Goal: Task Accomplishment & Management: Manage account settings

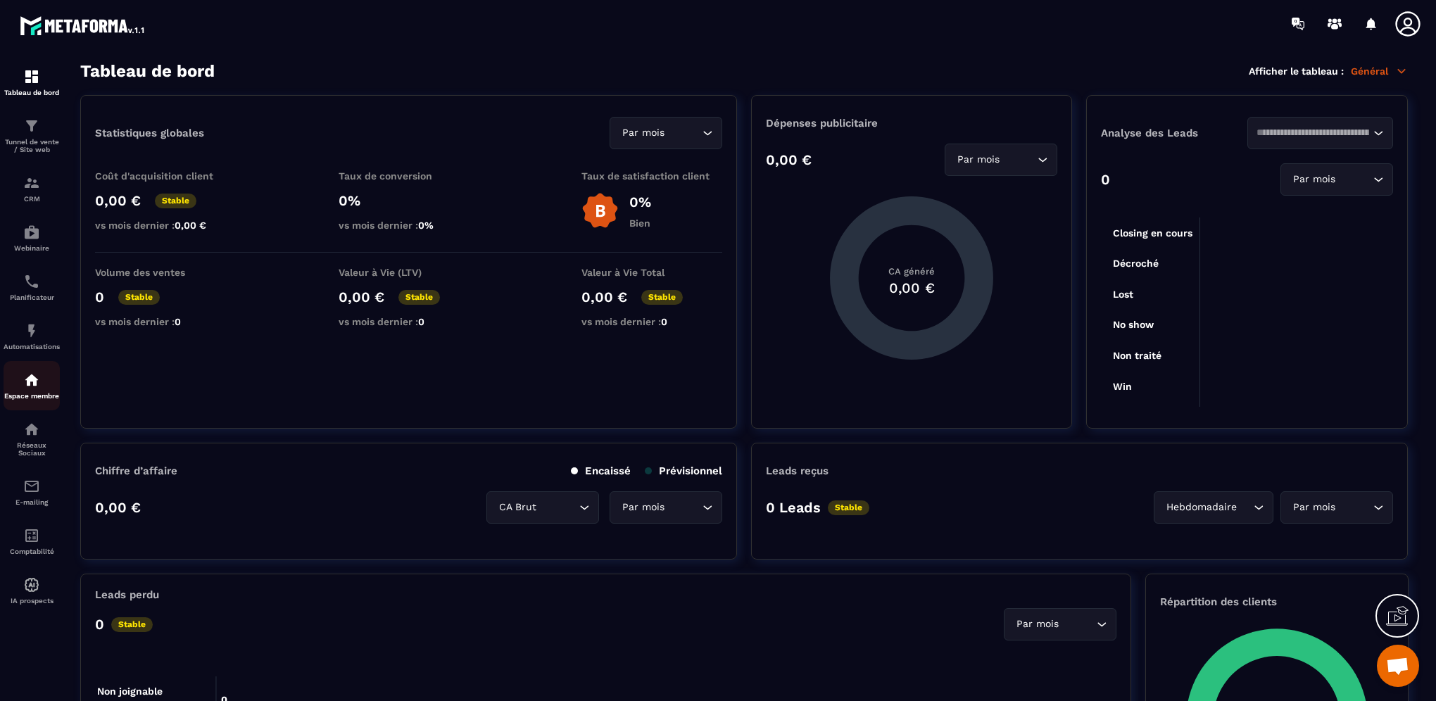
click at [39, 399] on p "Espace membre" at bounding box center [32, 396] width 56 height 8
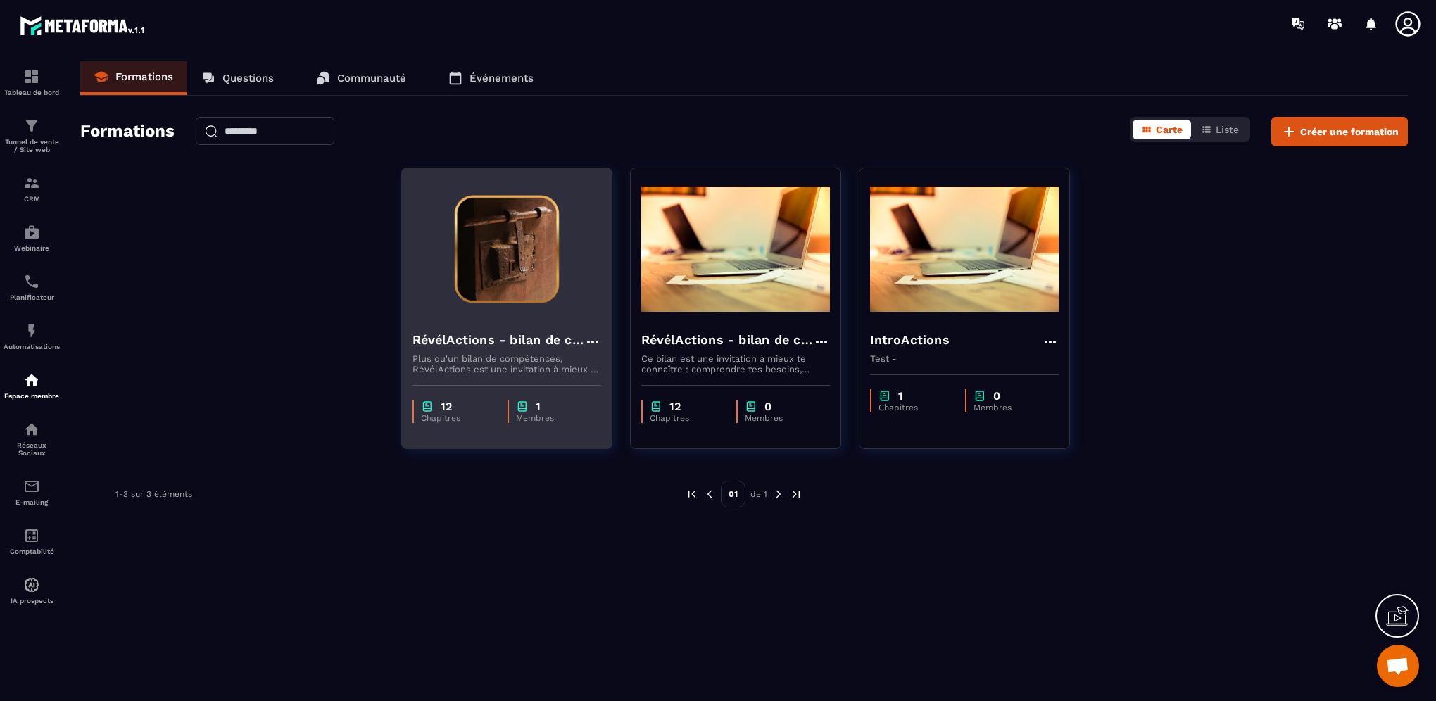
click at [437, 339] on h4 "RévélActions - bilan de compétences" at bounding box center [498, 340] width 172 height 20
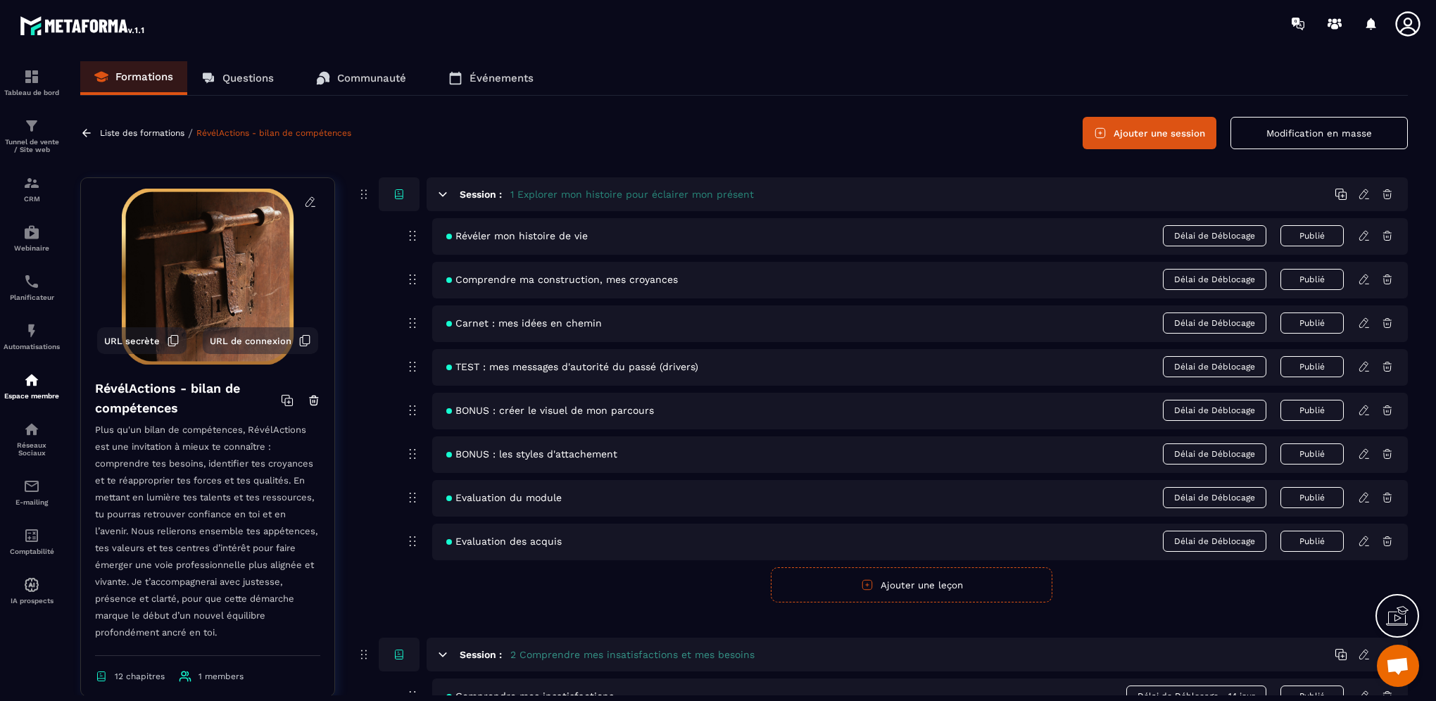
click at [1364, 242] on div "Révéler mon histoire de vie Délai de Déblocage Publié" at bounding box center [919, 236] width 975 height 37
click at [1364, 236] on icon at bounding box center [1363, 235] width 8 height 9
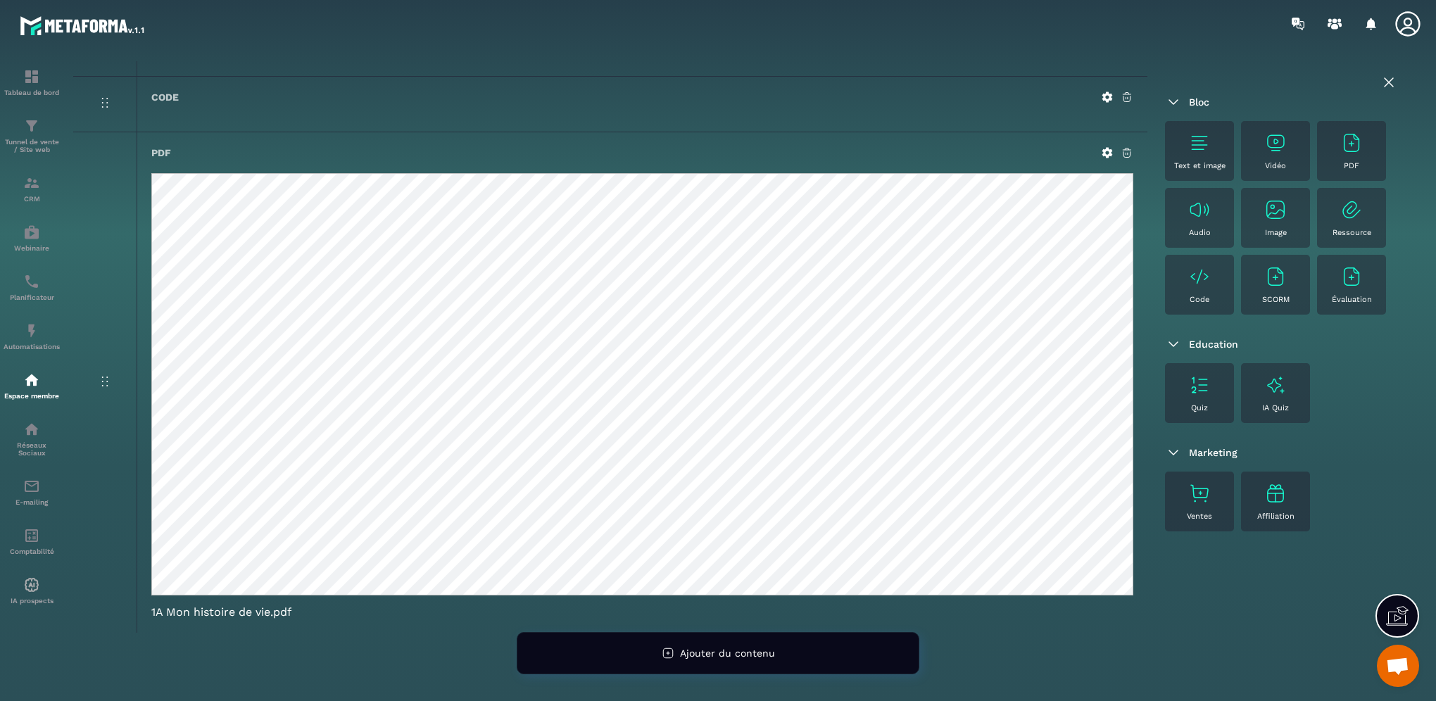
scroll to position [352, 0]
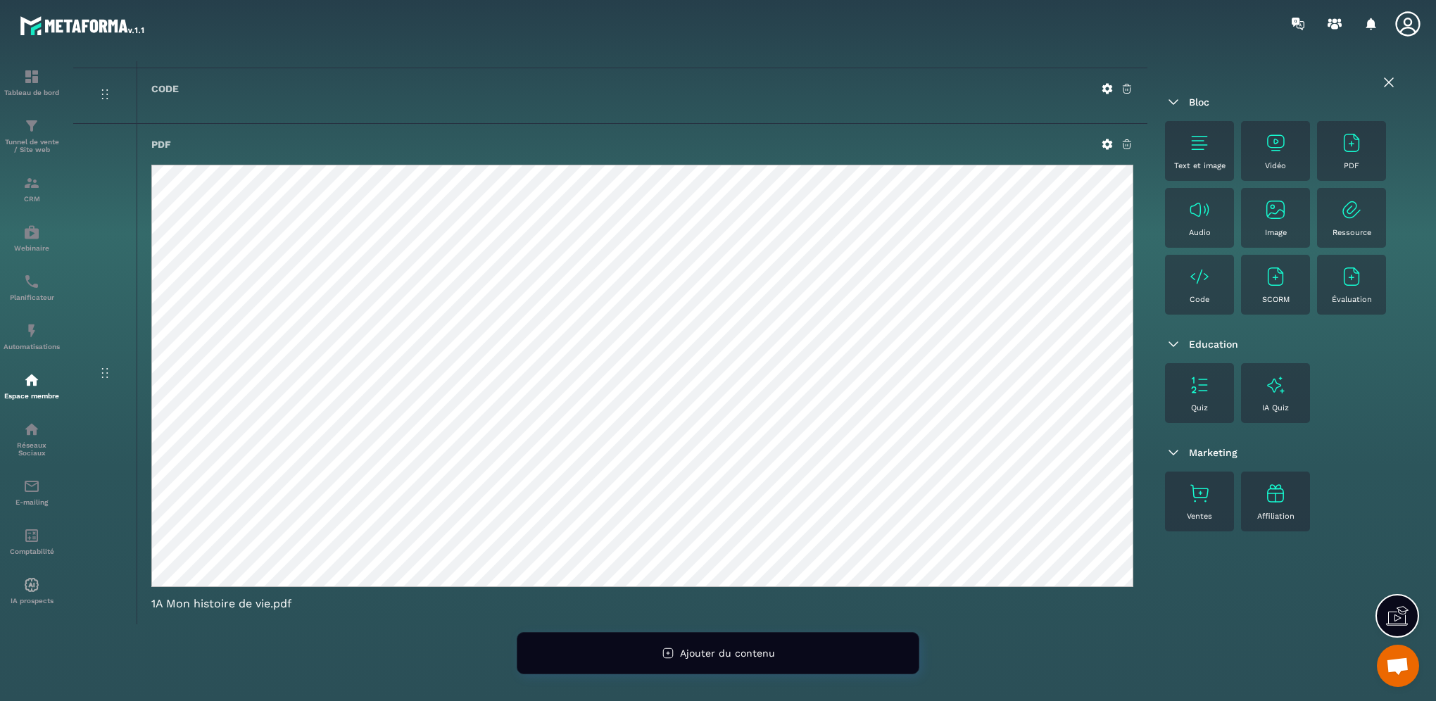
click at [1393, 75] on icon at bounding box center [1388, 82] width 17 height 17
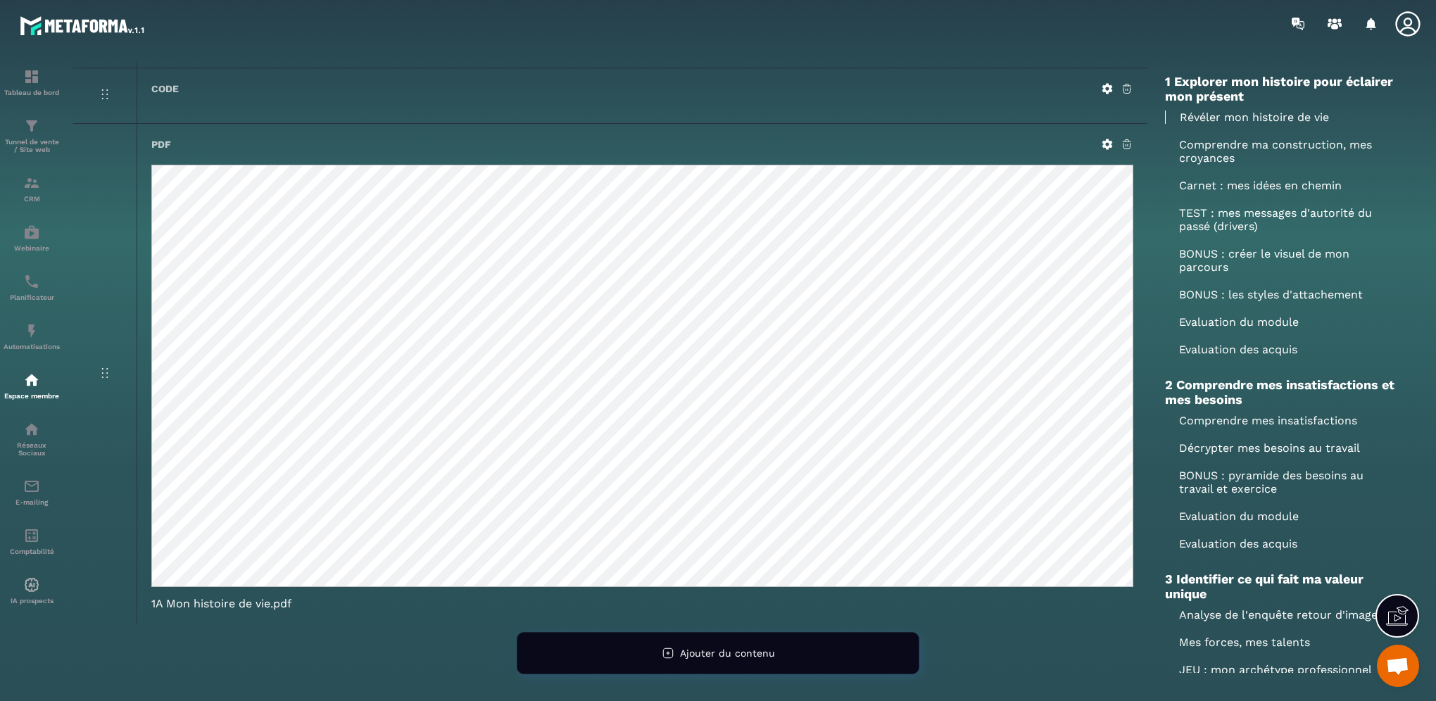
click at [1206, 157] on p "Comprendre ma construction, mes croyances" at bounding box center [1281, 151] width 232 height 27
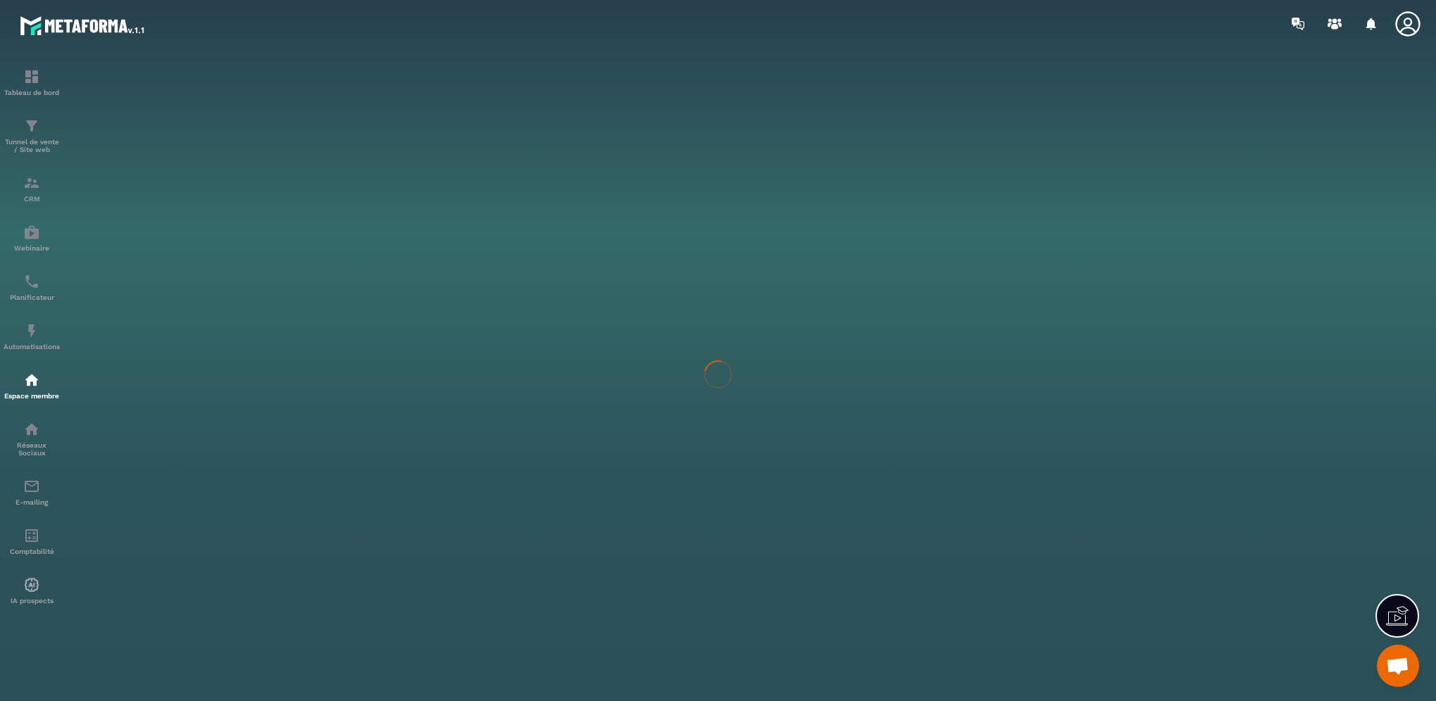
scroll to position [217, 0]
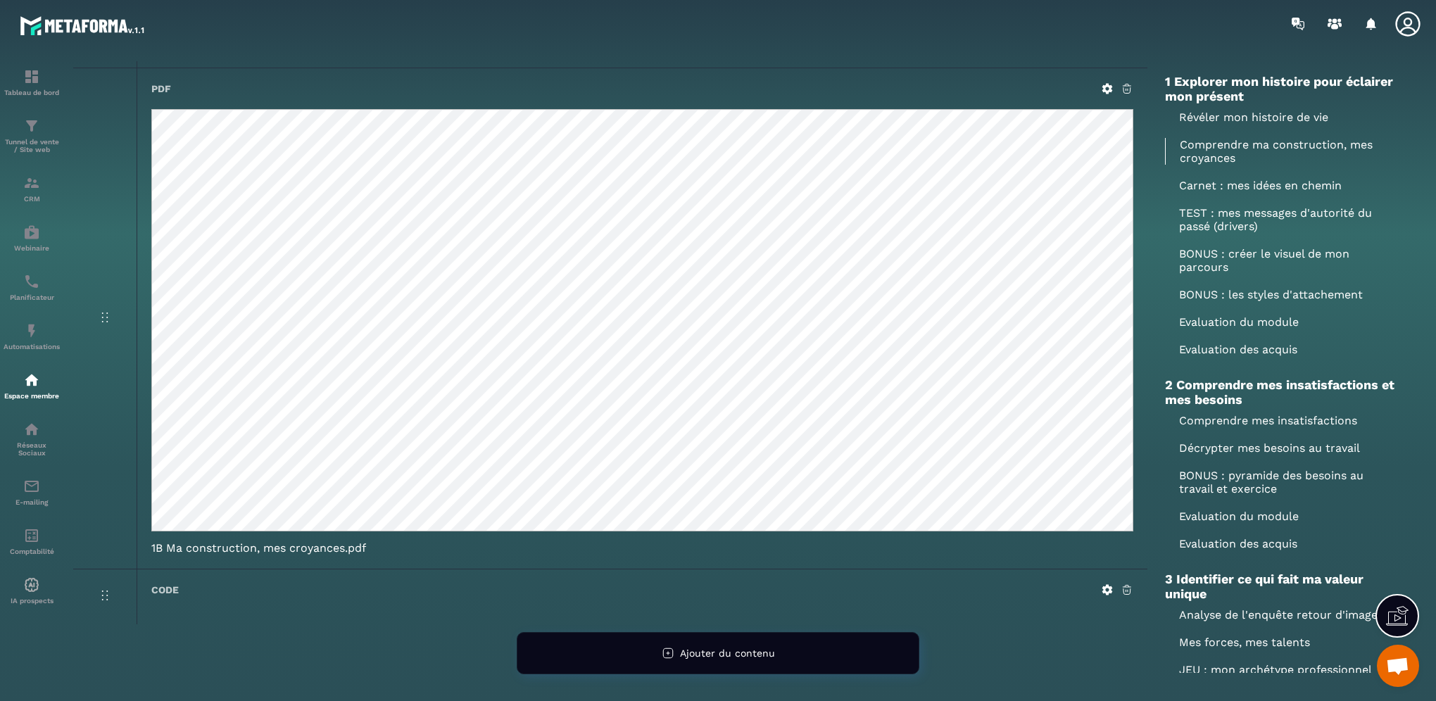
click at [1126, 87] on icon at bounding box center [1126, 88] width 13 height 13
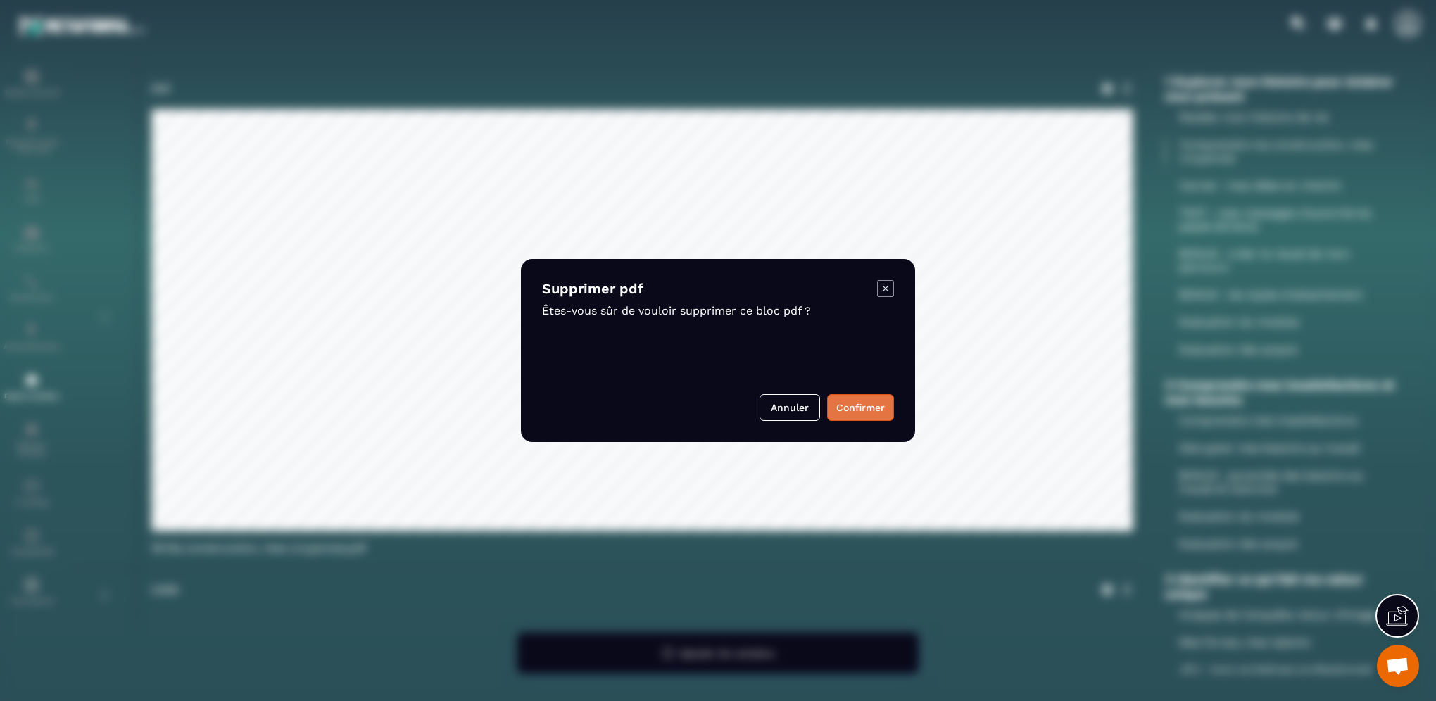
click at [854, 403] on button "Confirmer" at bounding box center [860, 407] width 67 height 27
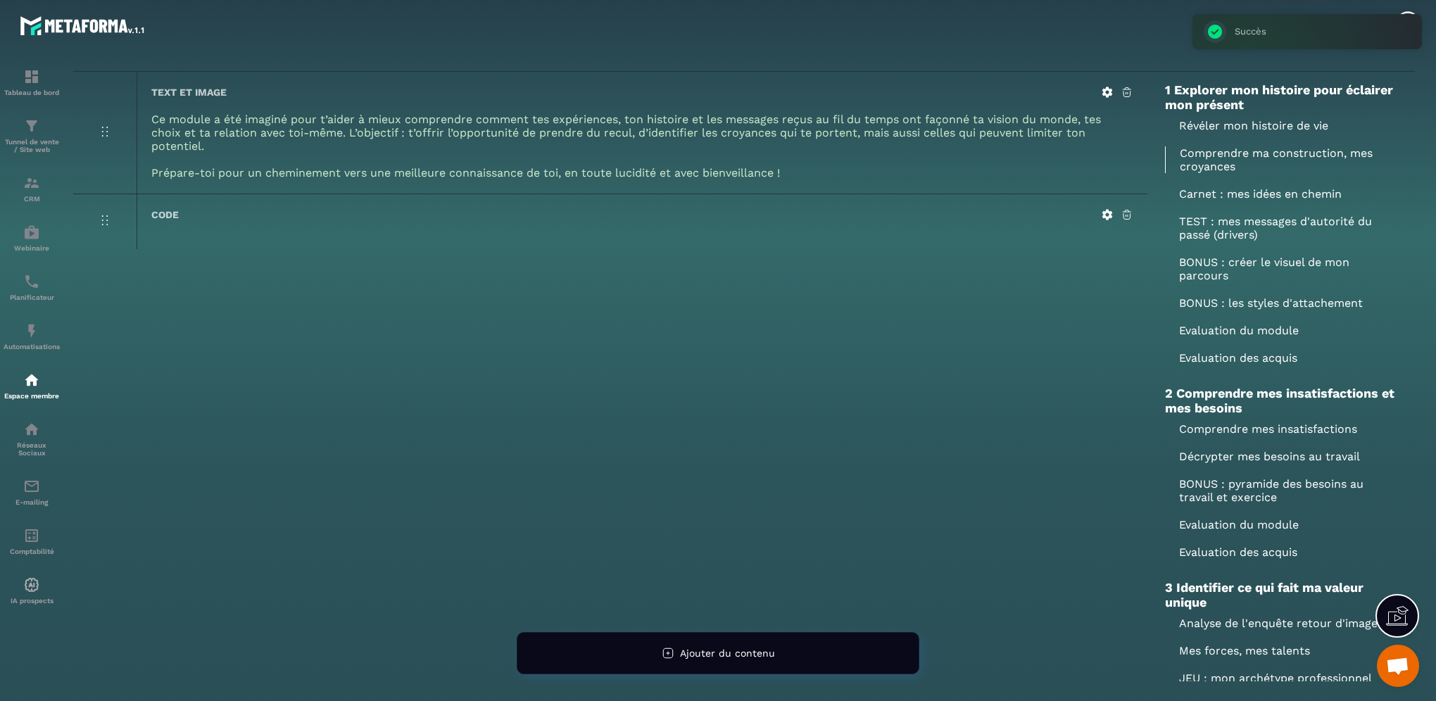
scroll to position [0, 0]
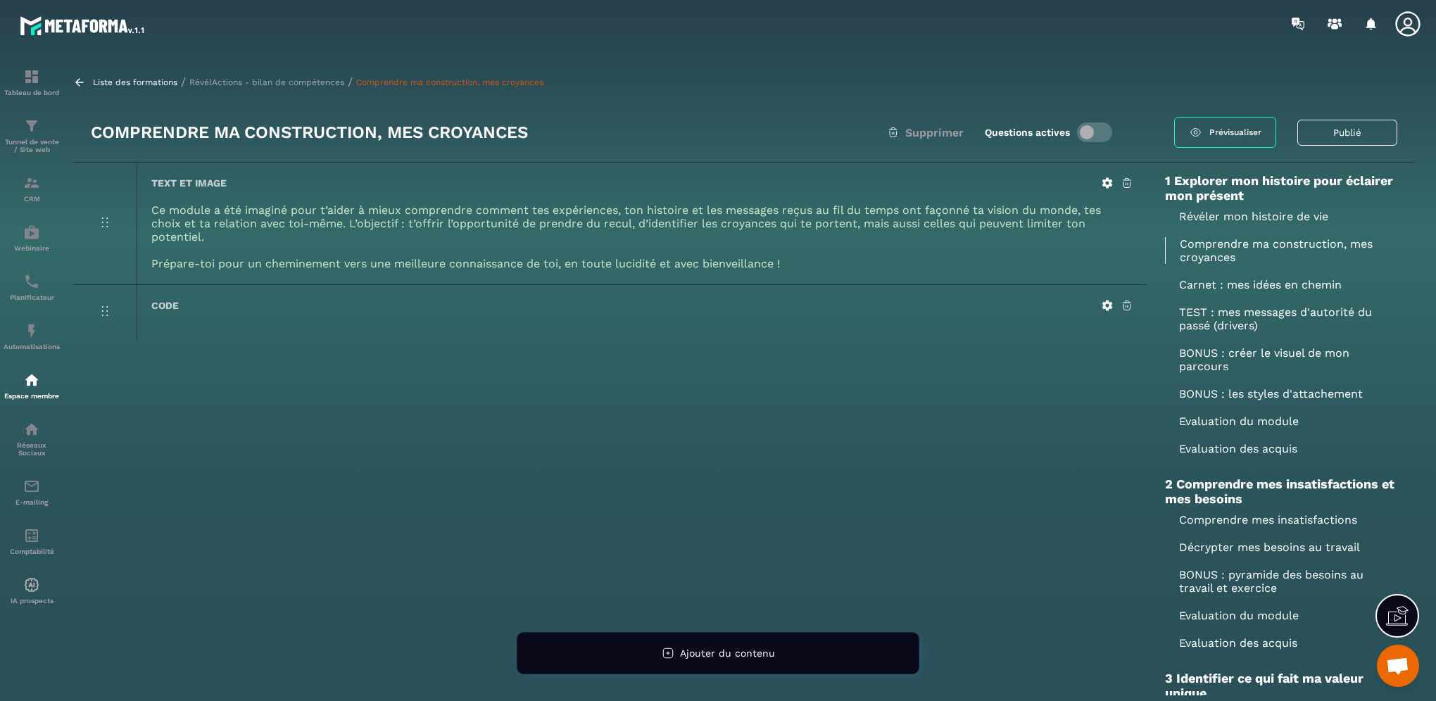
click at [1072, 408] on div "Text et image Ce module a été imaginé pour t’aider à mieux comprendre comment t…" at bounding box center [610, 468] width 1074 height 610
click at [1196, 254] on p "Comprendre ma construction, mes croyances" at bounding box center [1281, 250] width 232 height 27
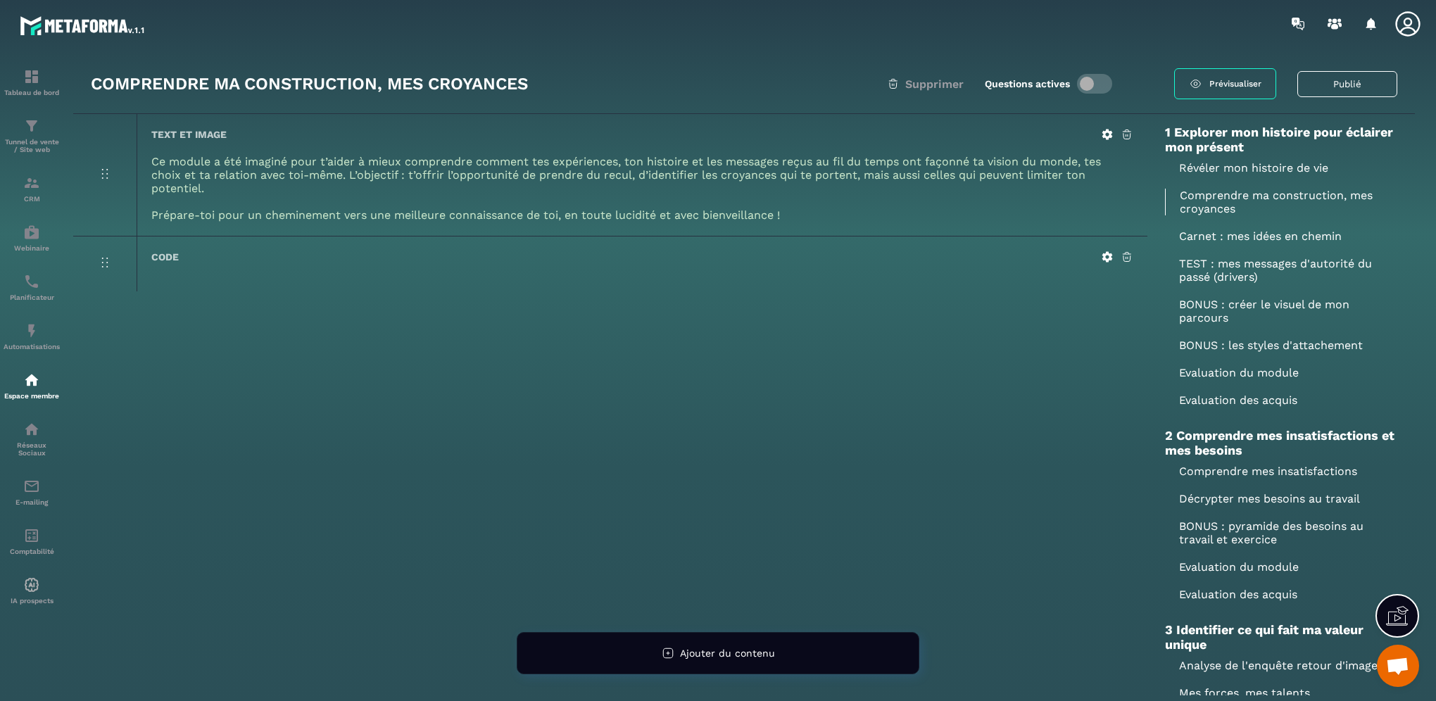
scroll to position [70, 0]
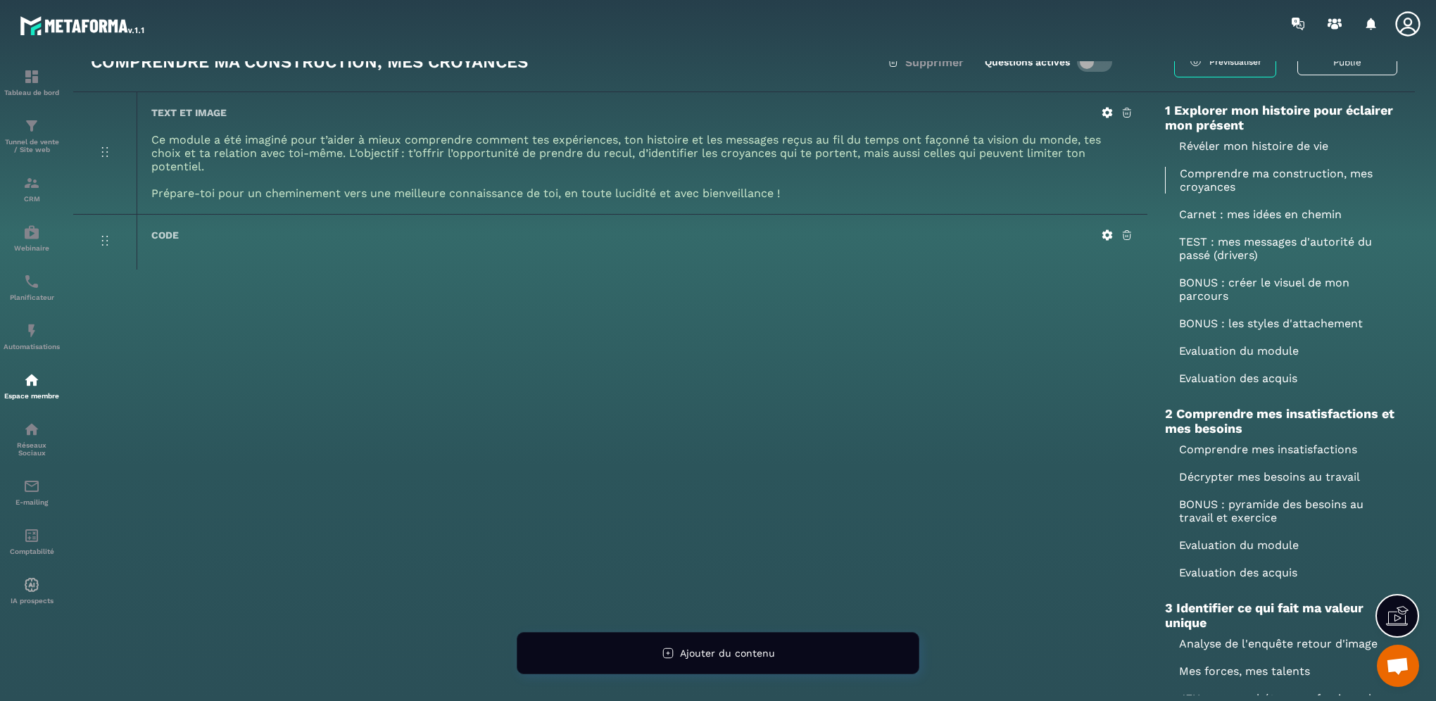
click at [1205, 218] on p "Carnet : mes idées en chemin" at bounding box center [1281, 214] width 232 height 13
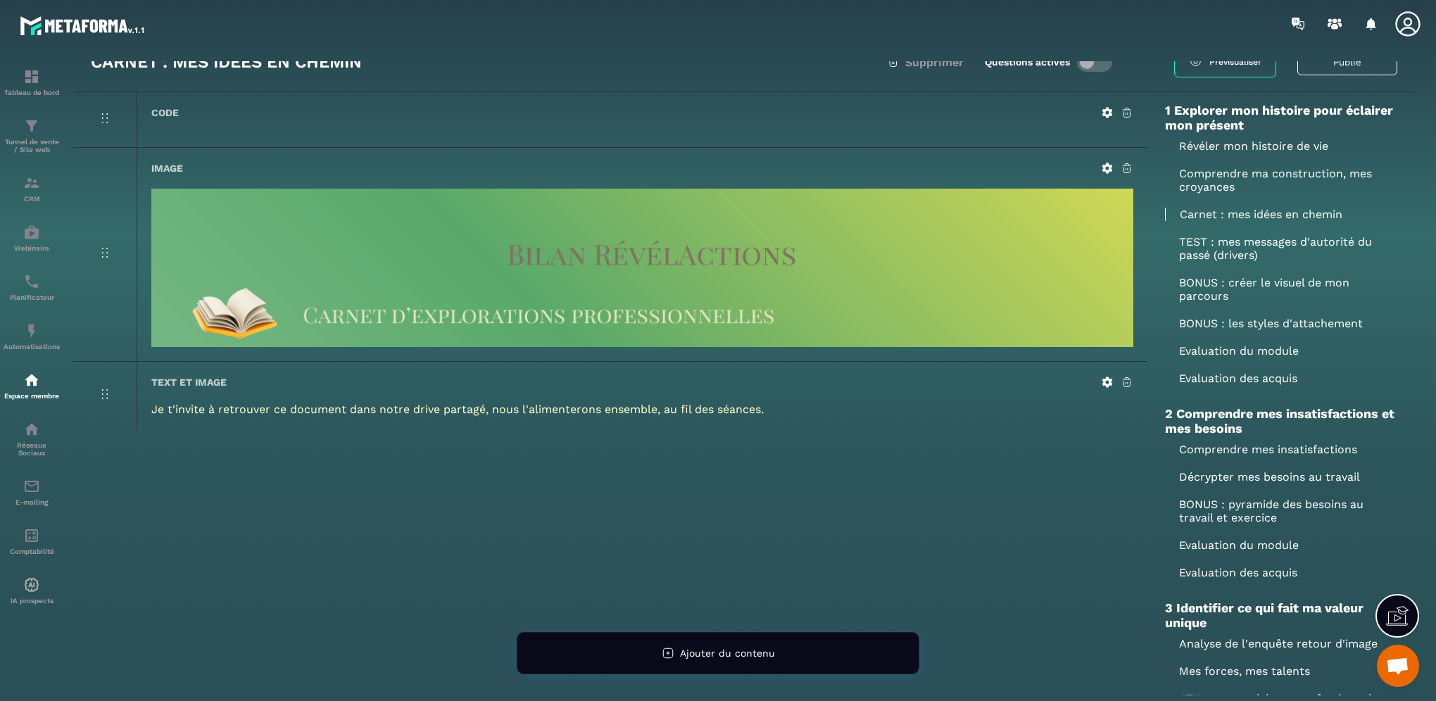
click at [1200, 253] on p "TEST : mes messages d'autorité du passé (drivers)" at bounding box center [1281, 248] width 232 height 27
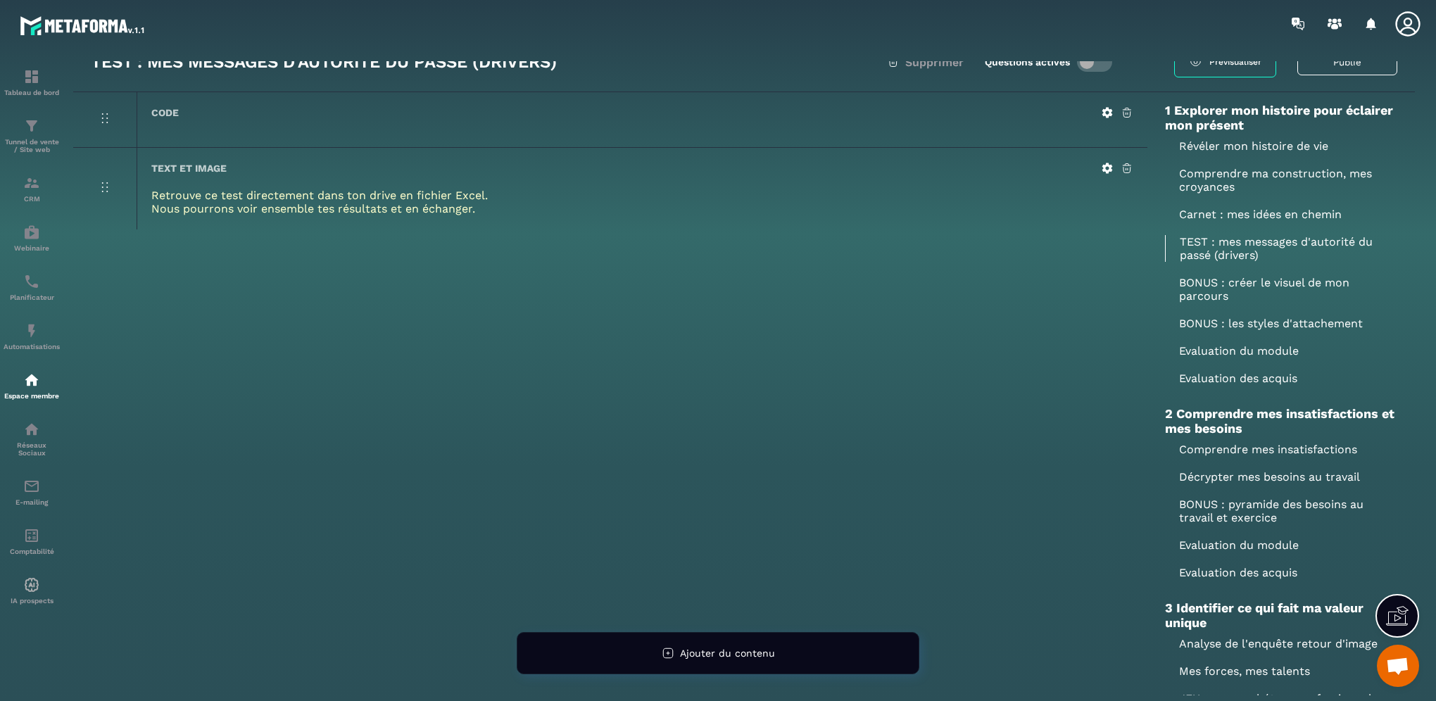
click at [1204, 291] on p "BONUS : créer le visuel de mon parcours" at bounding box center [1281, 289] width 232 height 27
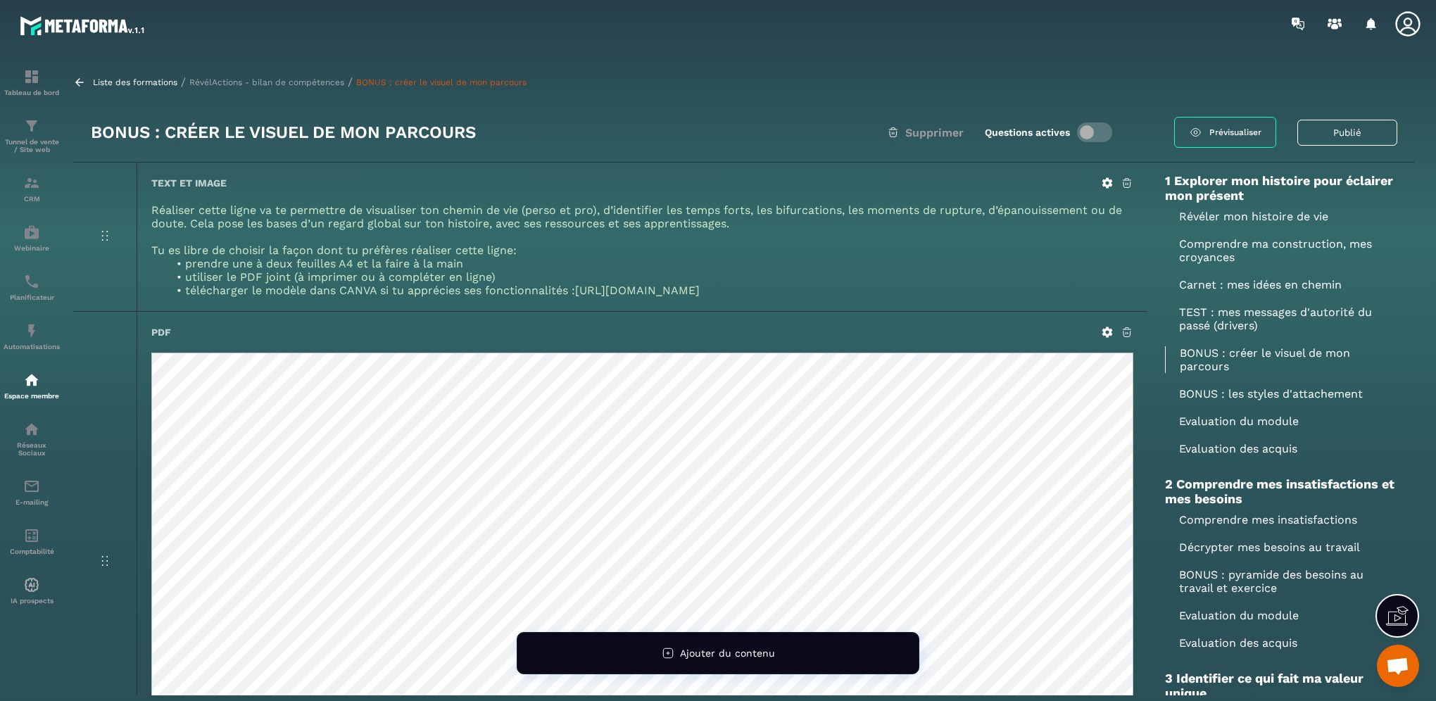
click at [1220, 394] on p "BONUS : les styles d'attachement" at bounding box center [1281, 393] width 232 height 13
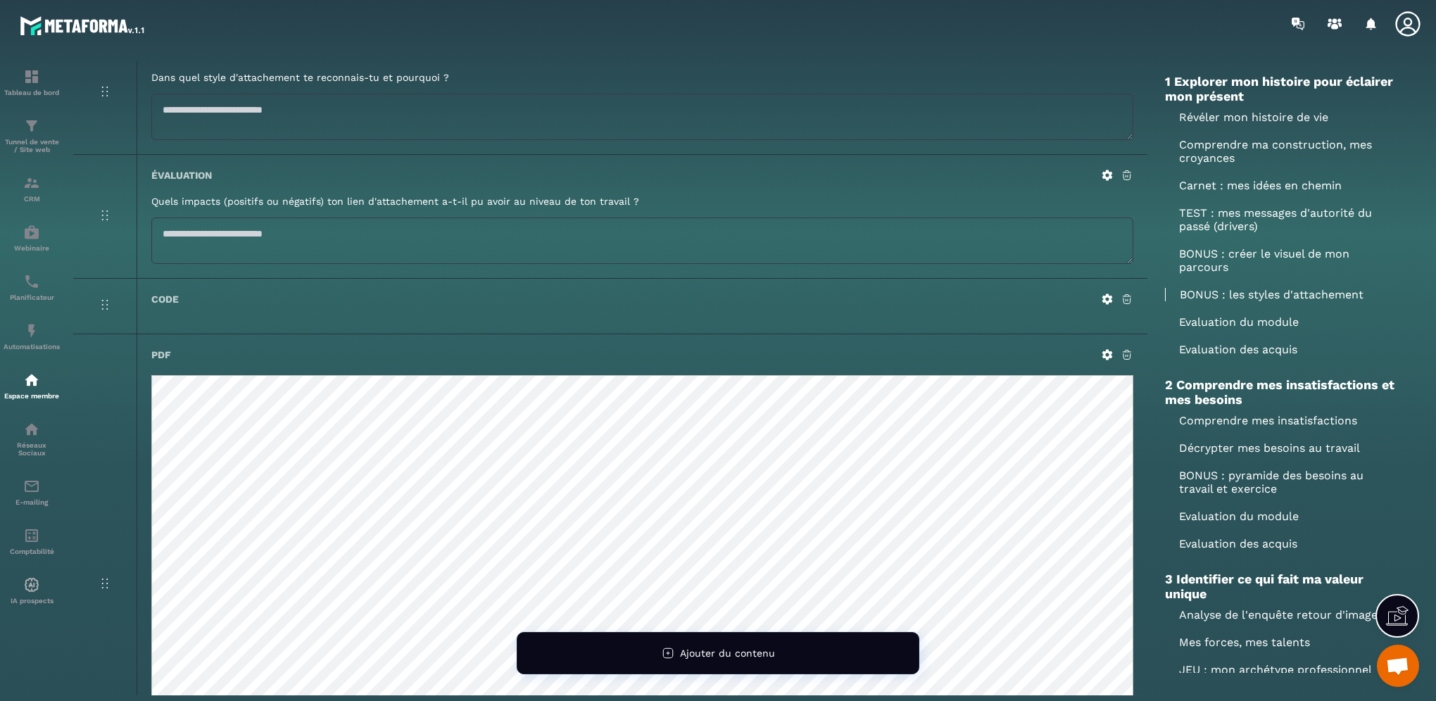
scroll to position [914, 0]
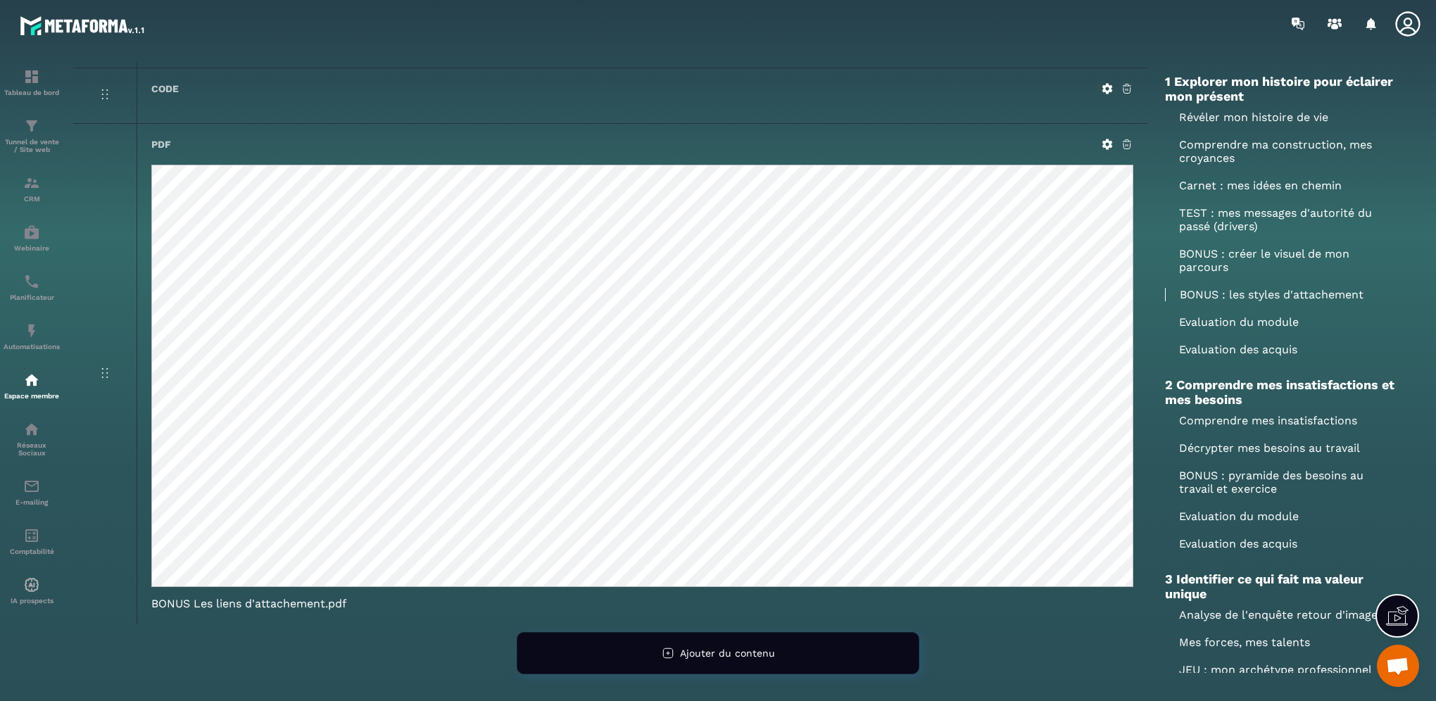
click at [1201, 423] on p "Comprendre mes insatisfactions" at bounding box center [1281, 420] width 232 height 13
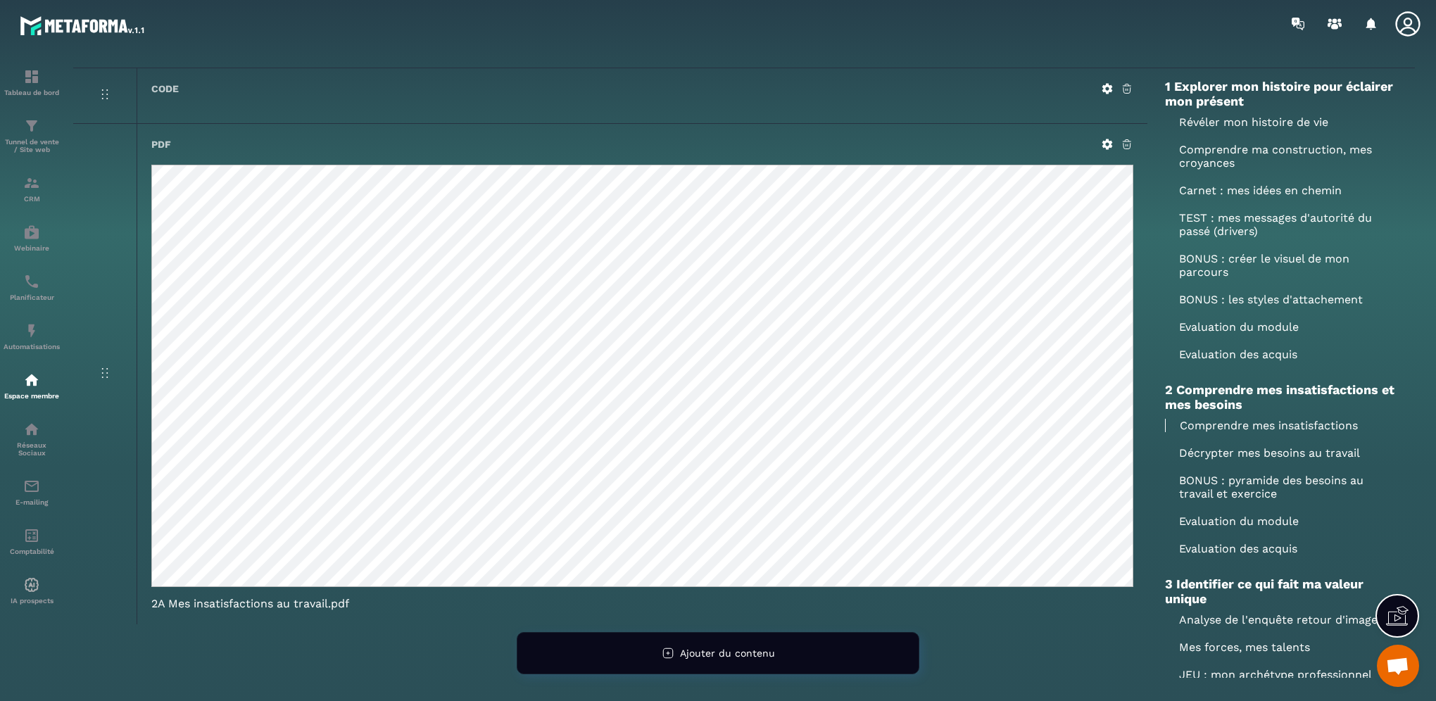
scroll to position [94, 0]
click at [1123, 141] on icon at bounding box center [1126, 145] width 13 height 13
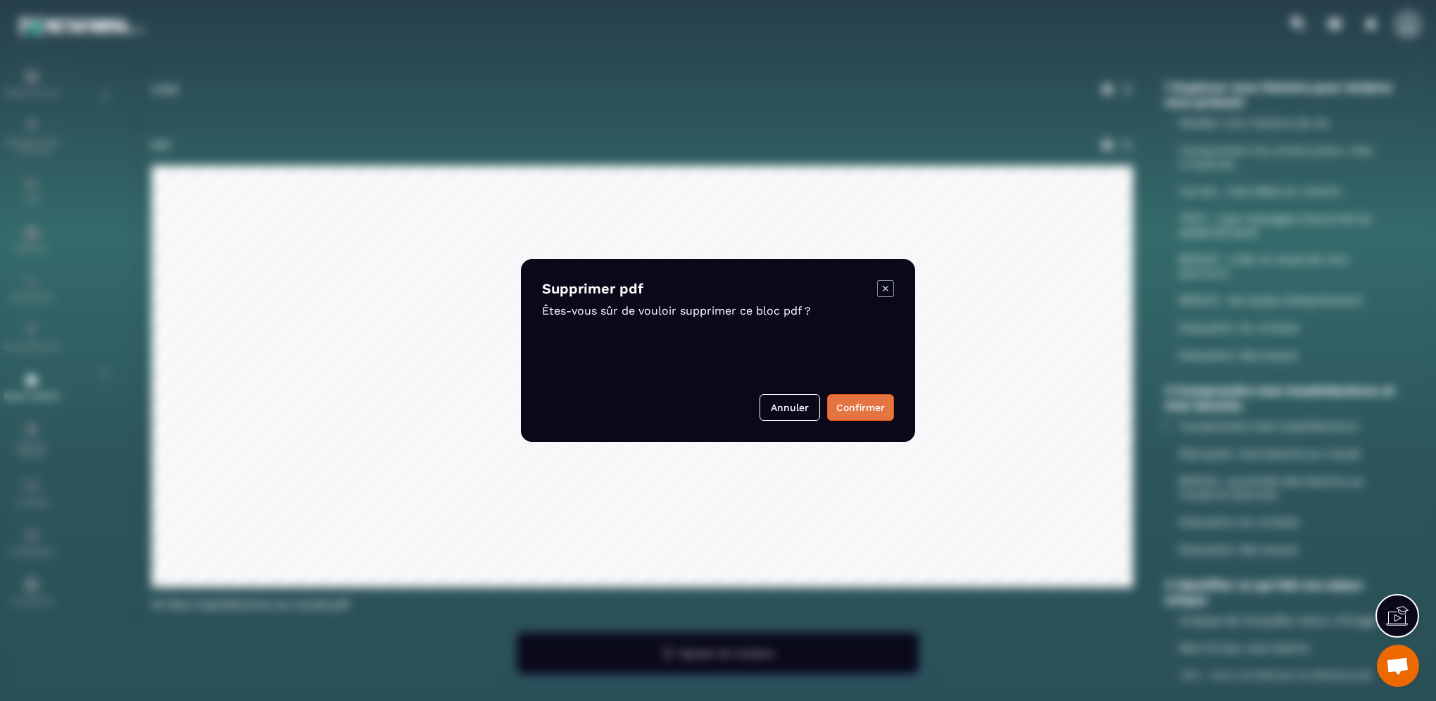
click at [860, 408] on button "Confirmer" at bounding box center [860, 407] width 67 height 27
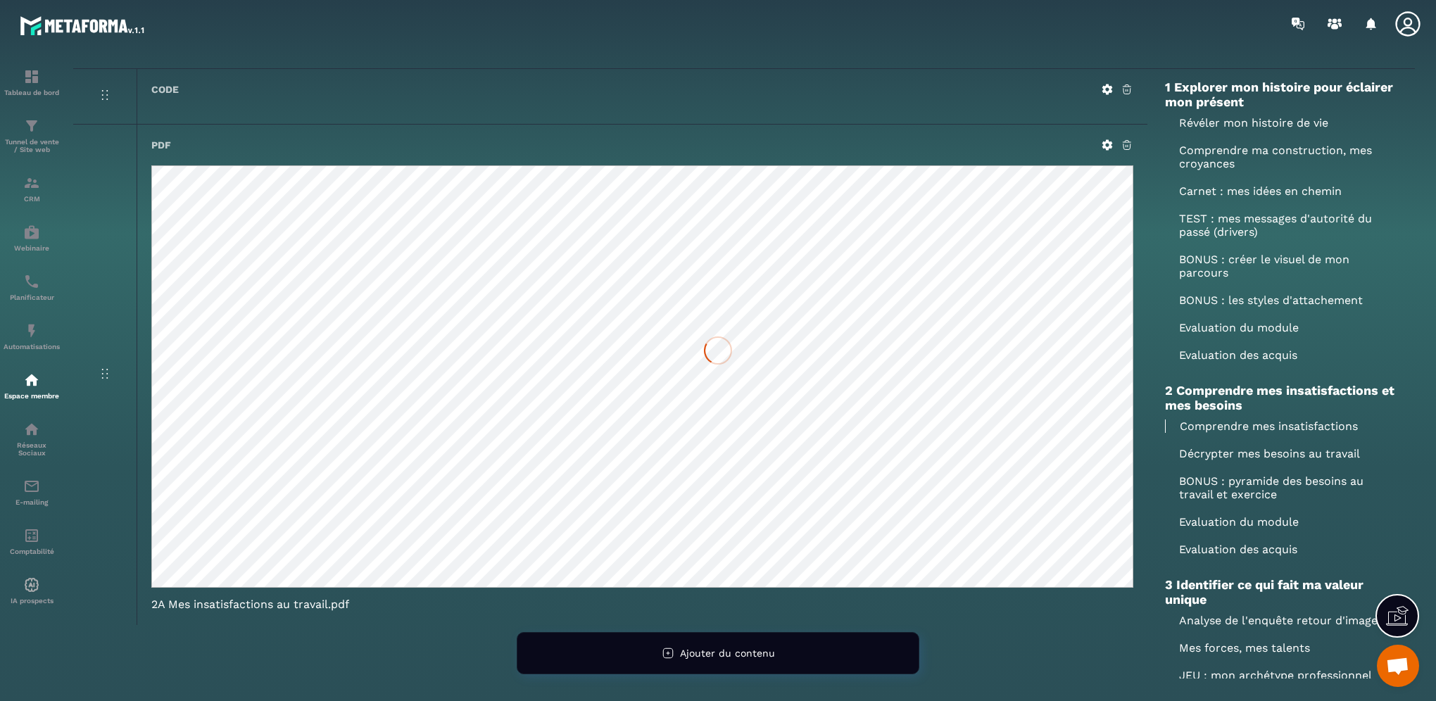
scroll to position [90, 0]
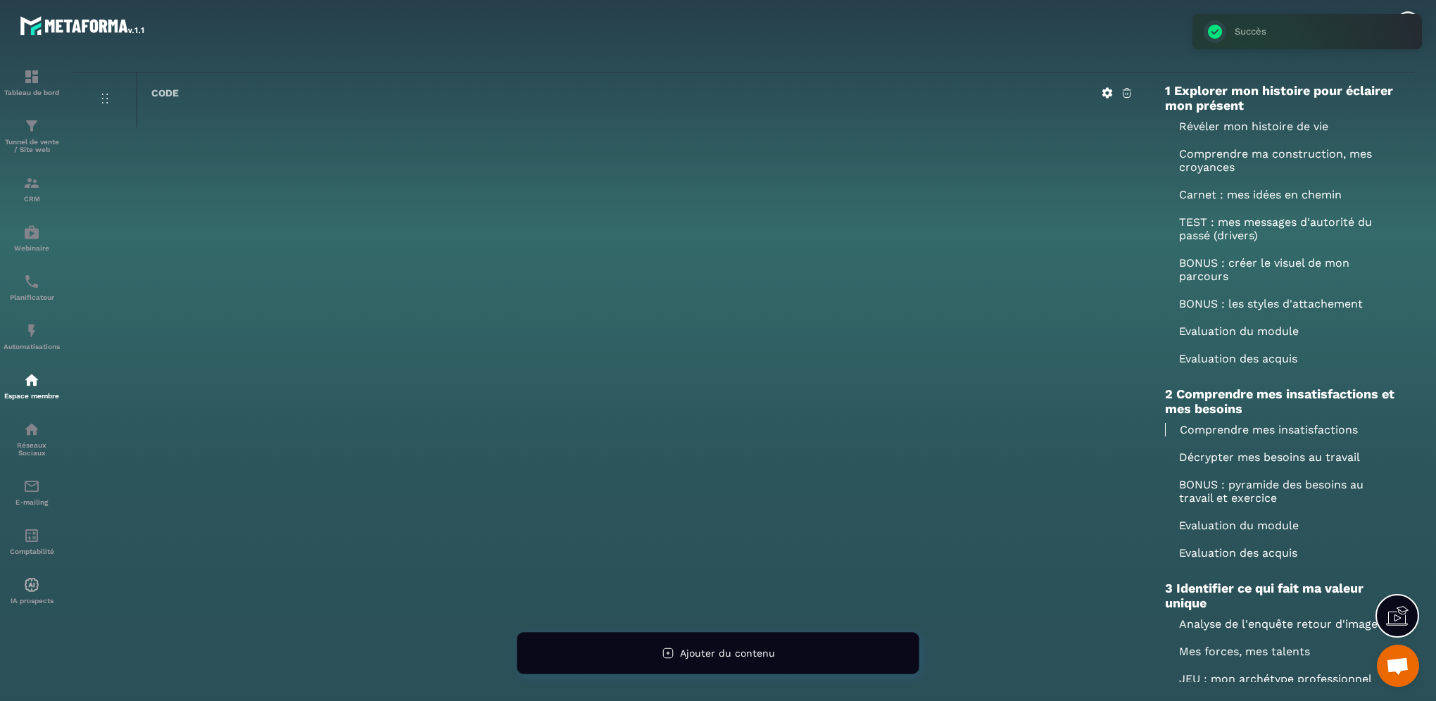
click at [1232, 456] on p "Décrypter mes besoins au travail" at bounding box center [1281, 456] width 232 height 13
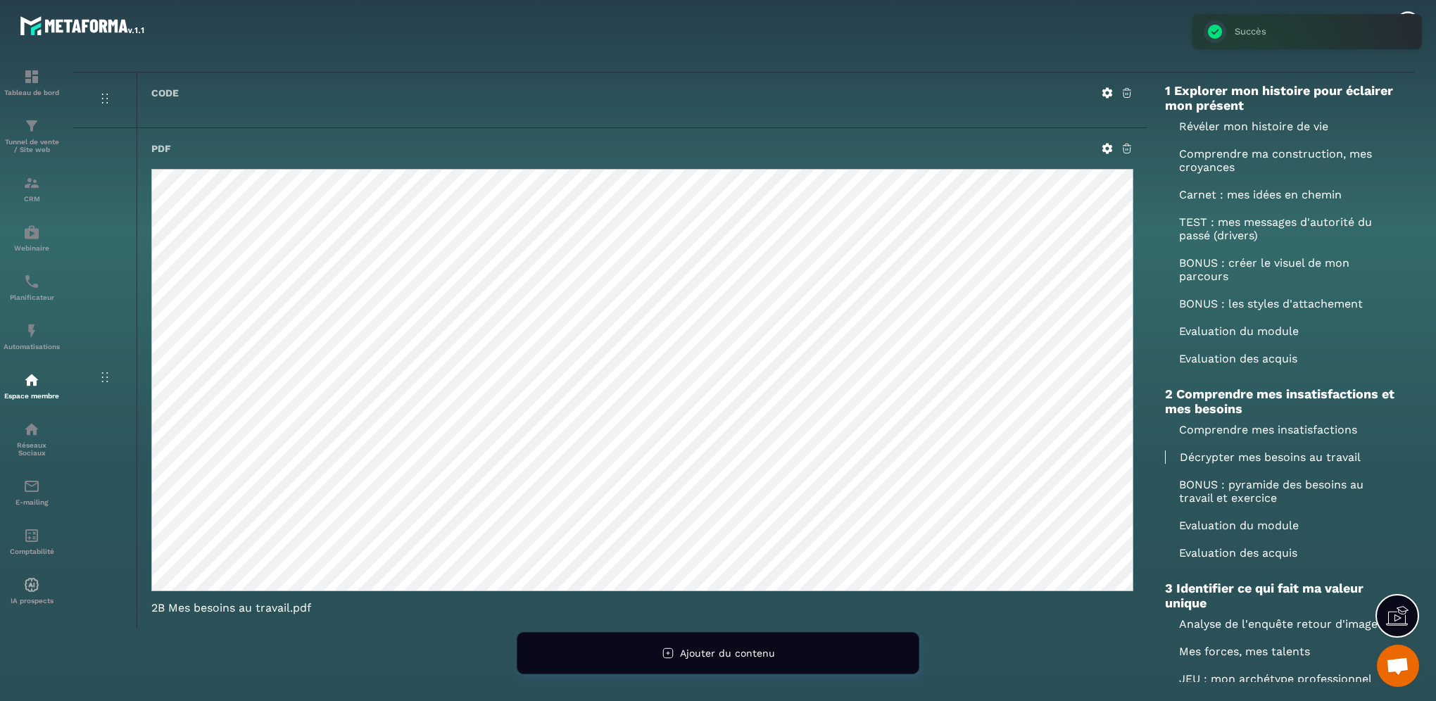
click at [1124, 146] on icon at bounding box center [1126, 148] width 13 height 13
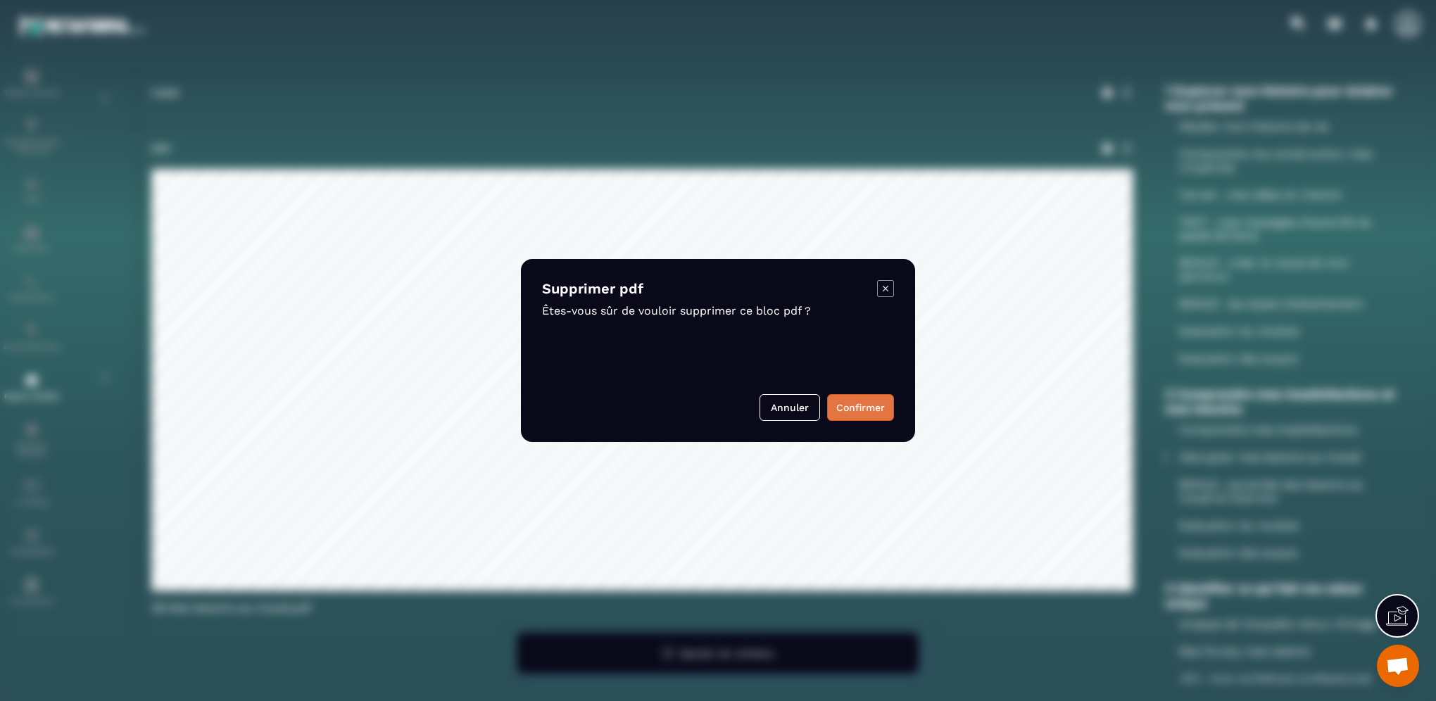
click at [854, 410] on button "Confirmer" at bounding box center [860, 407] width 67 height 27
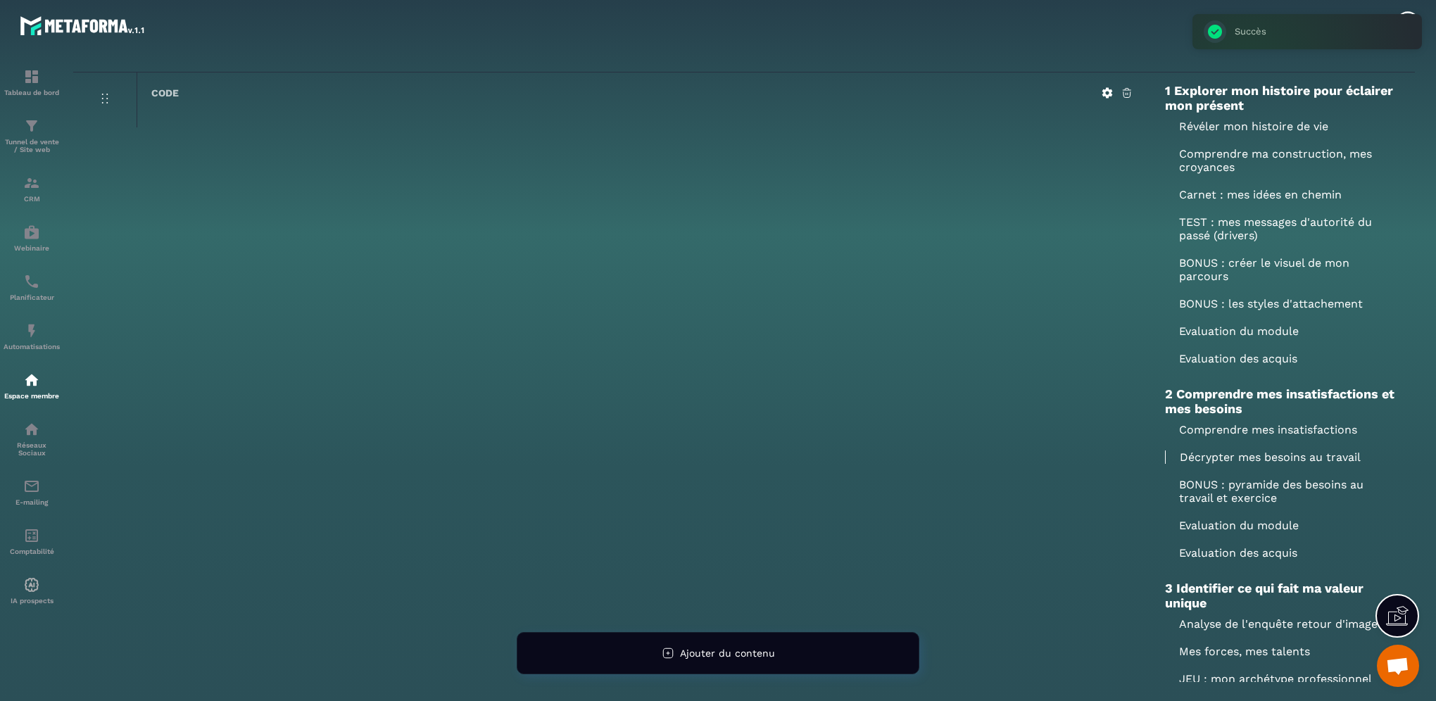
click at [1237, 495] on p "BONUS : pyramide des besoins au travail et exercice" at bounding box center [1281, 491] width 232 height 27
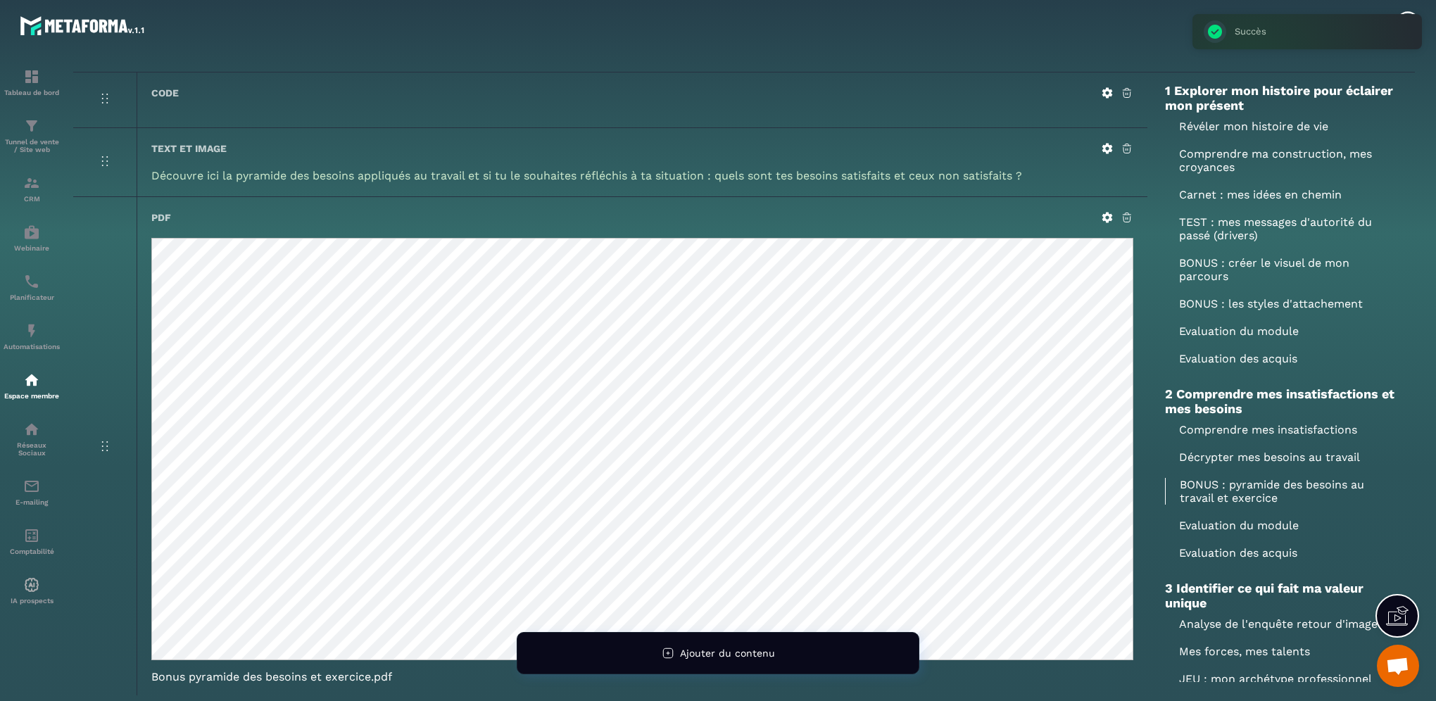
click at [1126, 214] on icon at bounding box center [1126, 217] width 13 height 13
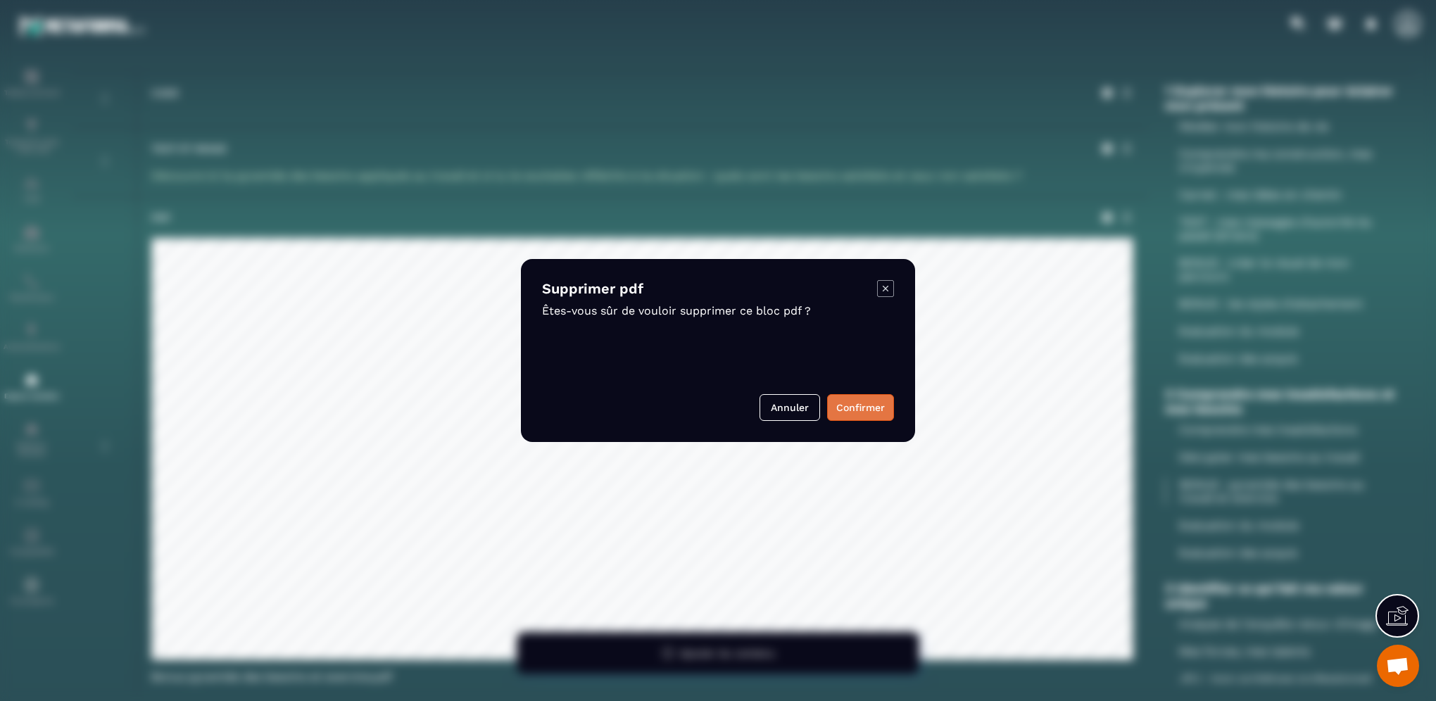
click at [861, 409] on button "Confirmer" at bounding box center [860, 407] width 67 height 27
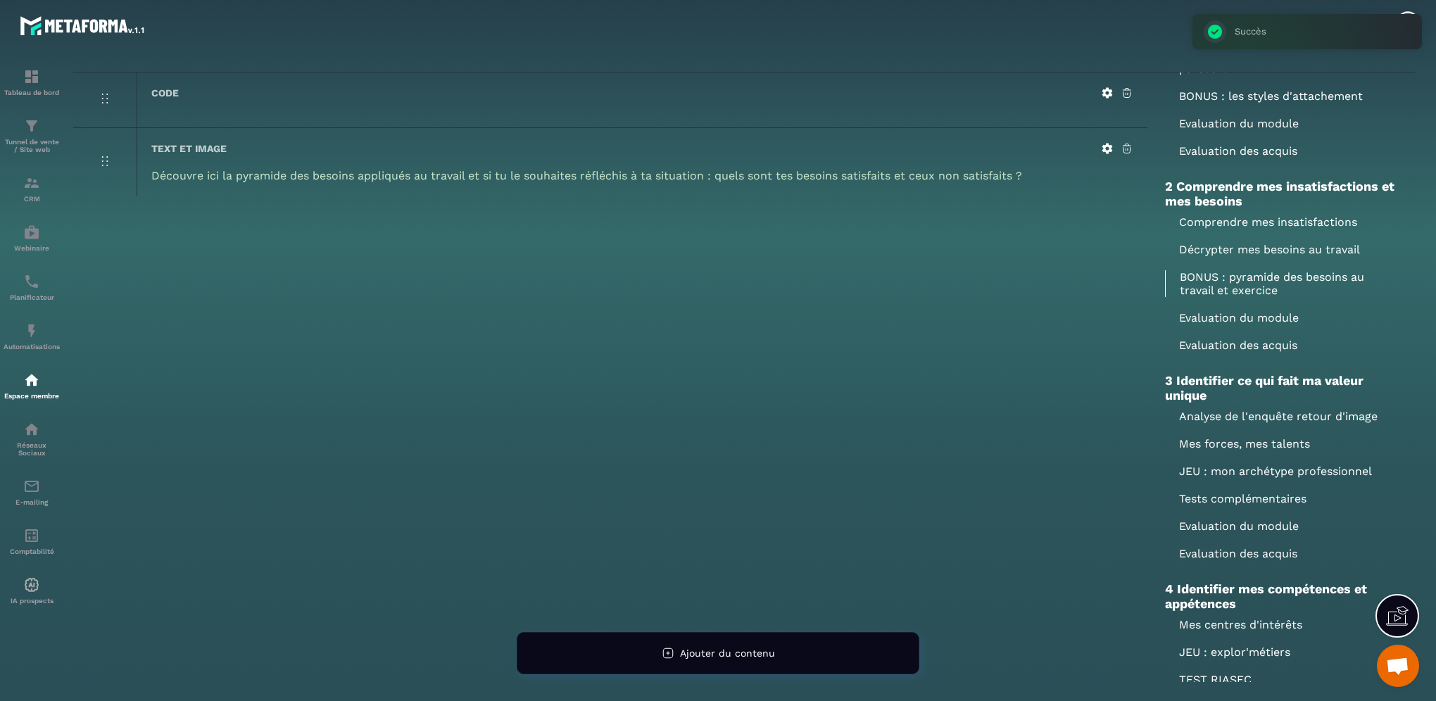
scroll to position [211, 0]
click at [1229, 413] on p "Analyse de l'enquête retour d'image" at bounding box center [1281, 412] width 232 height 13
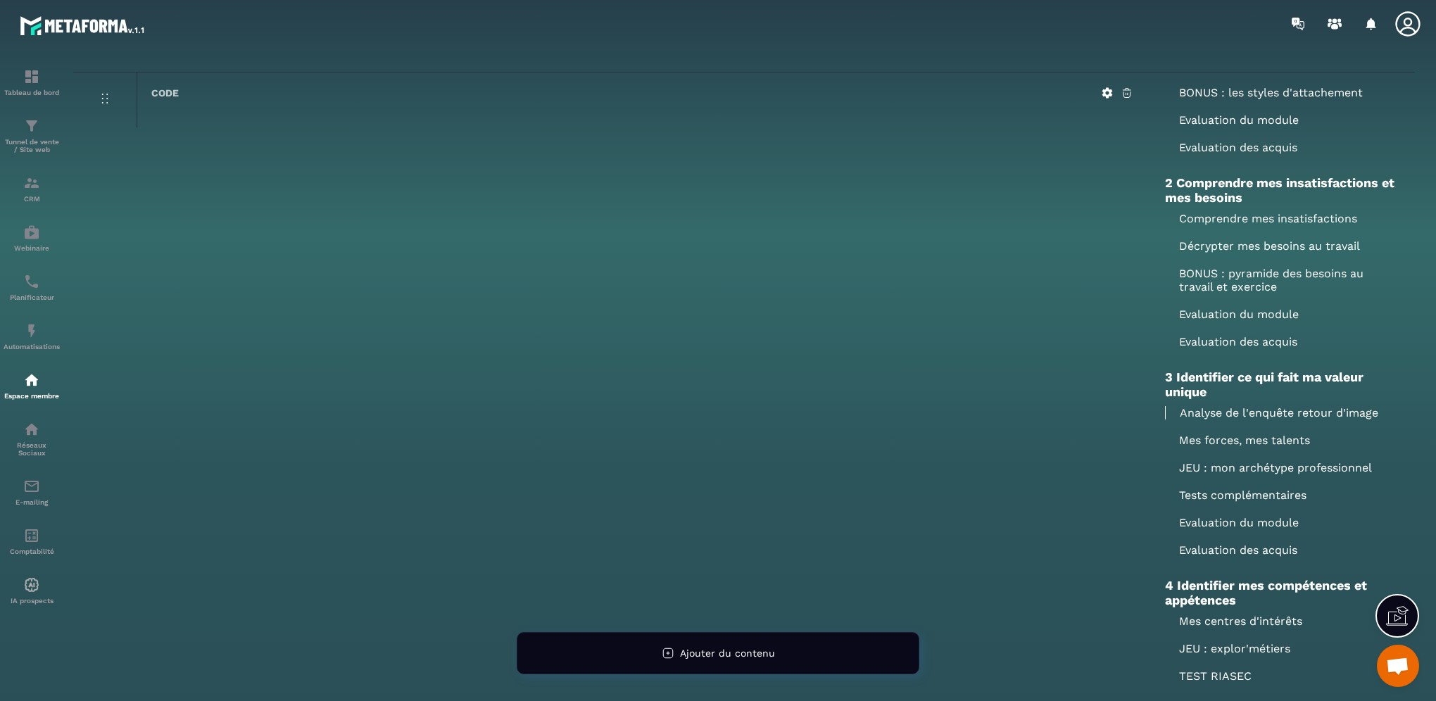
click at [1205, 444] on p "Mes forces, mes talents" at bounding box center [1281, 440] width 232 height 13
click at [1105, 147] on icon at bounding box center [1107, 148] width 13 height 13
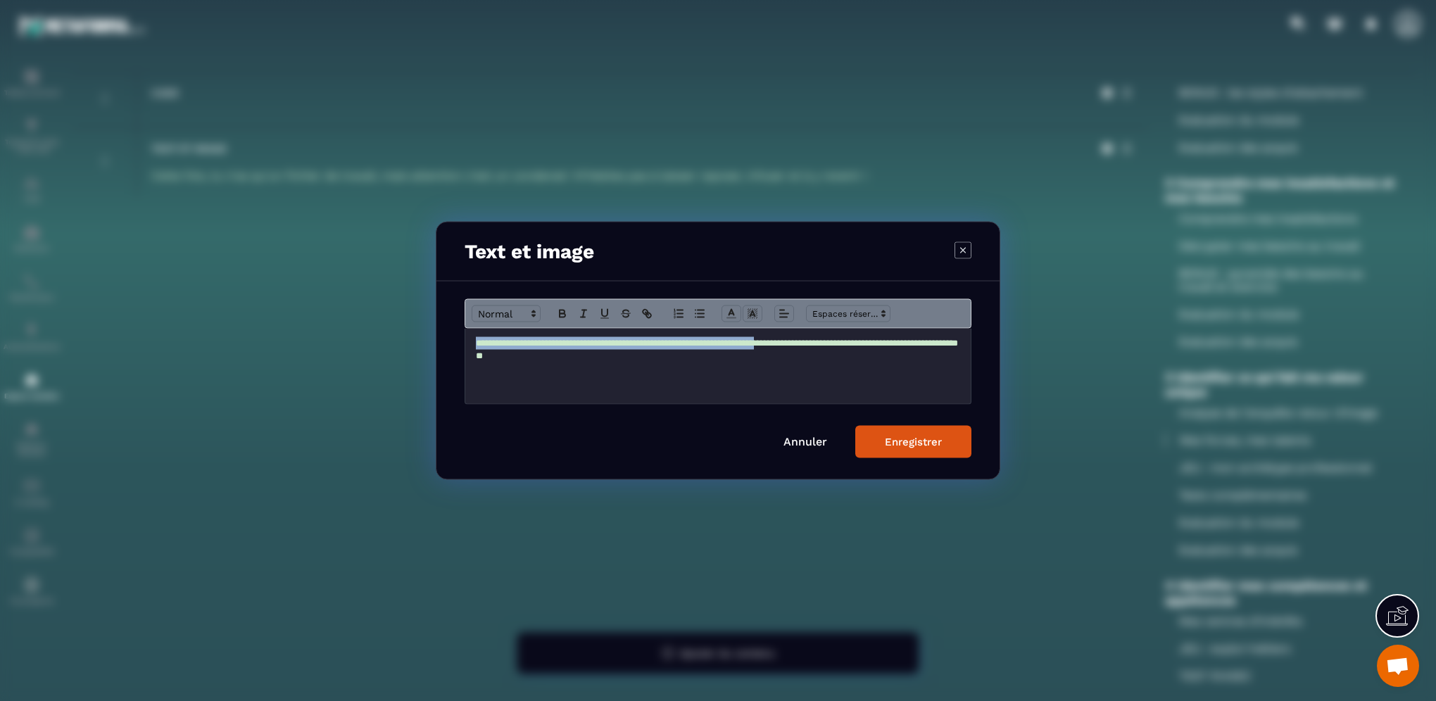
drag, startPoint x: 814, startPoint y: 344, endPoint x: 475, endPoint y: 343, distance: 339.2
click at [476, 343] on span "**********" at bounding box center [717, 350] width 482 height 22
drag, startPoint x: 956, startPoint y: 347, endPoint x: 467, endPoint y: 340, distance: 488.5
click at [467, 340] on div "**********" at bounding box center [717, 366] width 505 height 75
click at [902, 453] on button "Enregistrer" at bounding box center [913, 442] width 116 height 32
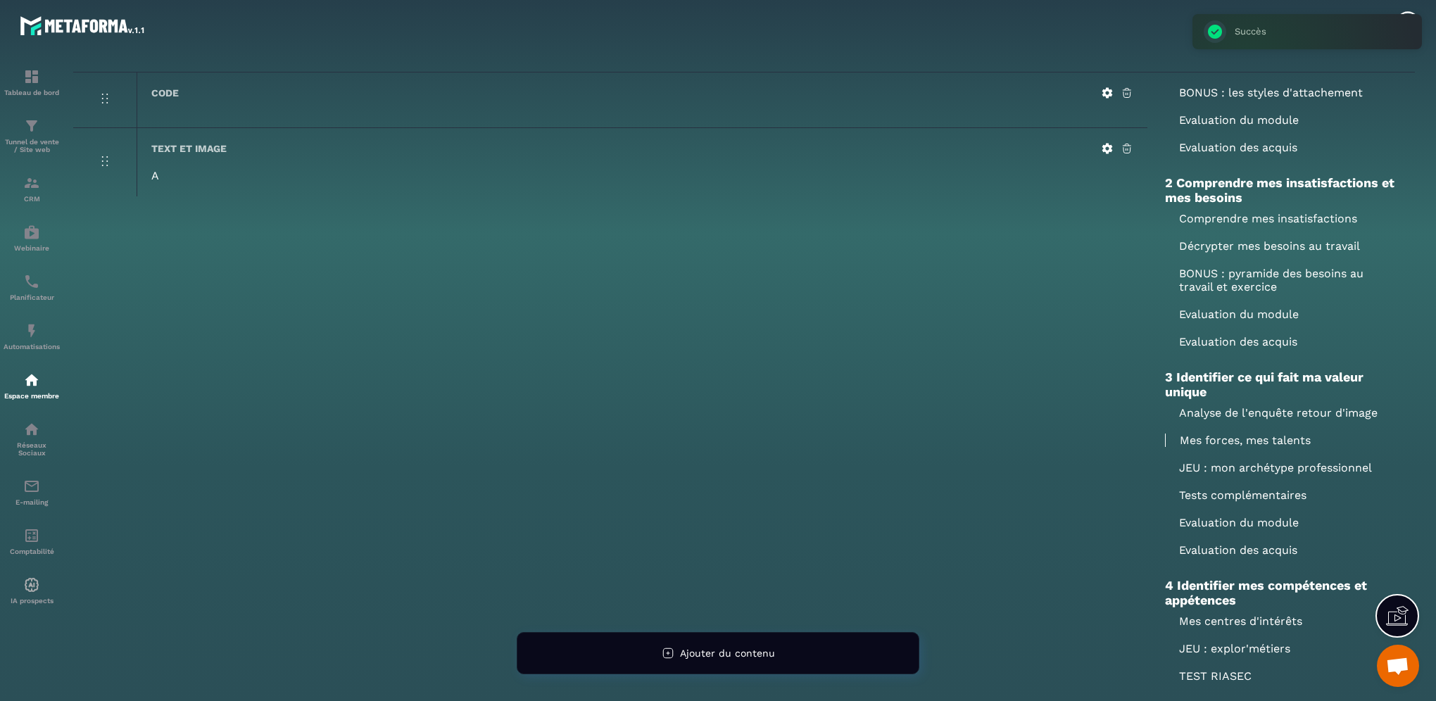
click at [1213, 468] on p "JEU : mon archétype professionnel" at bounding box center [1281, 467] width 232 height 13
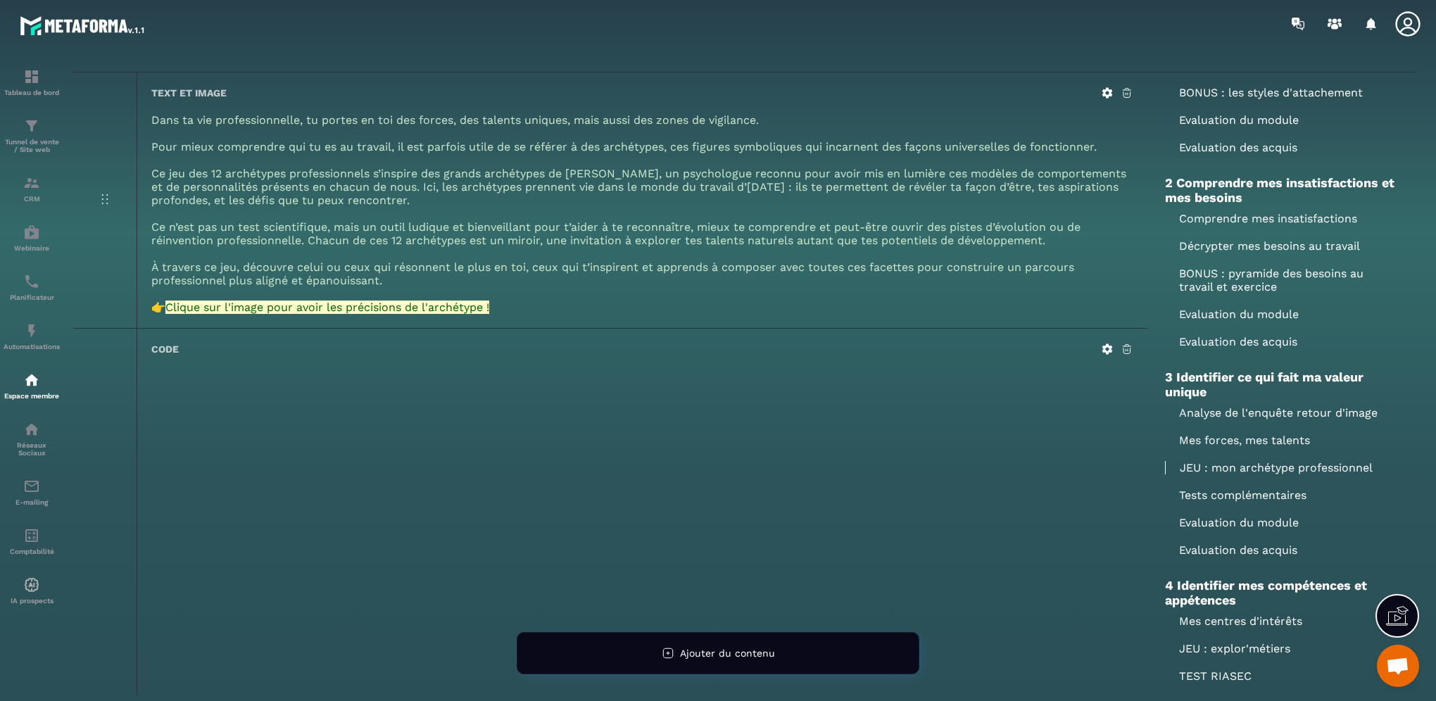
click at [1244, 495] on p "Tests complémentaires" at bounding box center [1281, 494] width 232 height 13
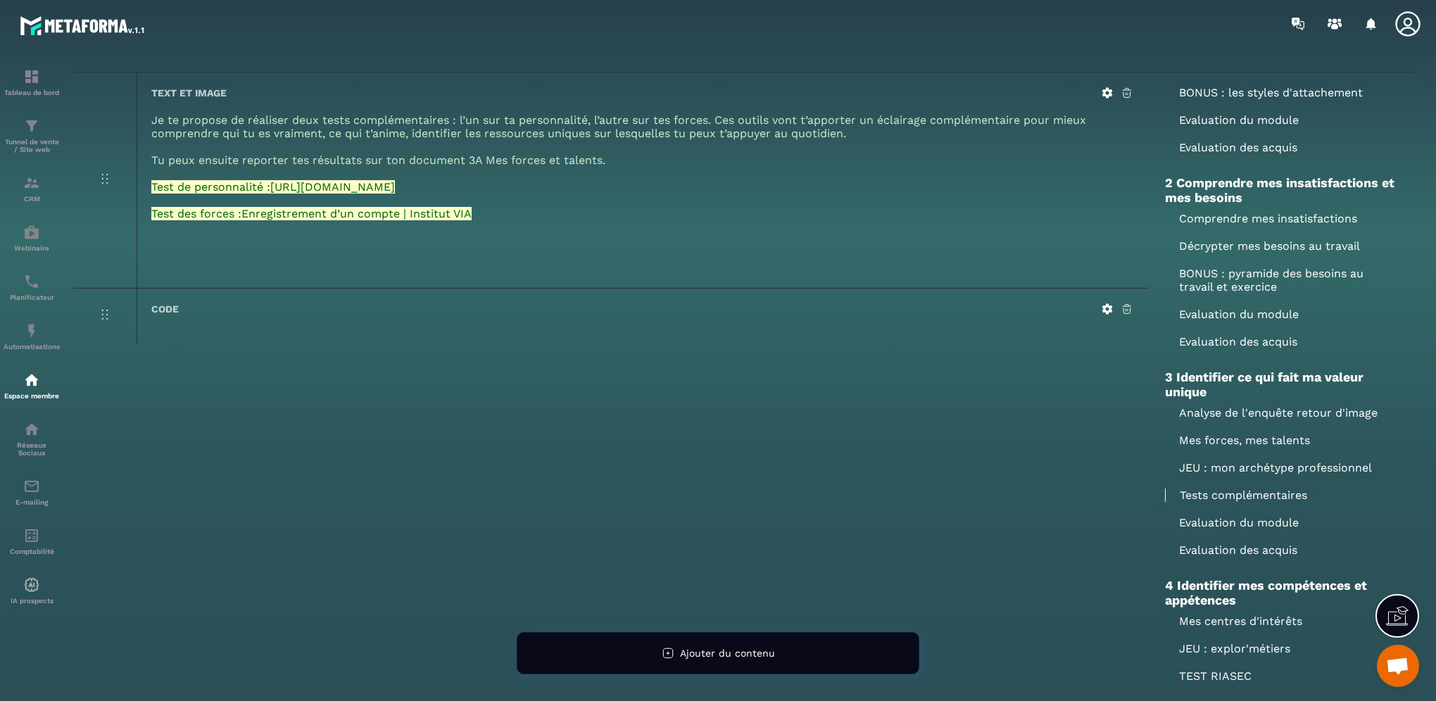
click at [1106, 93] on icon at bounding box center [1107, 93] width 13 height 13
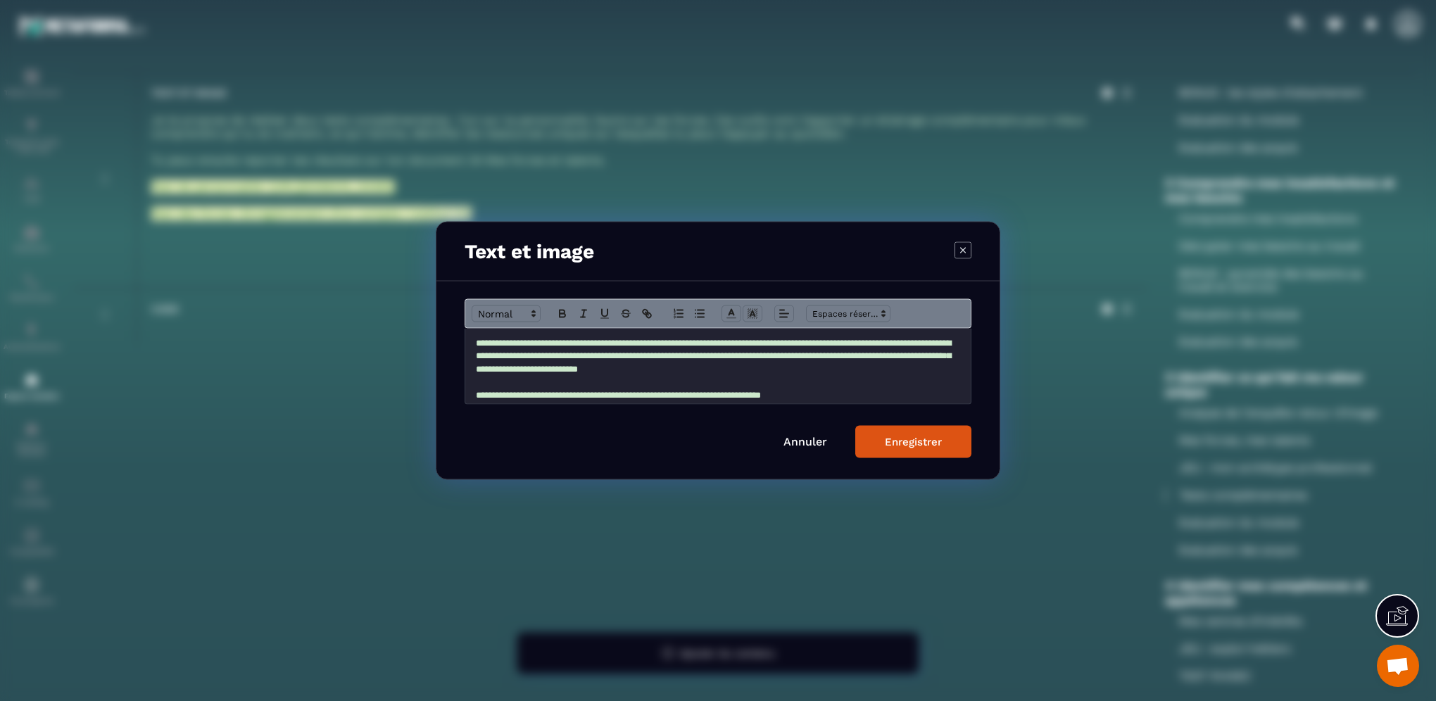
click at [612, 343] on span "**********" at bounding box center [713, 356] width 475 height 35
click at [937, 348] on p "**********" at bounding box center [718, 356] width 484 height 39
click at [938, 448] on button "Enregistrer" at bounding box center [913, 442] width 116 height 32
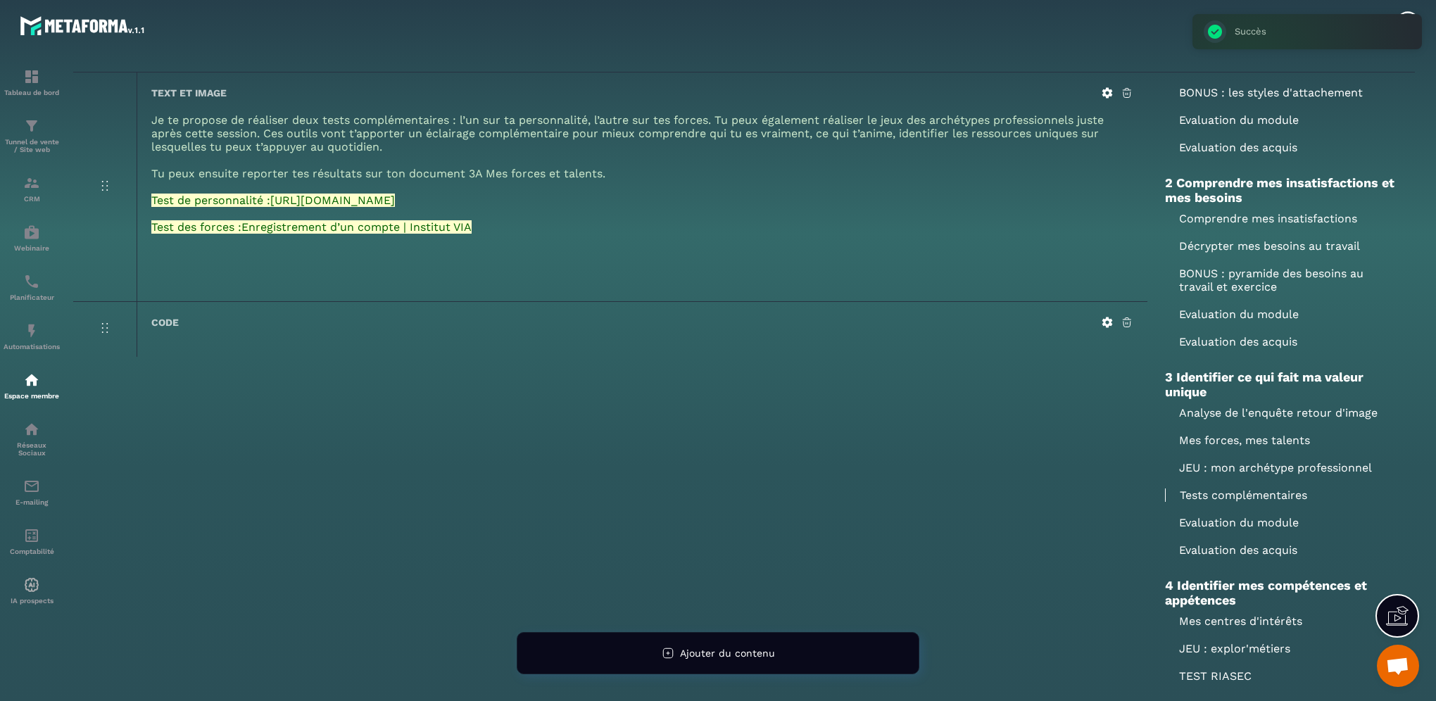
click at [1105, 89] on icon at bounding box center [1107, 93] width 11 height 11
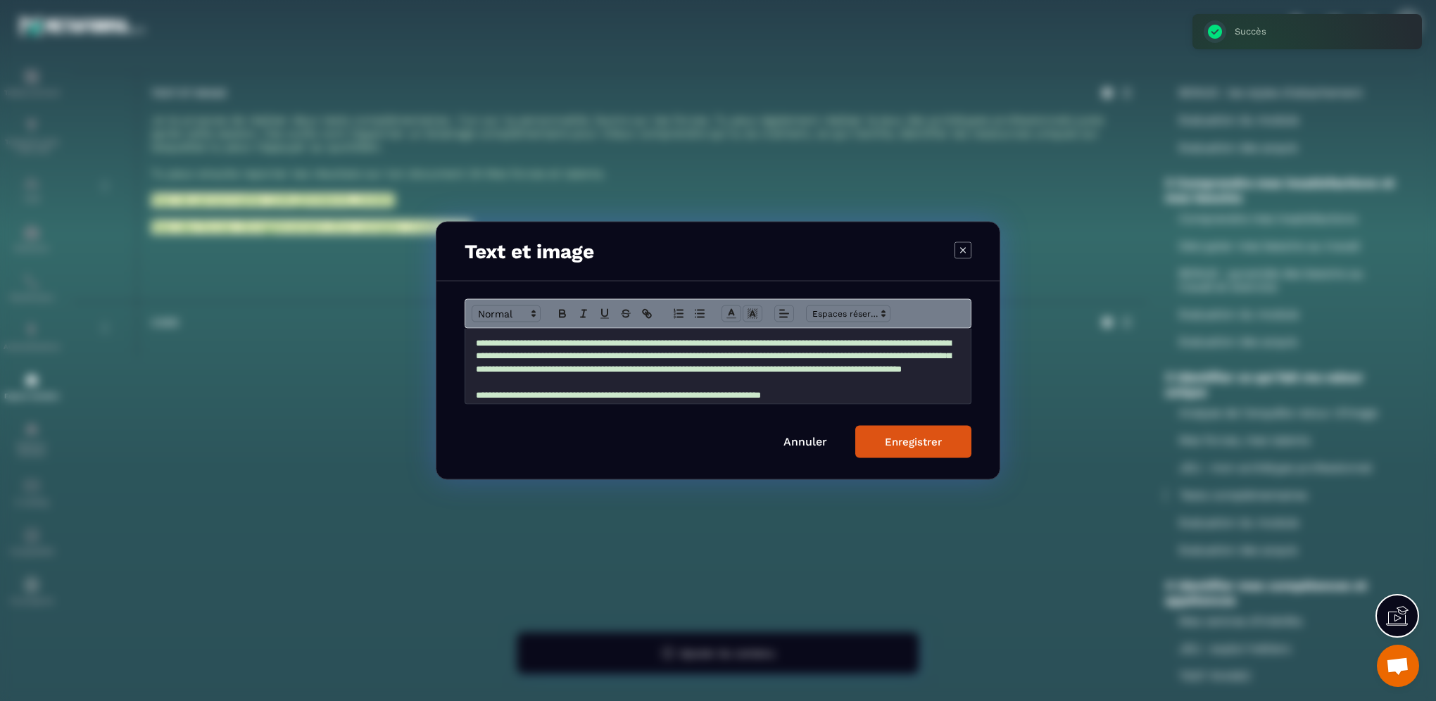
click at [653, 374] on span "**********" at bounding box center [713, 356] width 475 height 35
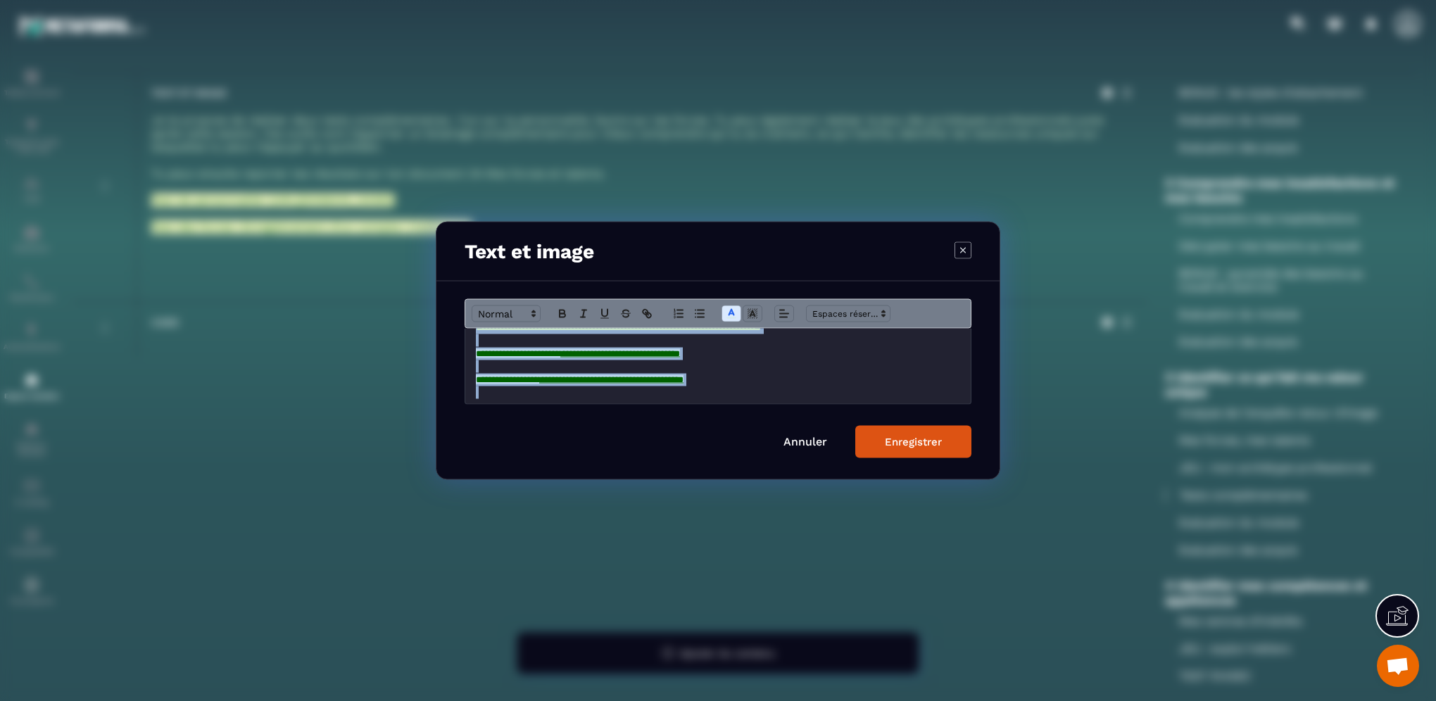
scroll to position [55, 0]
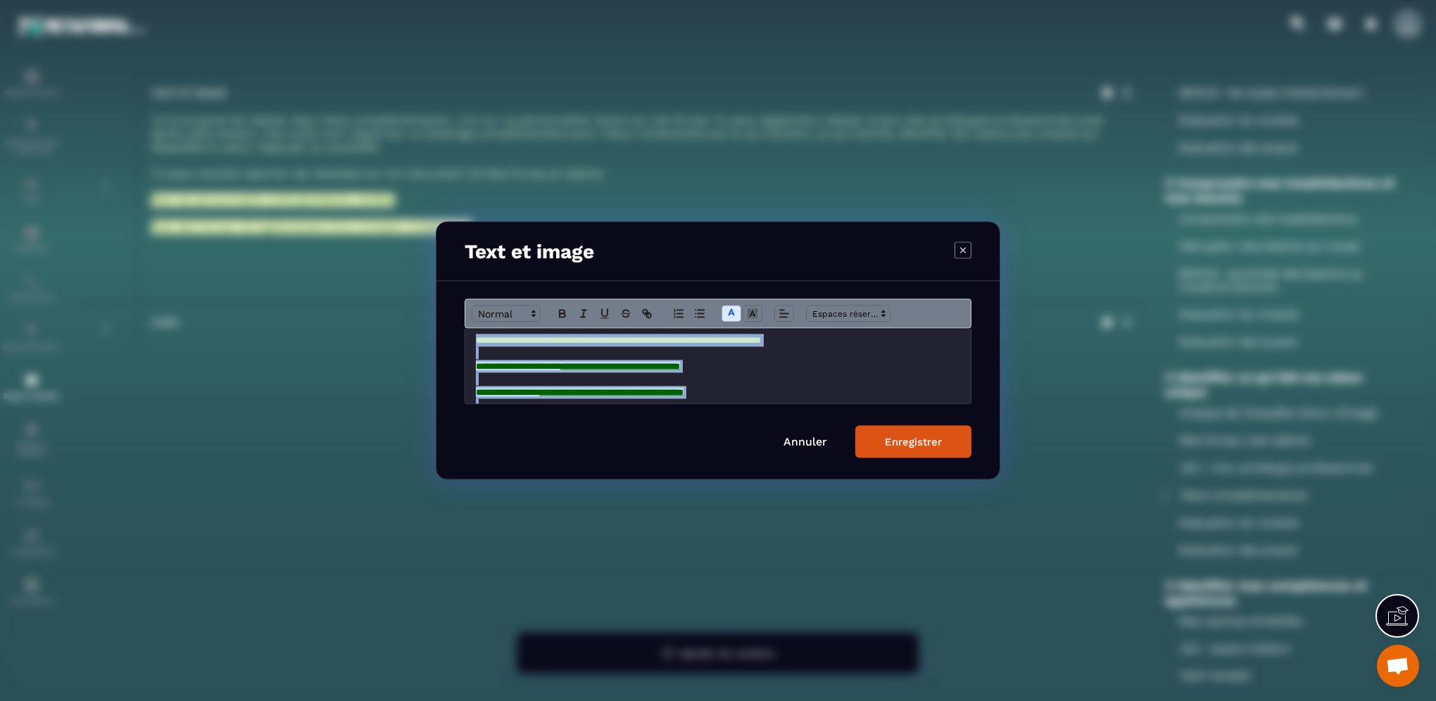
drag, startPoint x: 761, startPoint y: 347, endPoint x: 468, endPoint y: 355, distance: 292.9
click at [468, 355] on div "**********" at bounding box center [717, 366] width 505 height 75
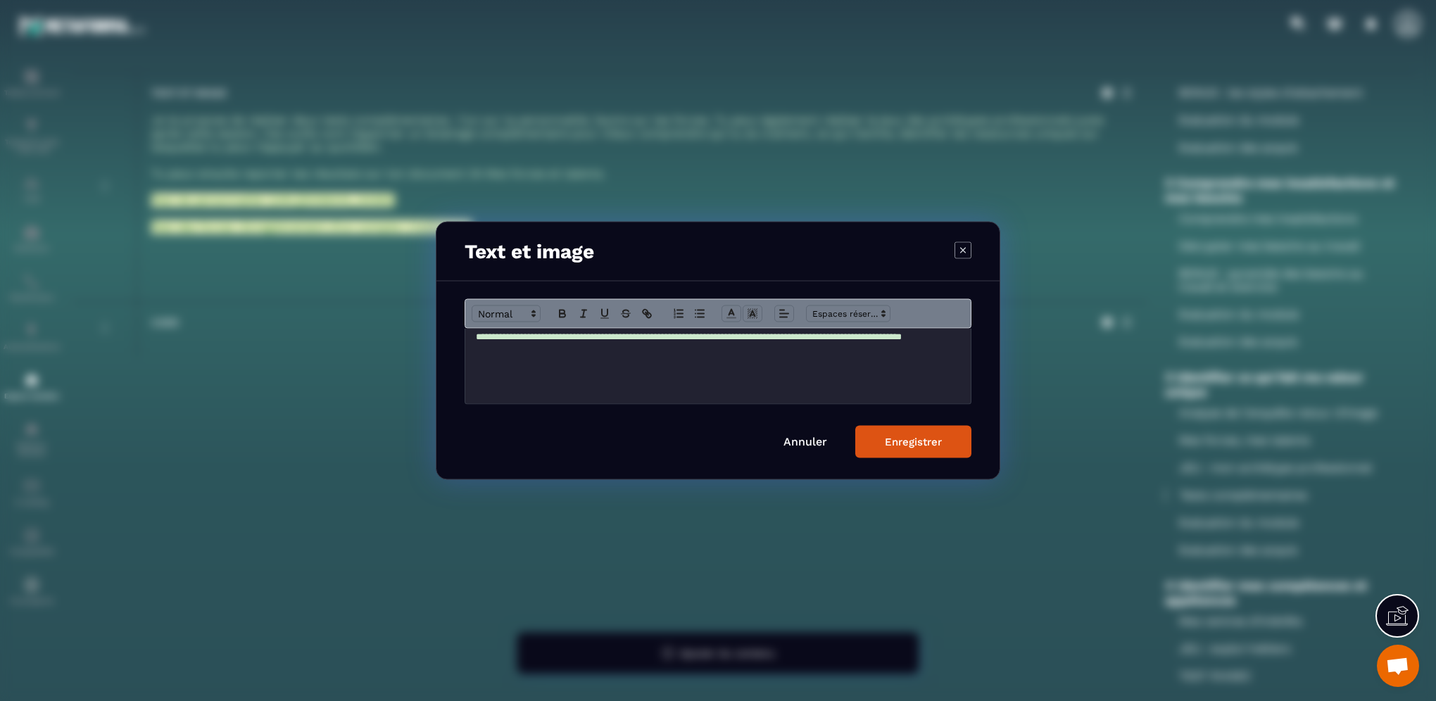
scroll to position [0, 0]
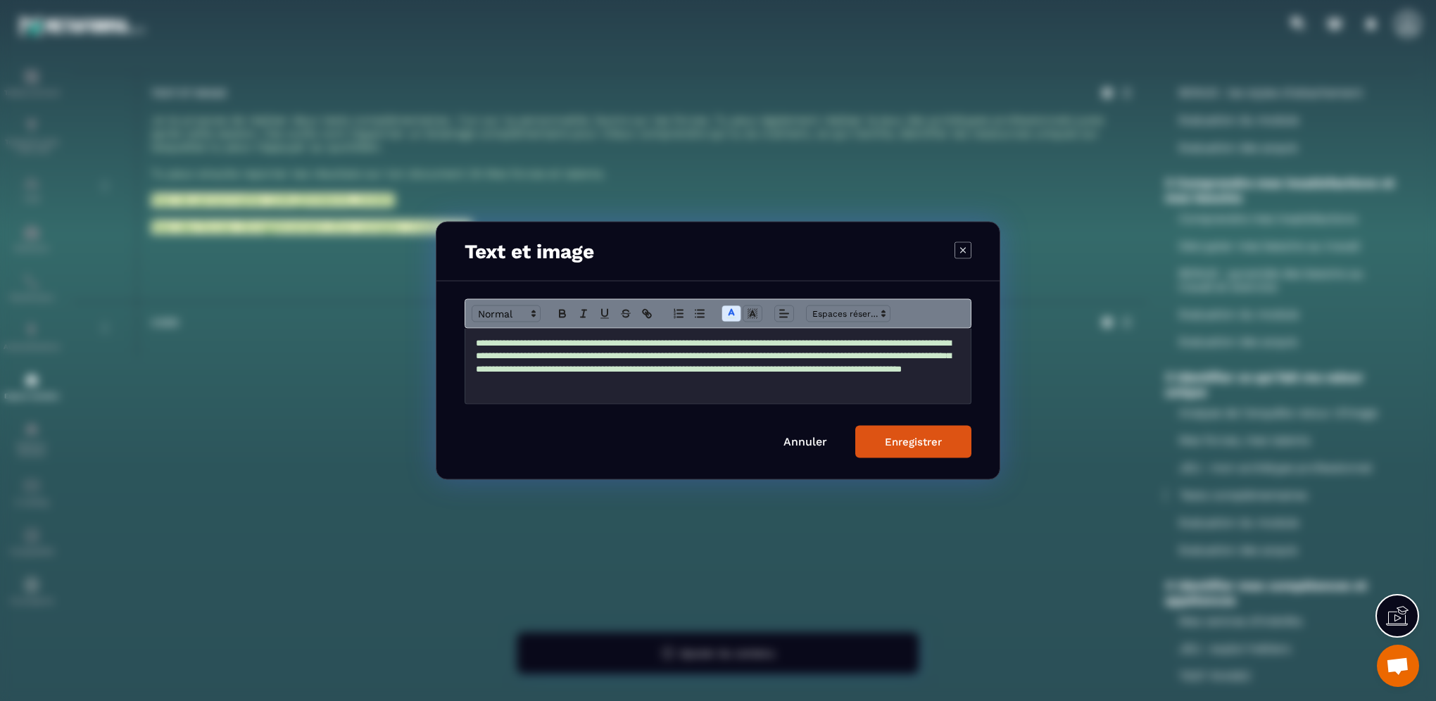
click at [895, 443] on div "Enregistrer" at bounding box center [913, 442] width 57 height 13
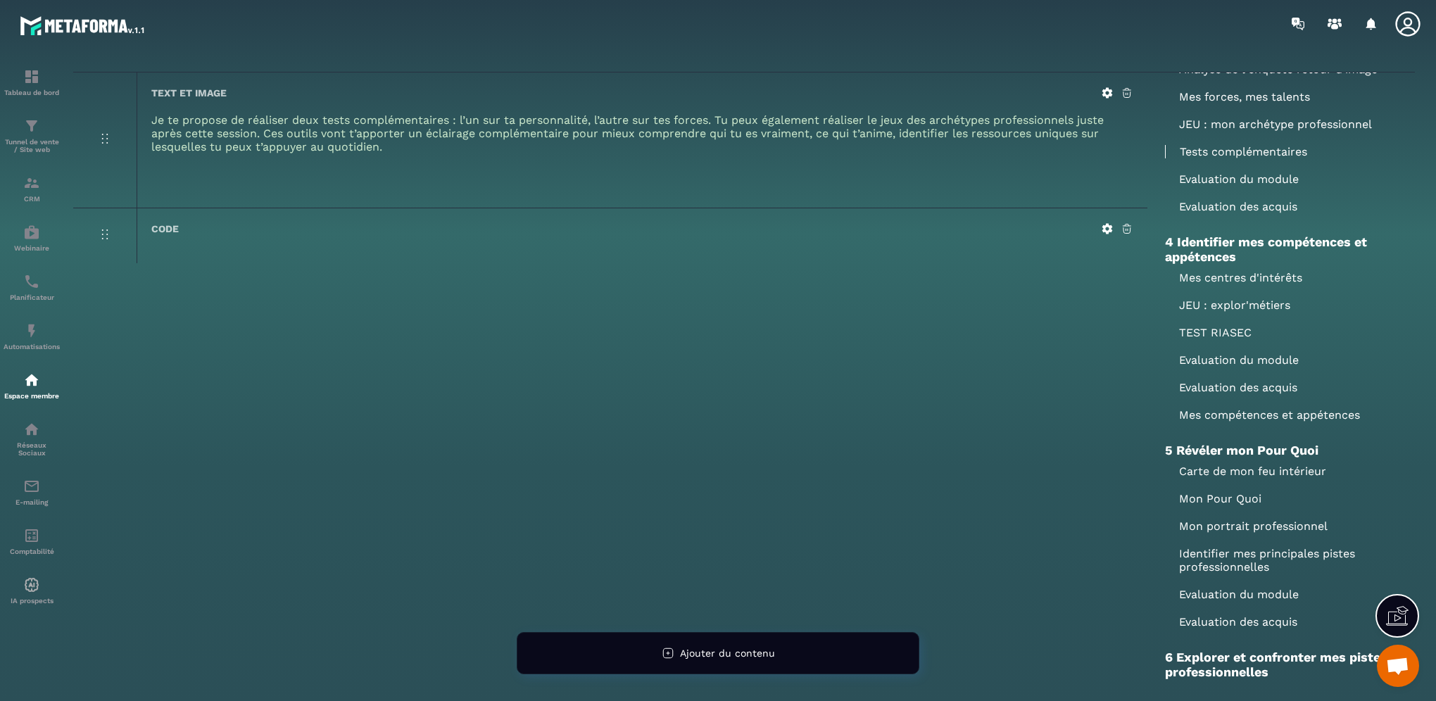
scroll to position [704, 0]
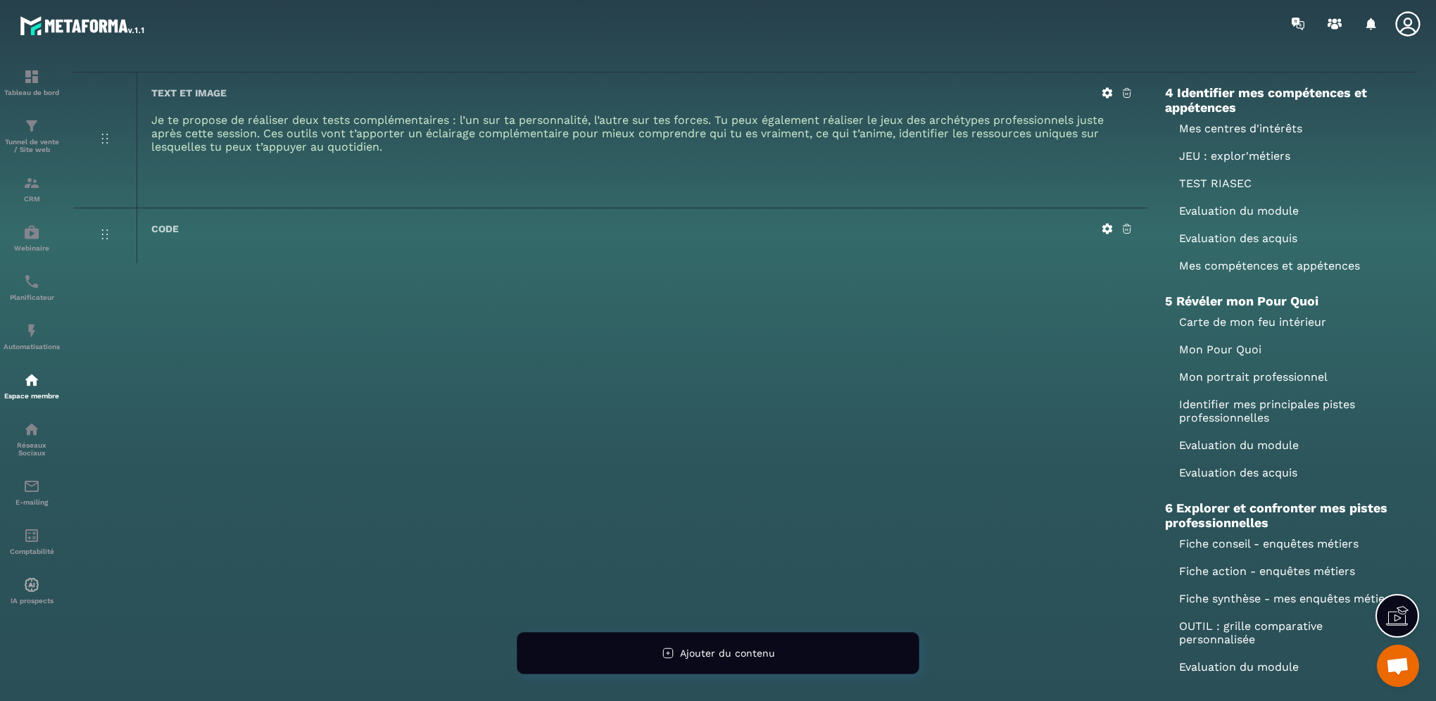
click at [1244, 132] on p "Mes centres d'intérêts" at bounding box center [1281, 128] width 232 height 13
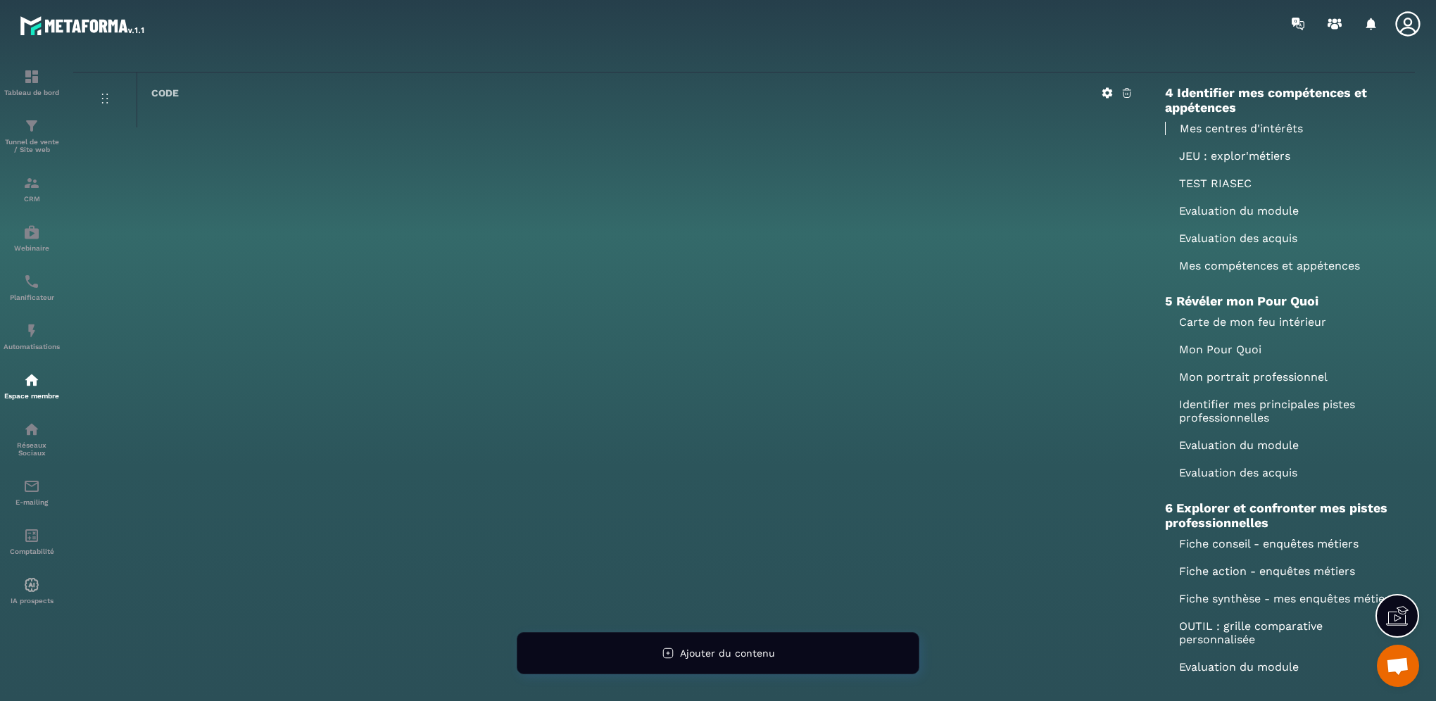
click at [1213, 156] on p "JEU : explor'métiers" at bounding box center [1281, 155] width 232 height 13
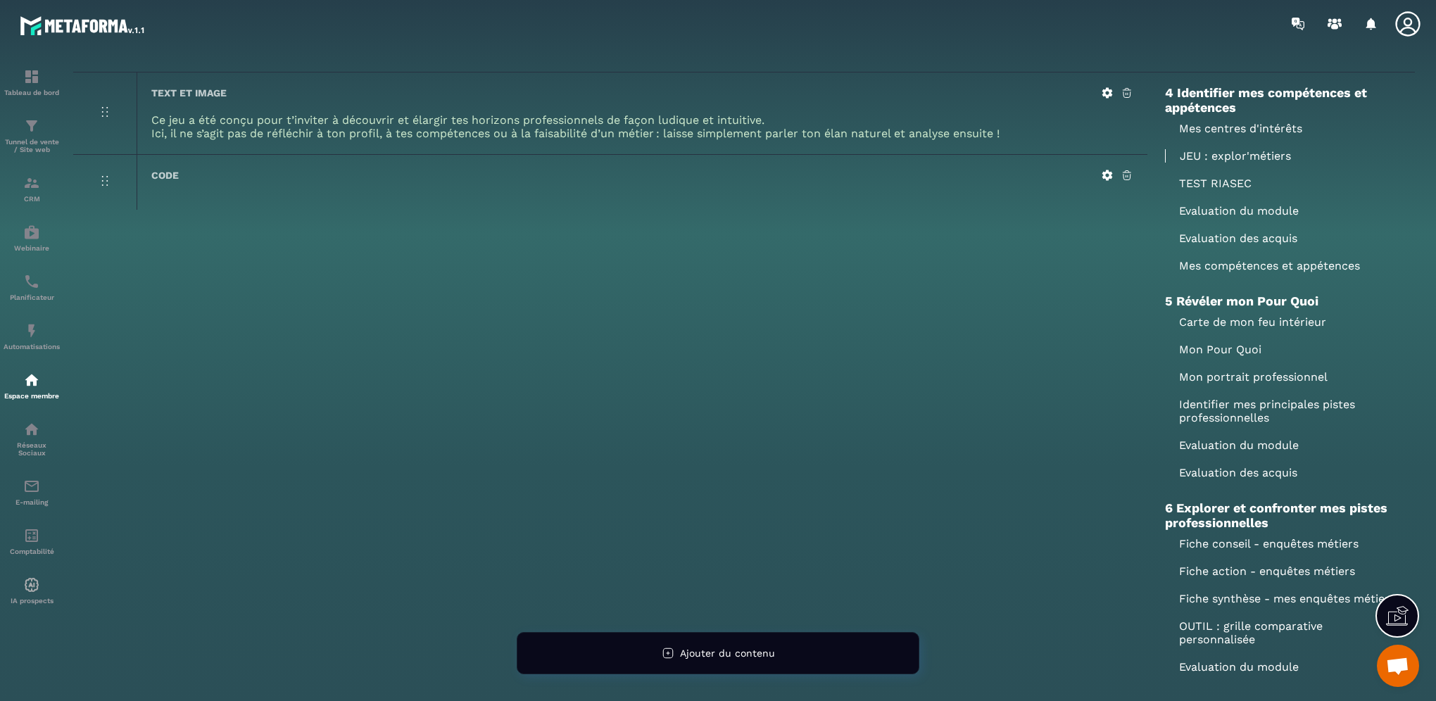
click at [1218, 185] on p "TEST RIASEC" at bounding box center [1281, 183] width 232 height 13
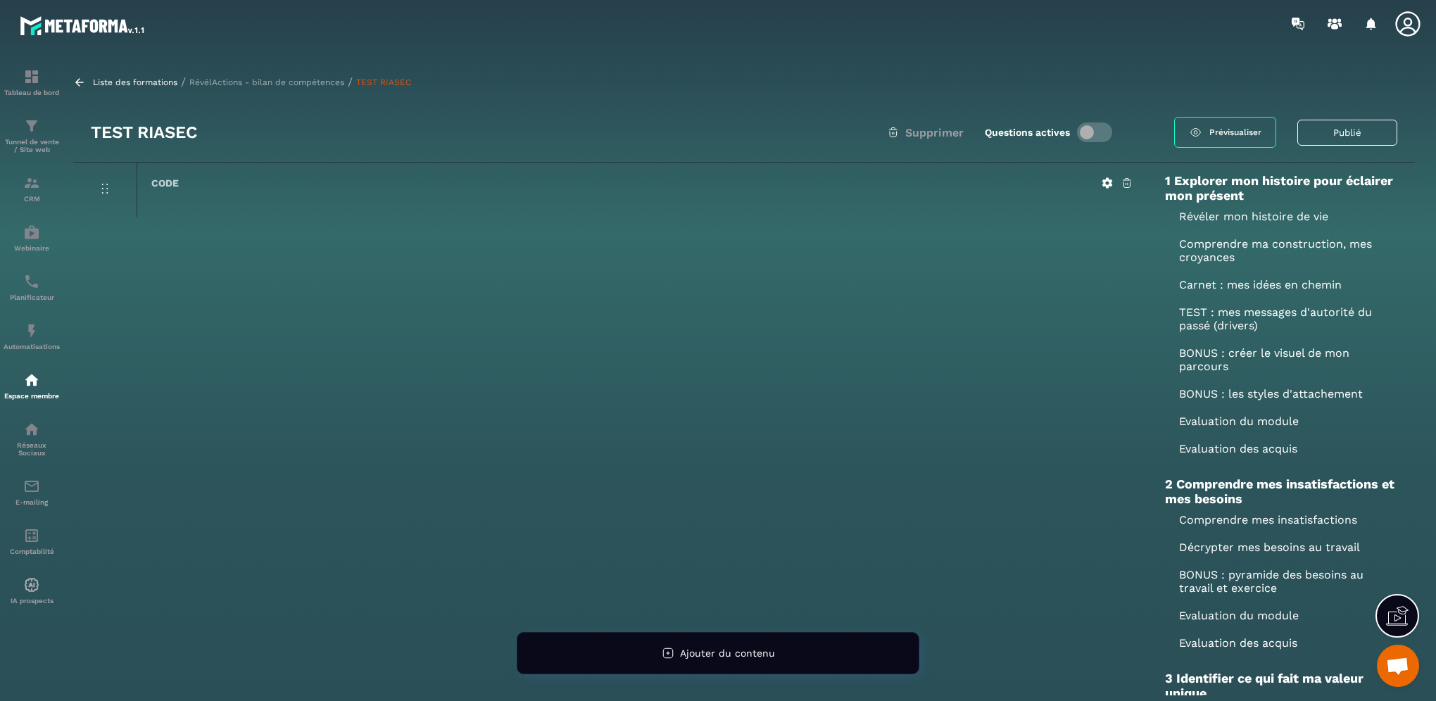
click at [289, 78] on p "RévélActions - bilan de compétences" at bounding box center [266, 82] width 155 height 10
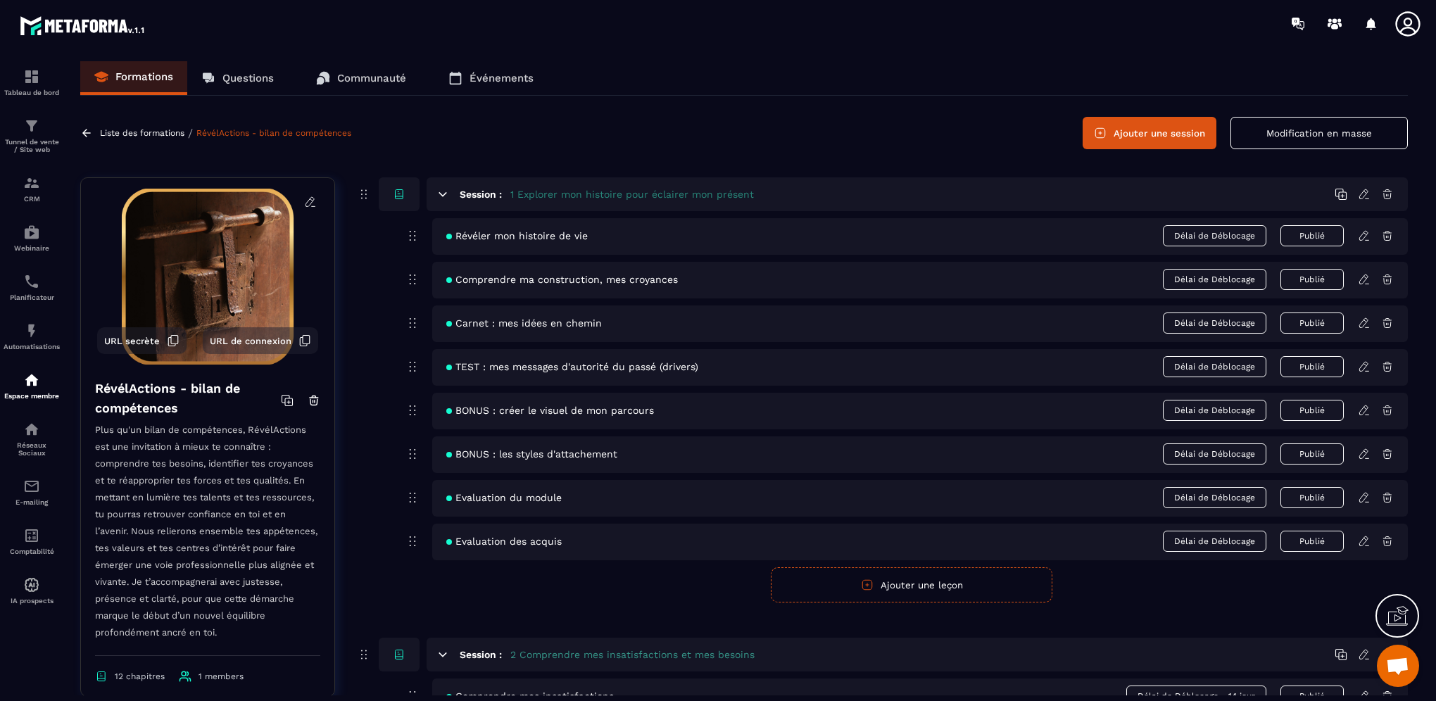
click at [1363, 237] on icon at bounding box center [1364, 235] width 13 height 13
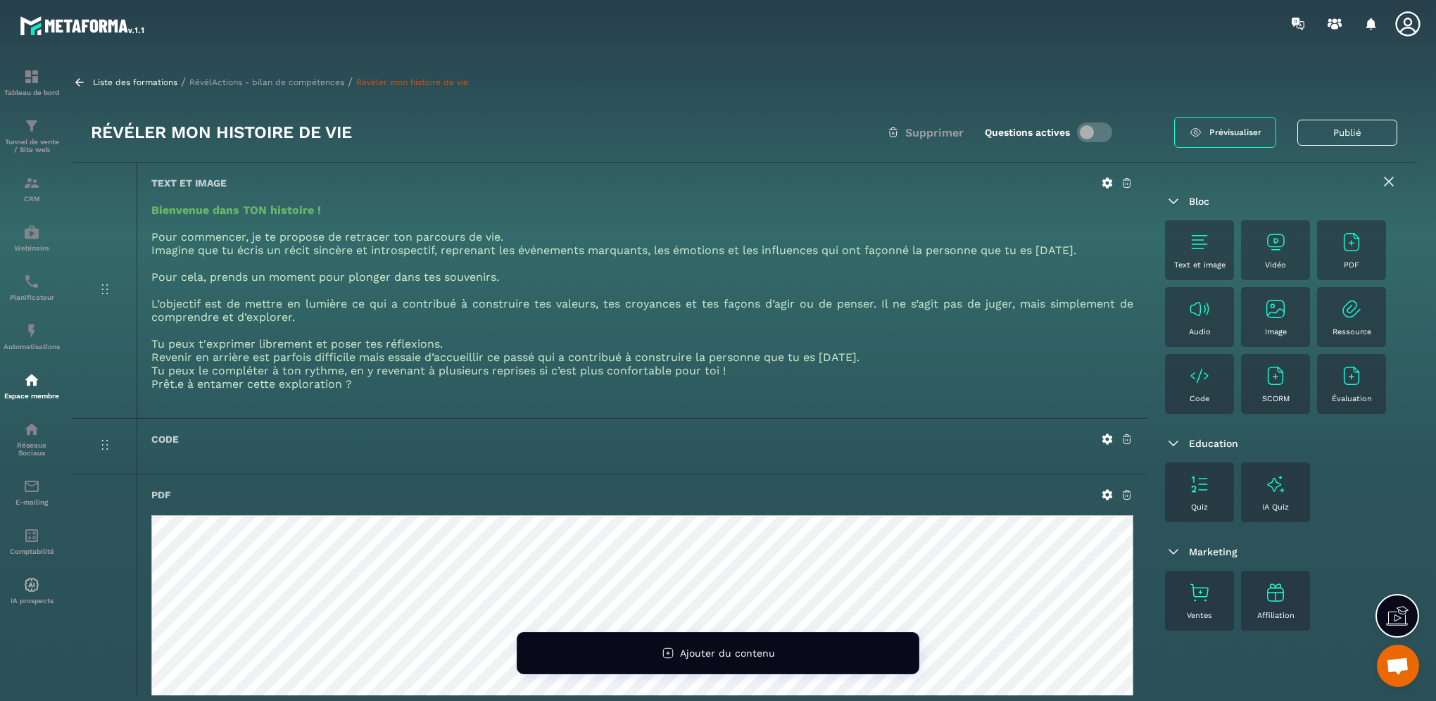
click at [305, 86] on p "RévélActions - bilan de compétences" at bounding box center [266, 82] width 155 height 10
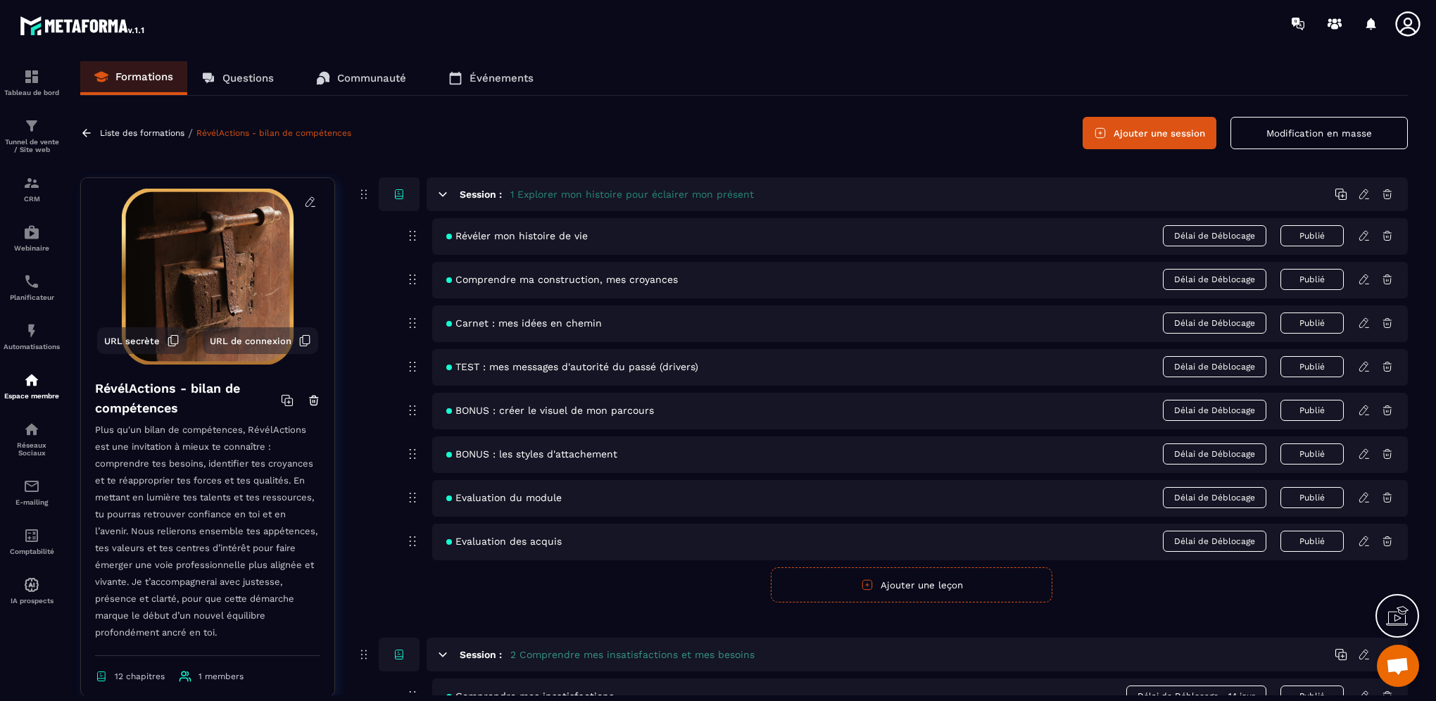
click at [1363, 282] on icon at bounding box center [1363, 278] width 8 height 9
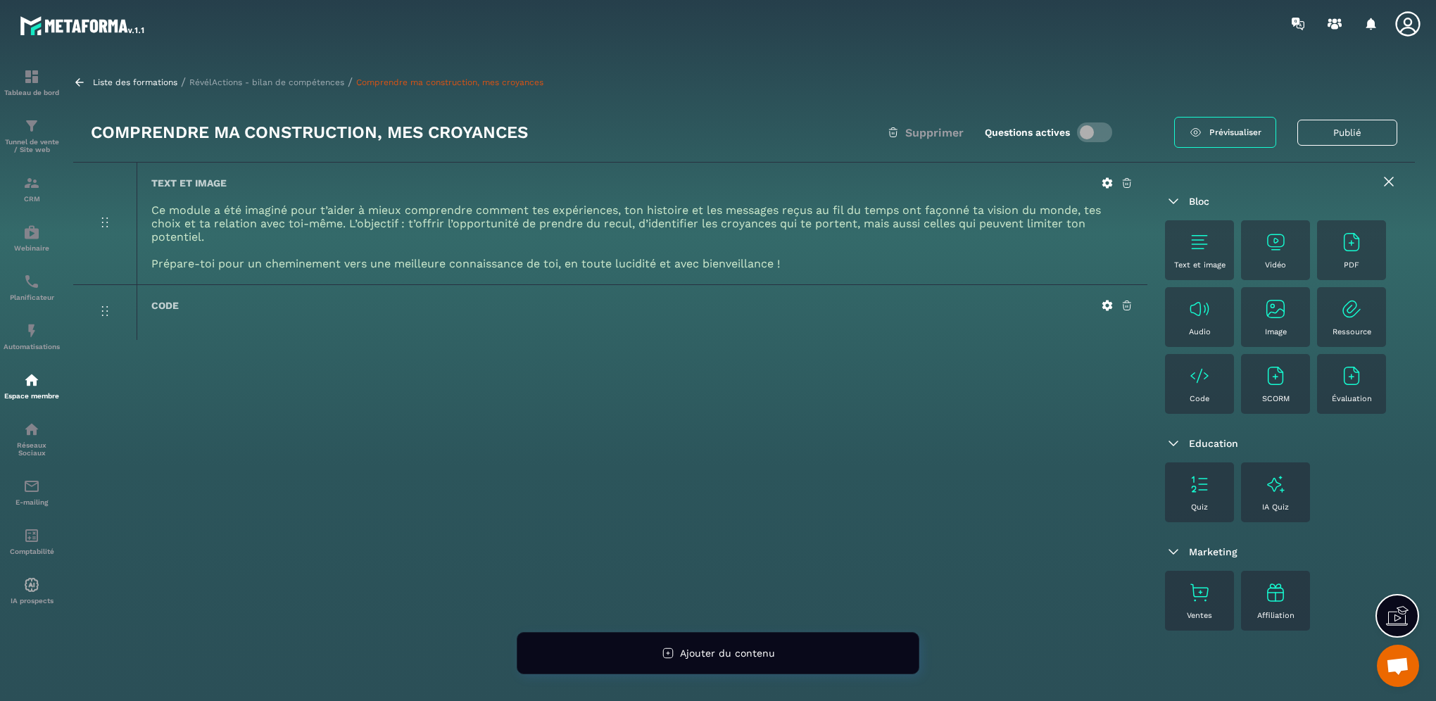
click at [1344, 255] on div "PDF" at bounding box center [1351, 250] width 55 height 39
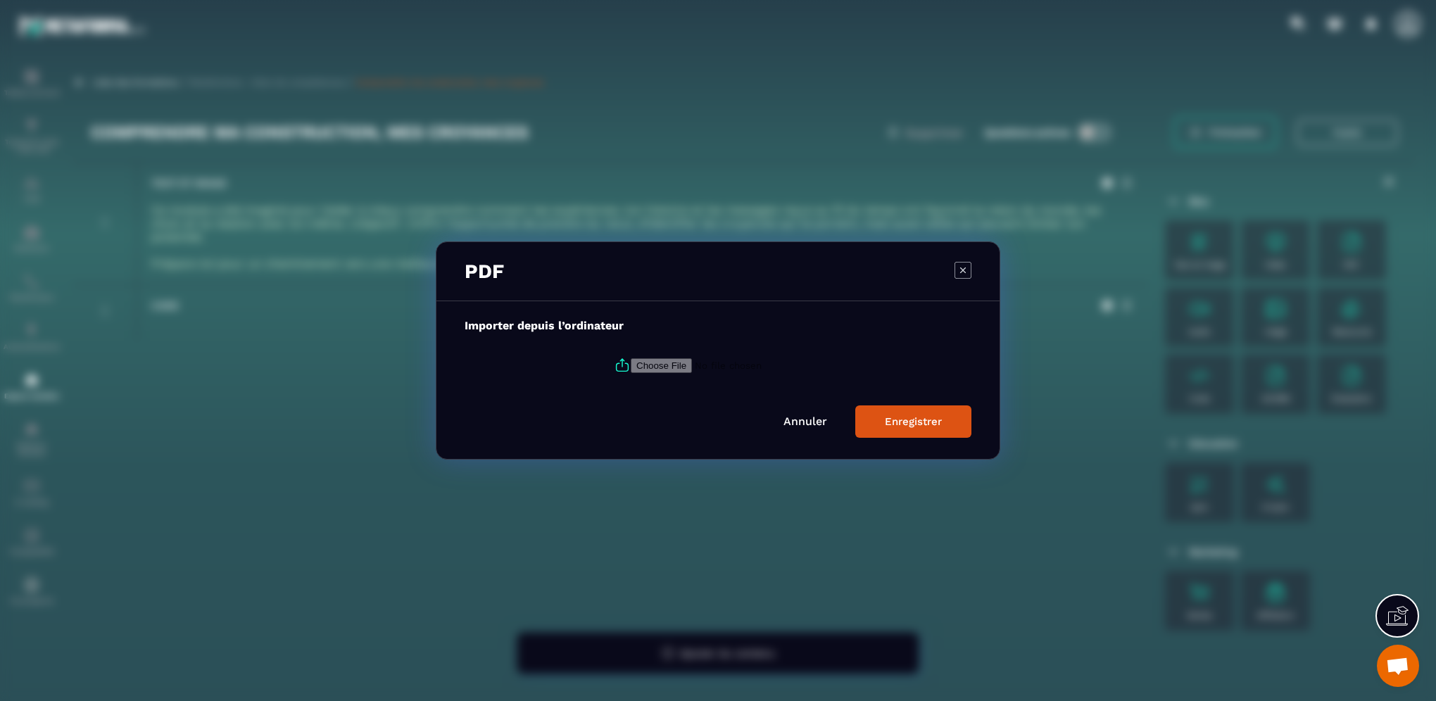
click at [655, 369] on input "Modal window" at bounding box center [726, 365] width 191 height 15
type input "**********"
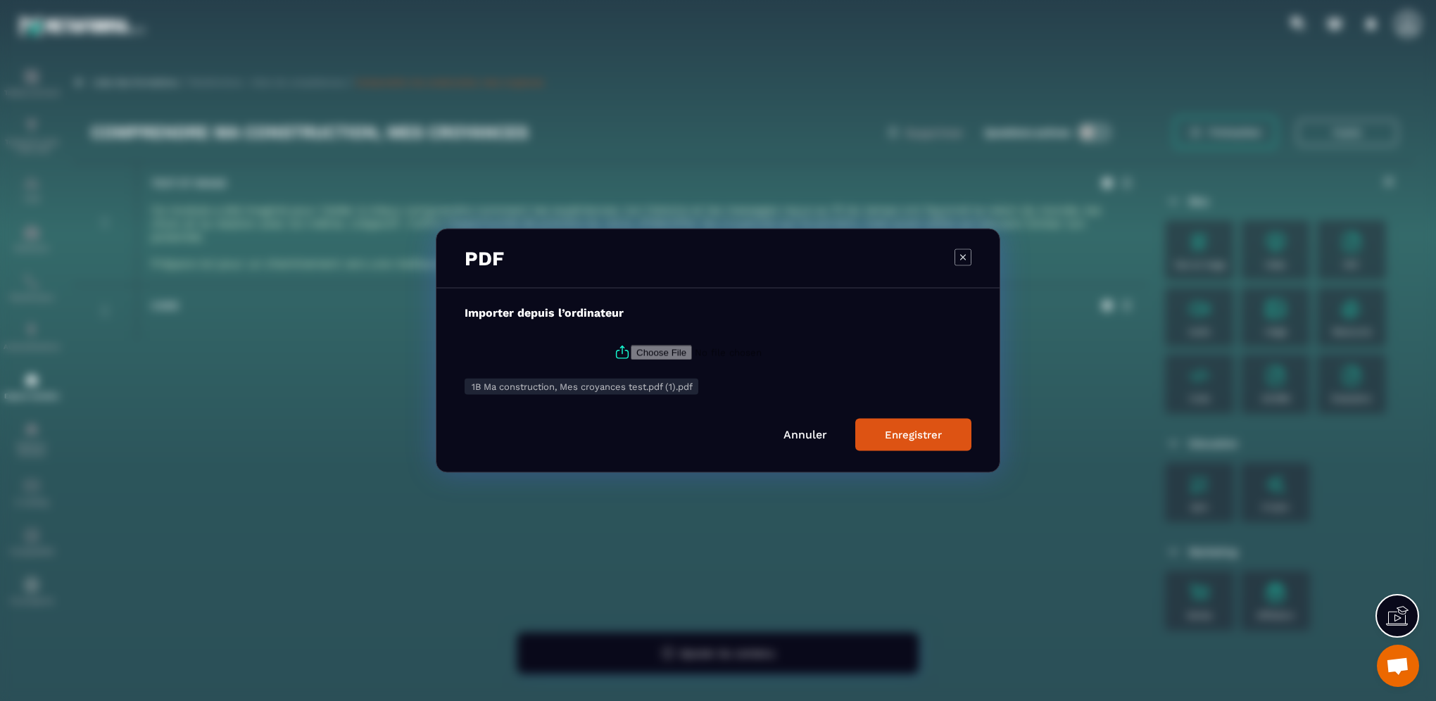
click at [802, 435] on link "Annuler" at bounding box center [805, 434] width 44 height 13
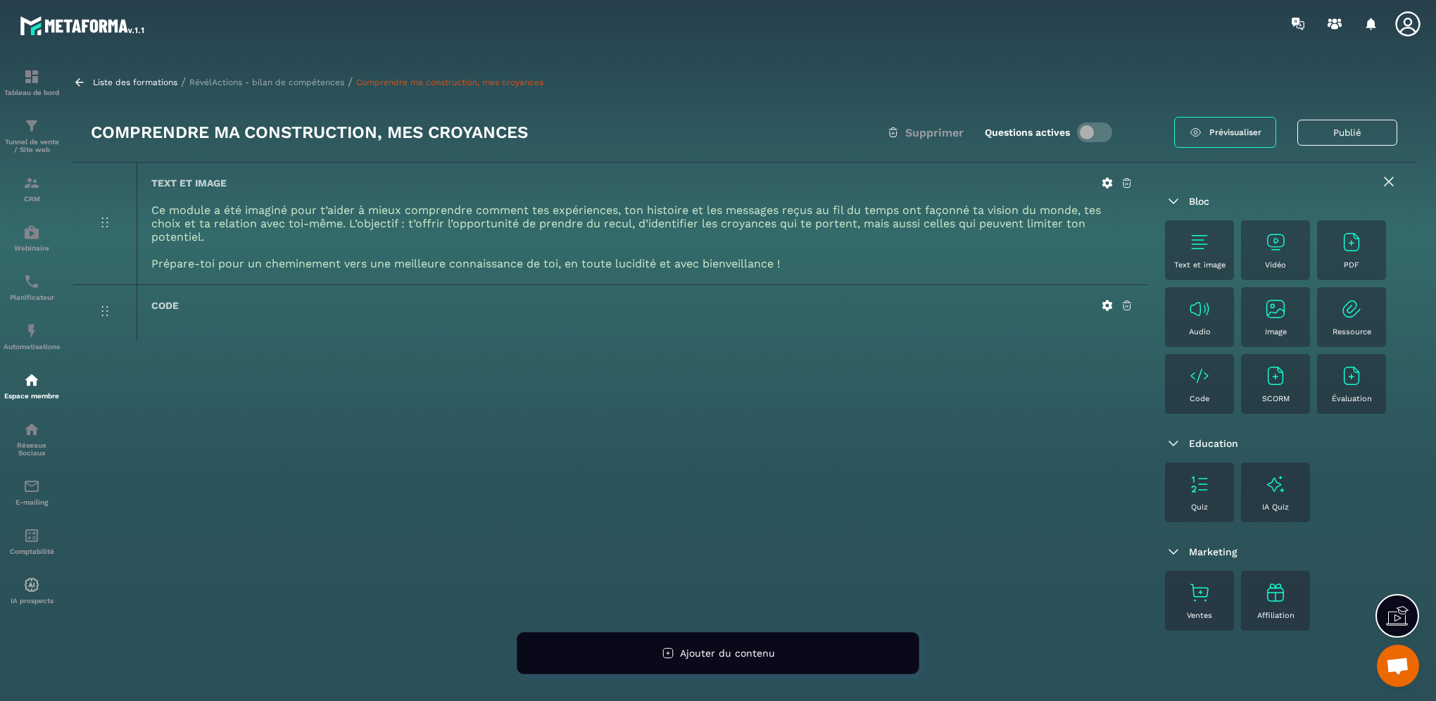
click at [1338, 251] on div "PDF" at bounding box center [1351, 250] width 55 height 39
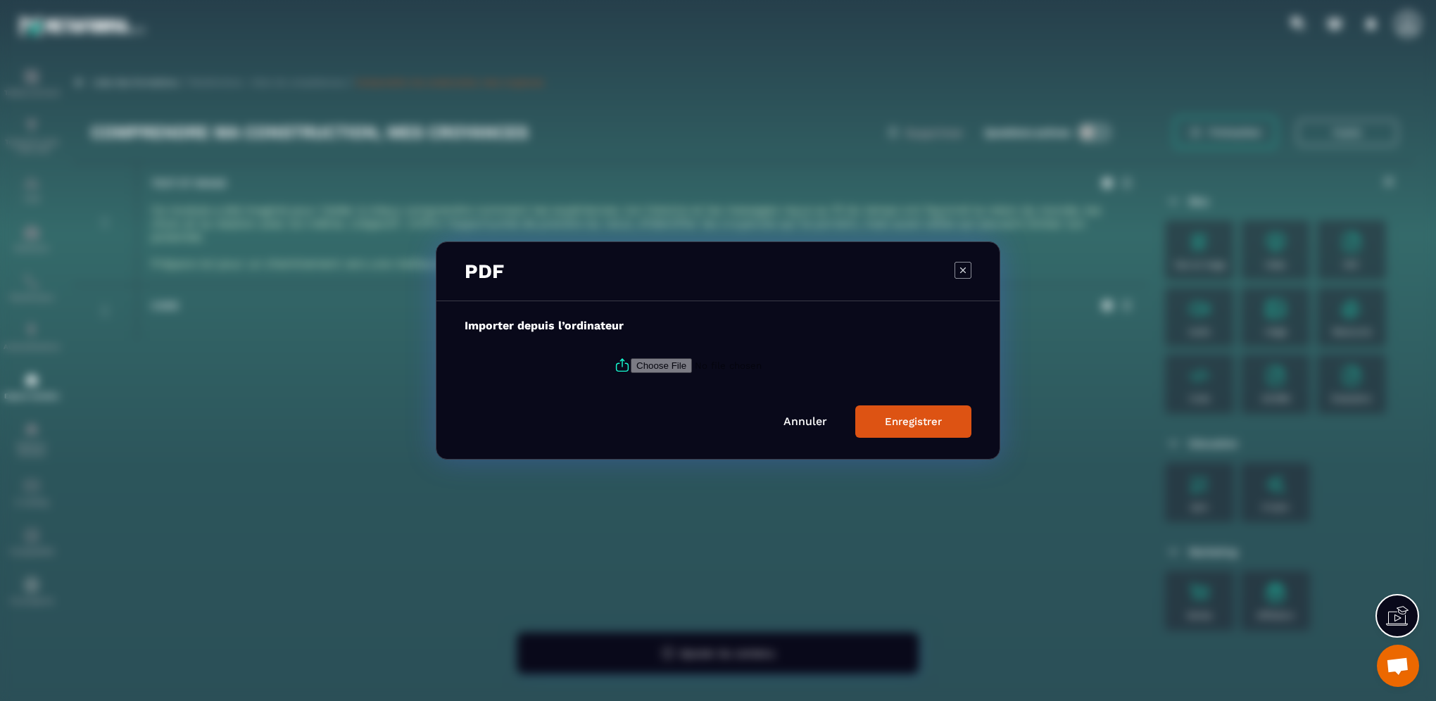
click at [631, 363] on input "Modal window" at bounding box center [726, 365] width 191 height 15
type input "**********"
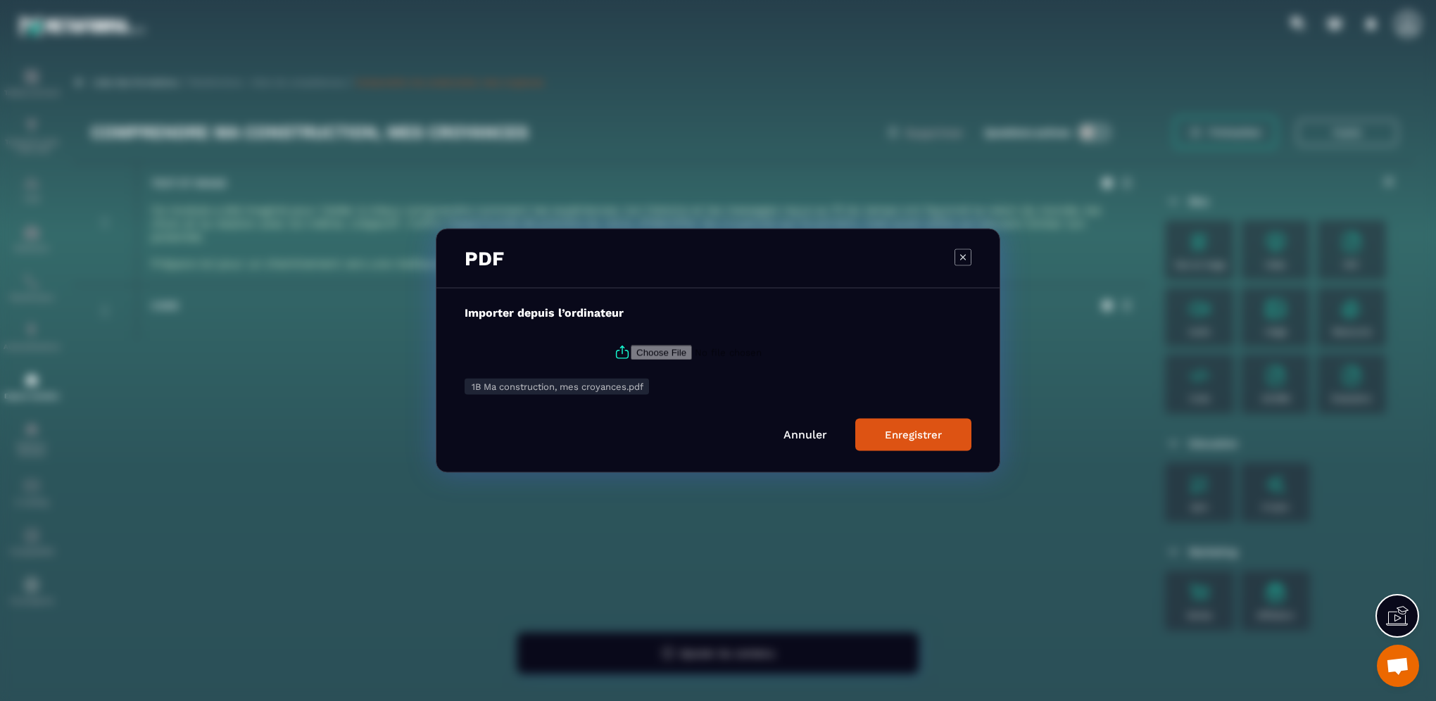
click at [918, 442] on button "Enregistrer" at bounding box center [913, 435] width 116 height 32
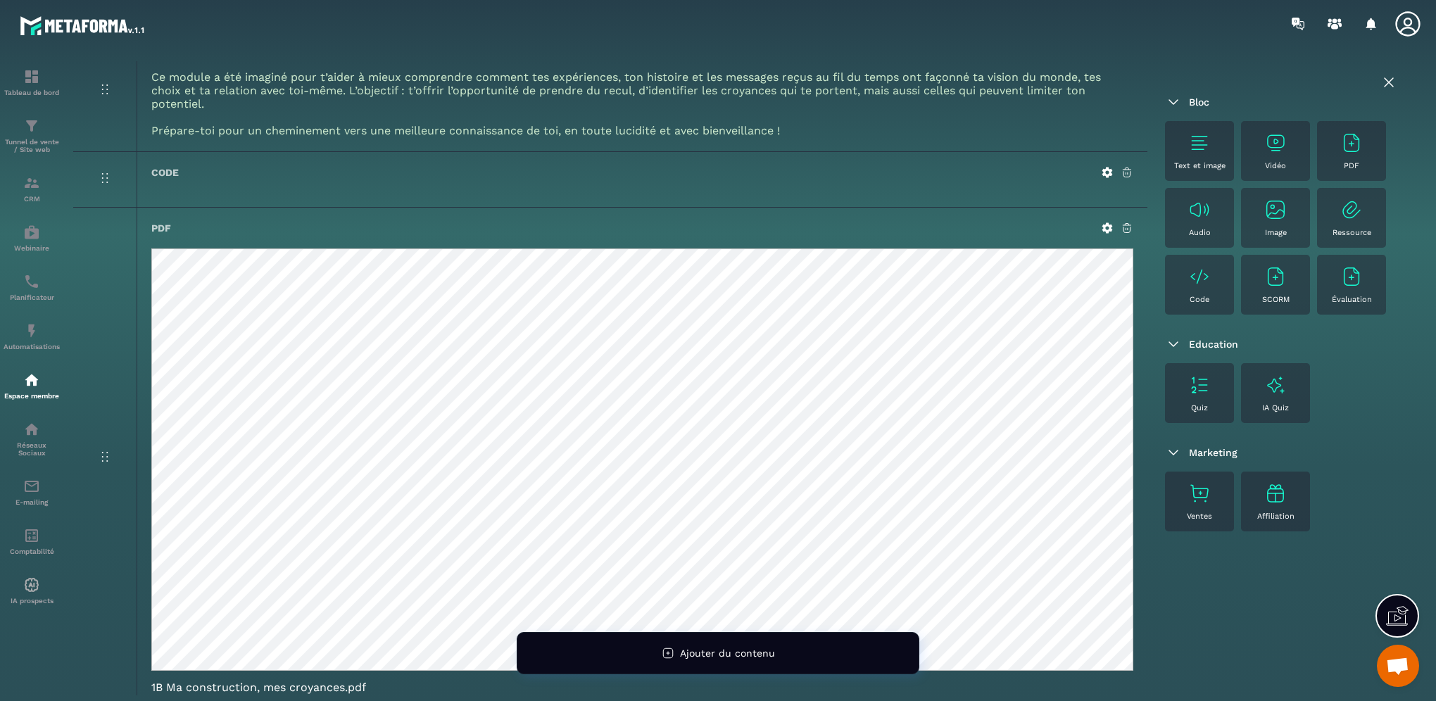
scroll to position [217, 0]
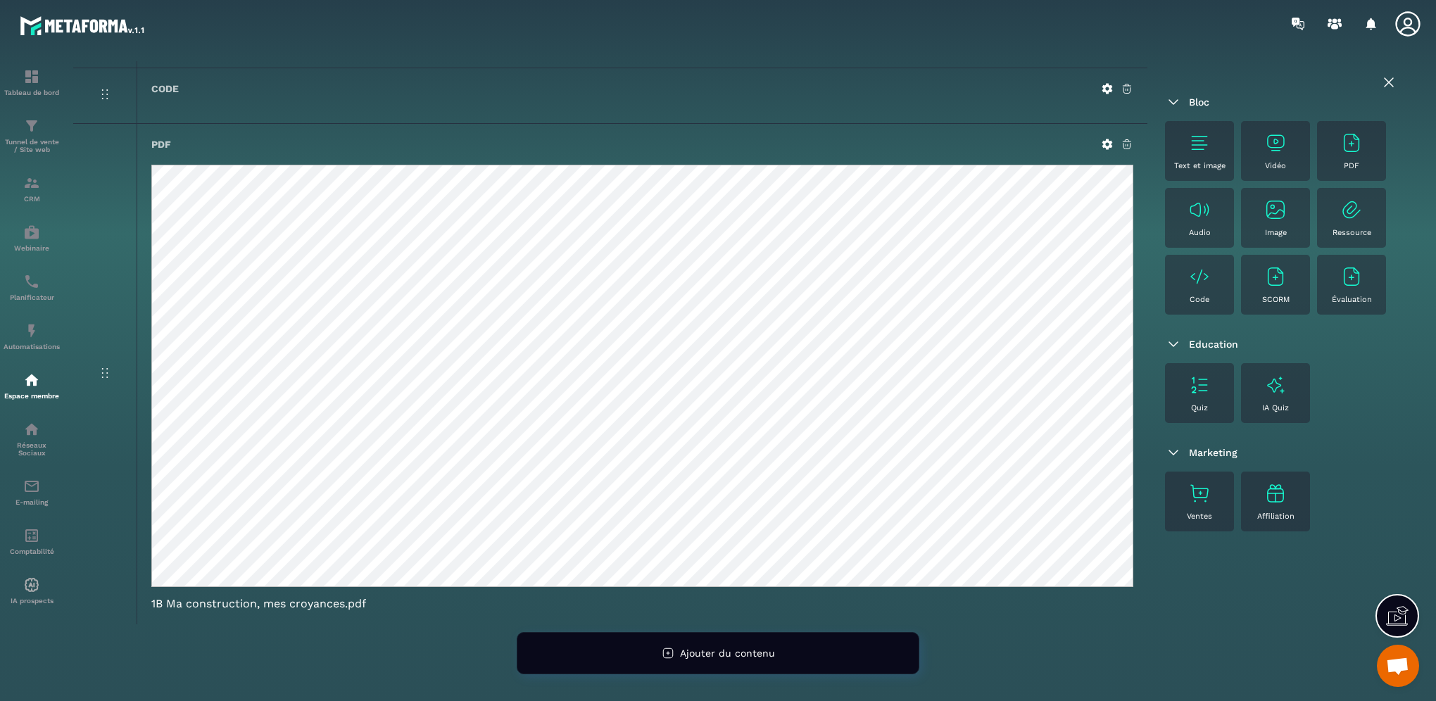
click at [1389, 80] on icon at bounding box center [1388, 82] width 17 height 17
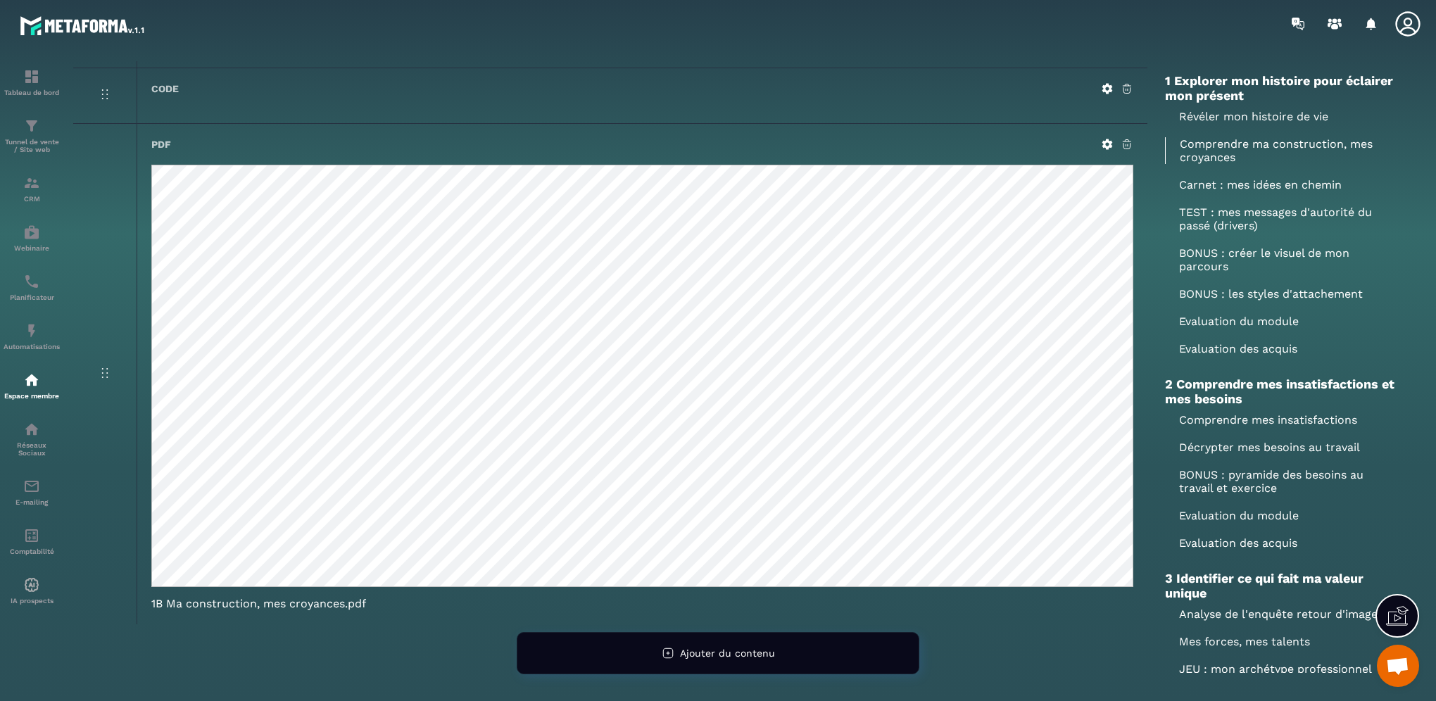
scroll to position [0, 0]
click at [1199, 262] on p "BONUS : créer le visuel de mon parcours" at bounding box center [1281, 260] width 232 height 27
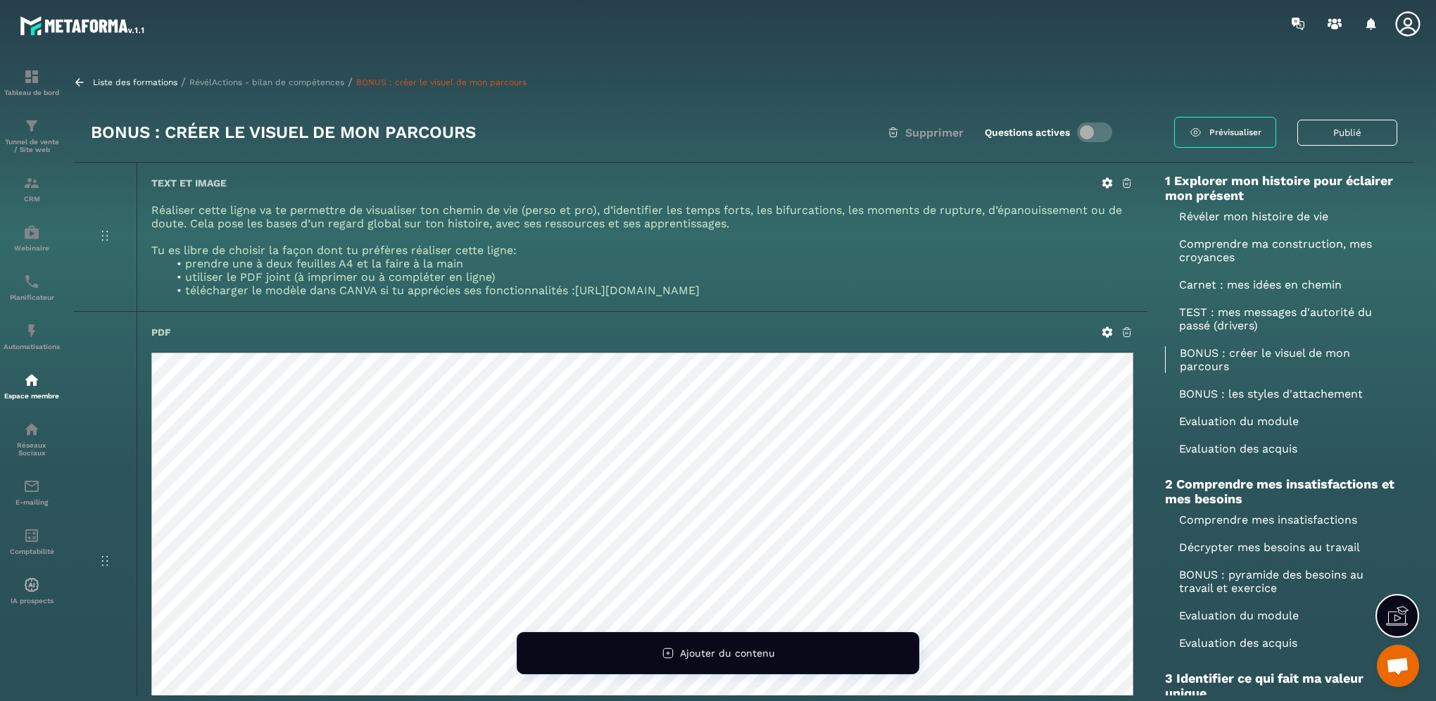
click at [1124, 332] on icon at bounding box center [1126, 332] width 13 height 13
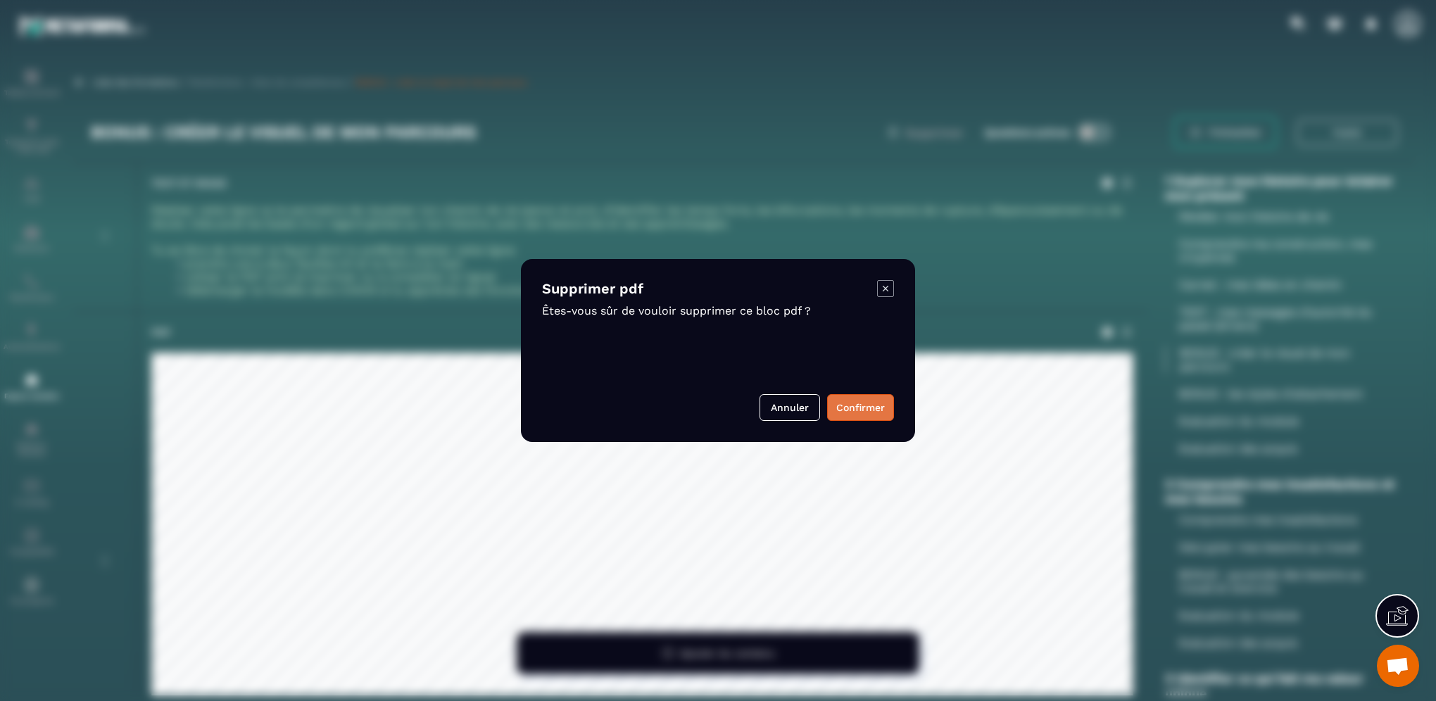
click at [852, 408] on button "Confirmer" at bounding box center [860, 407] width 67 height 27
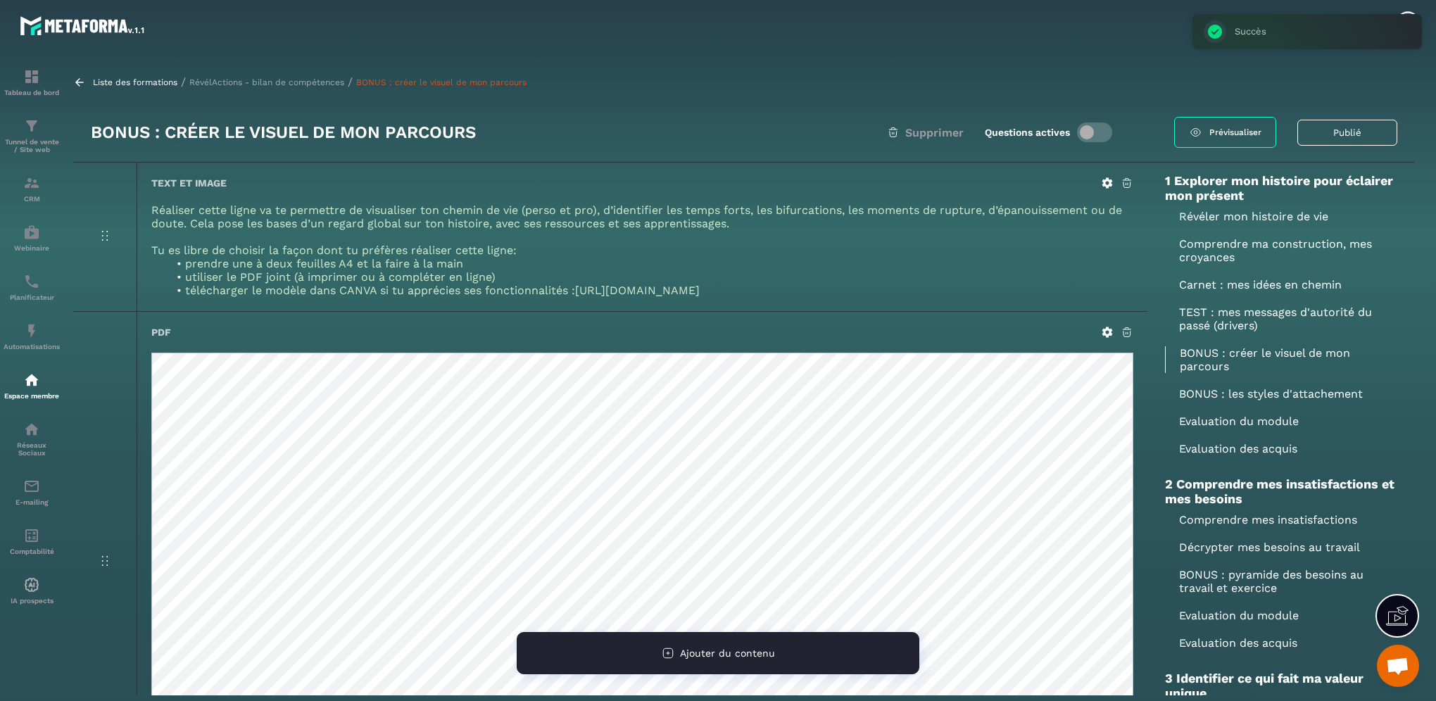
click at [721, 650] on span "Ajouter du contenu" at bounding box center [727, 653] width 95 height 11
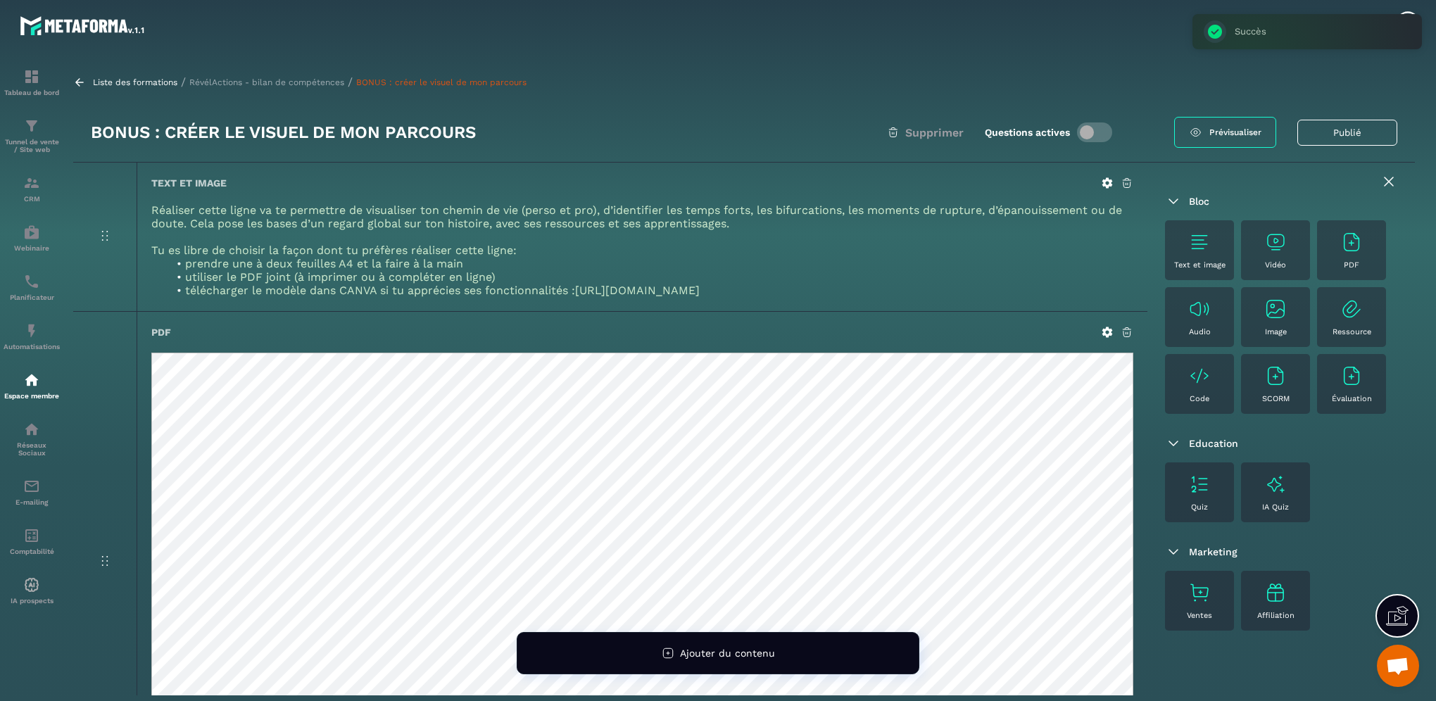
click at [1324, 270] on div "PDF" at bounding box center [1351, 250] width 55 height 39
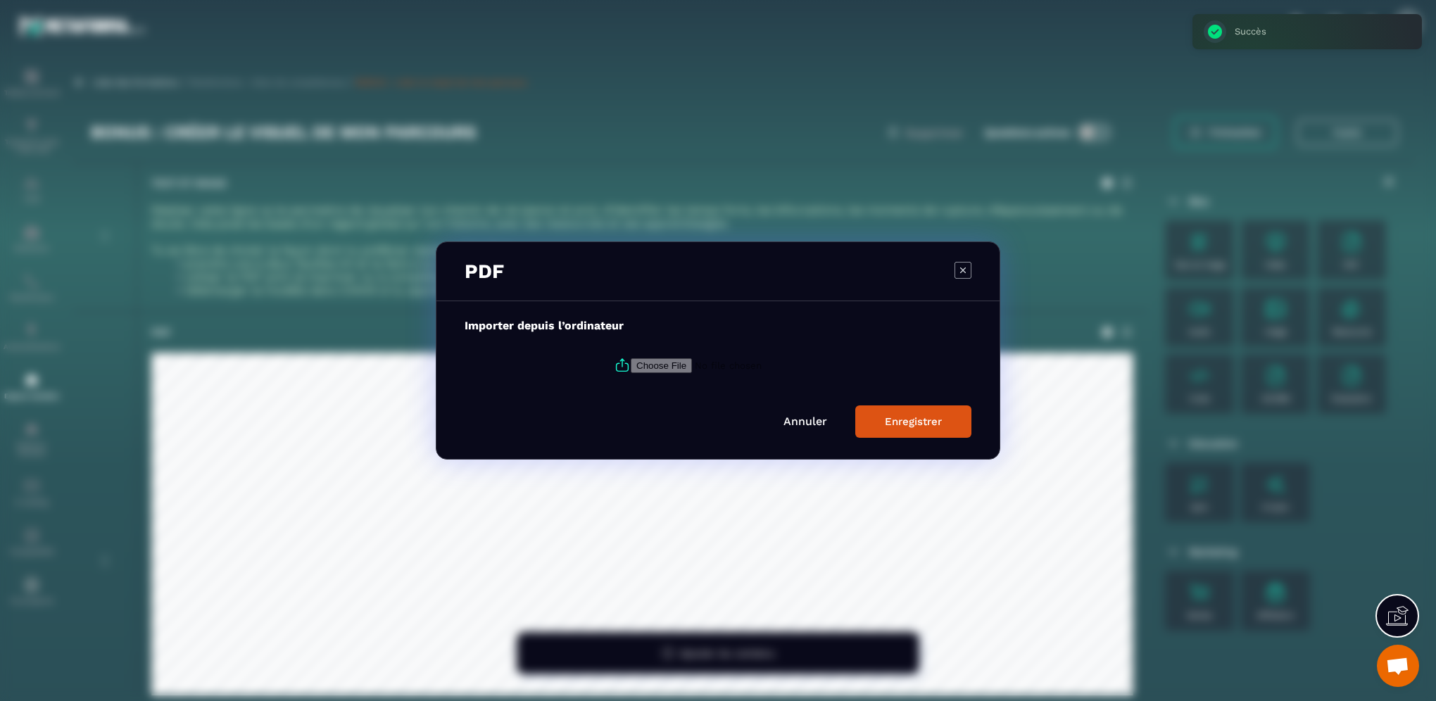
click at [645, 365] on input "Modal window" at bounding box center [726, 365] width 191 height 15
type input "**********"
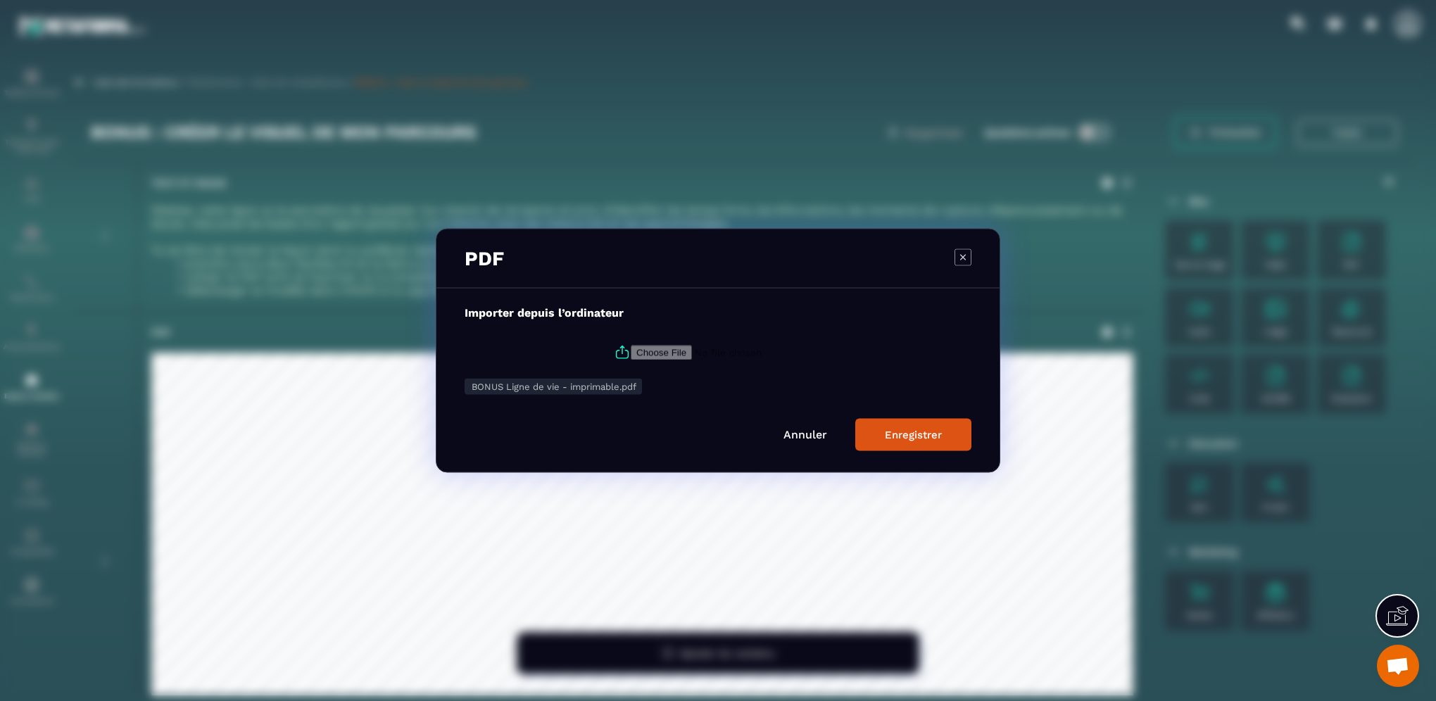
click at [895, 438] on div "Enregistrer" at bounding box center [913, 435] width 57 height 13
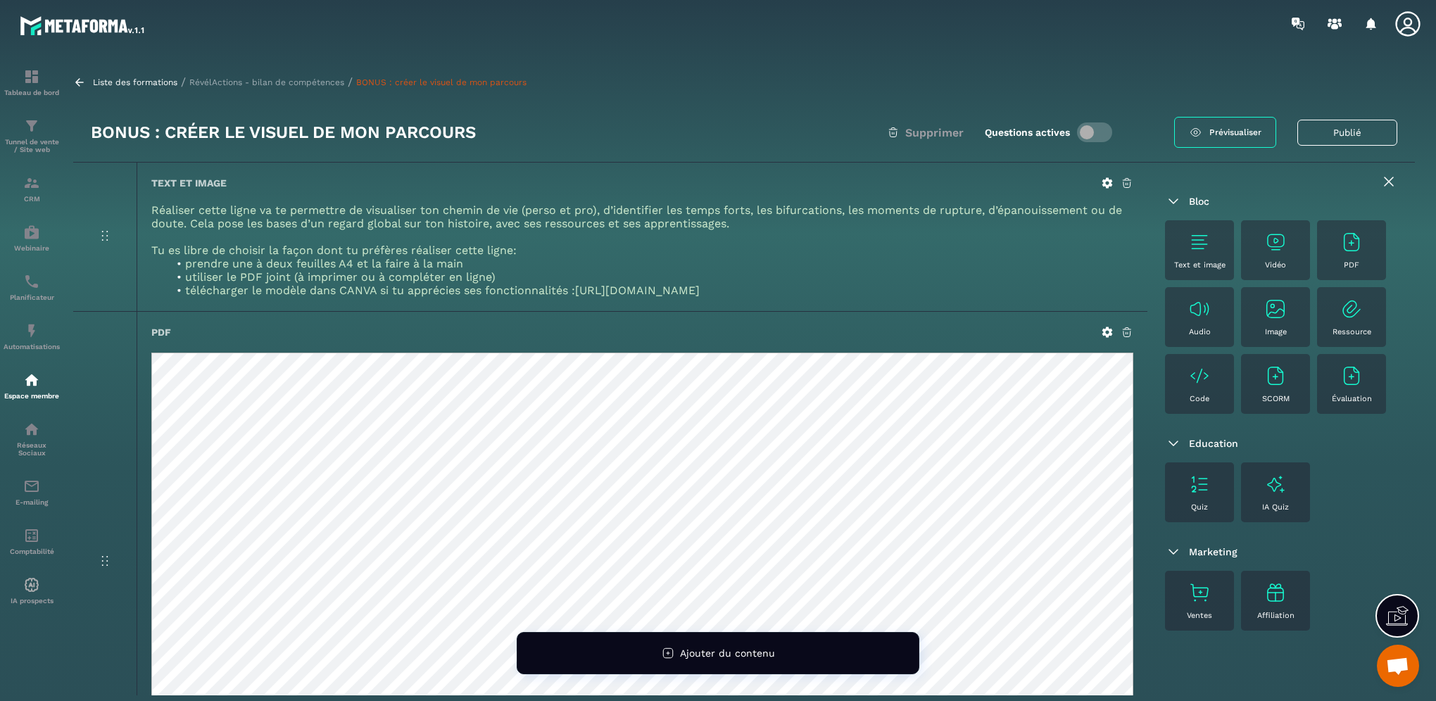
click at [1380, 176] on icon at bounding box center [1388, 181] width 17 height 17
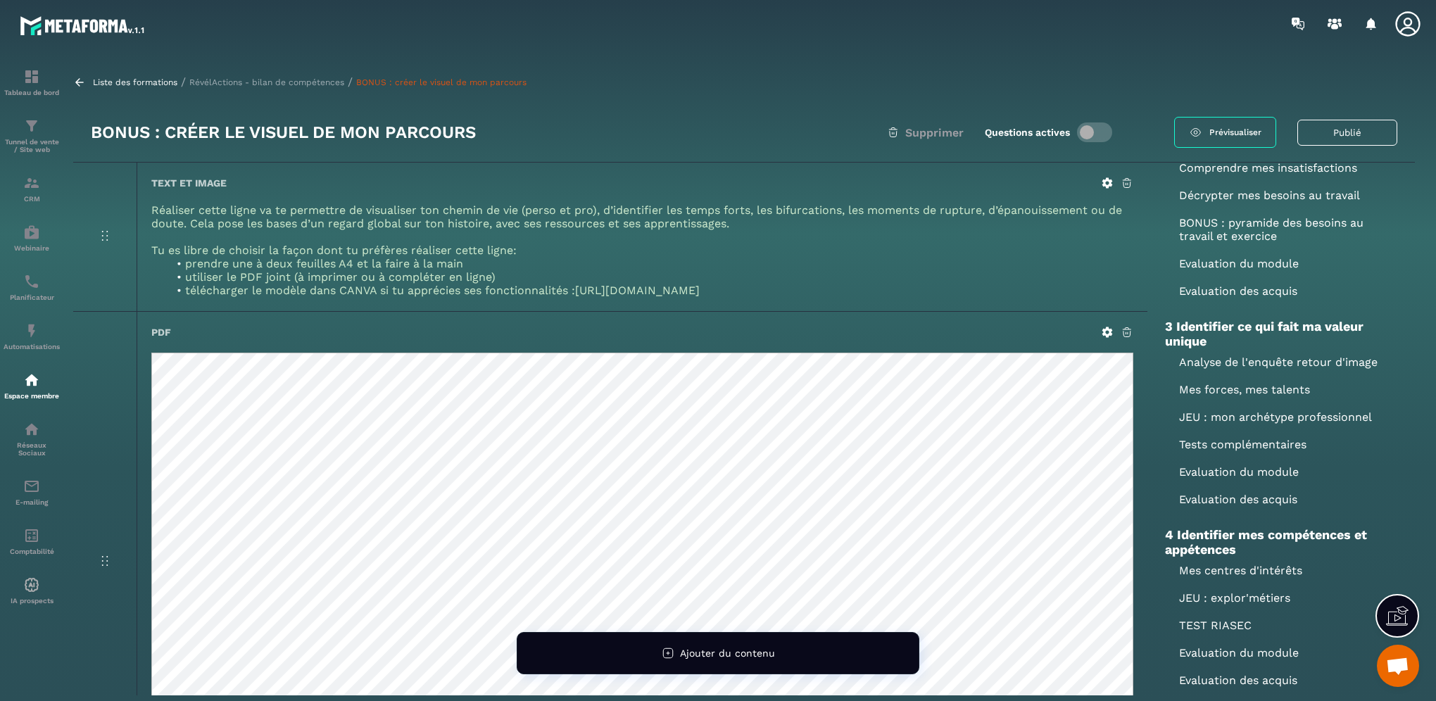
scroll to position [282, 0]
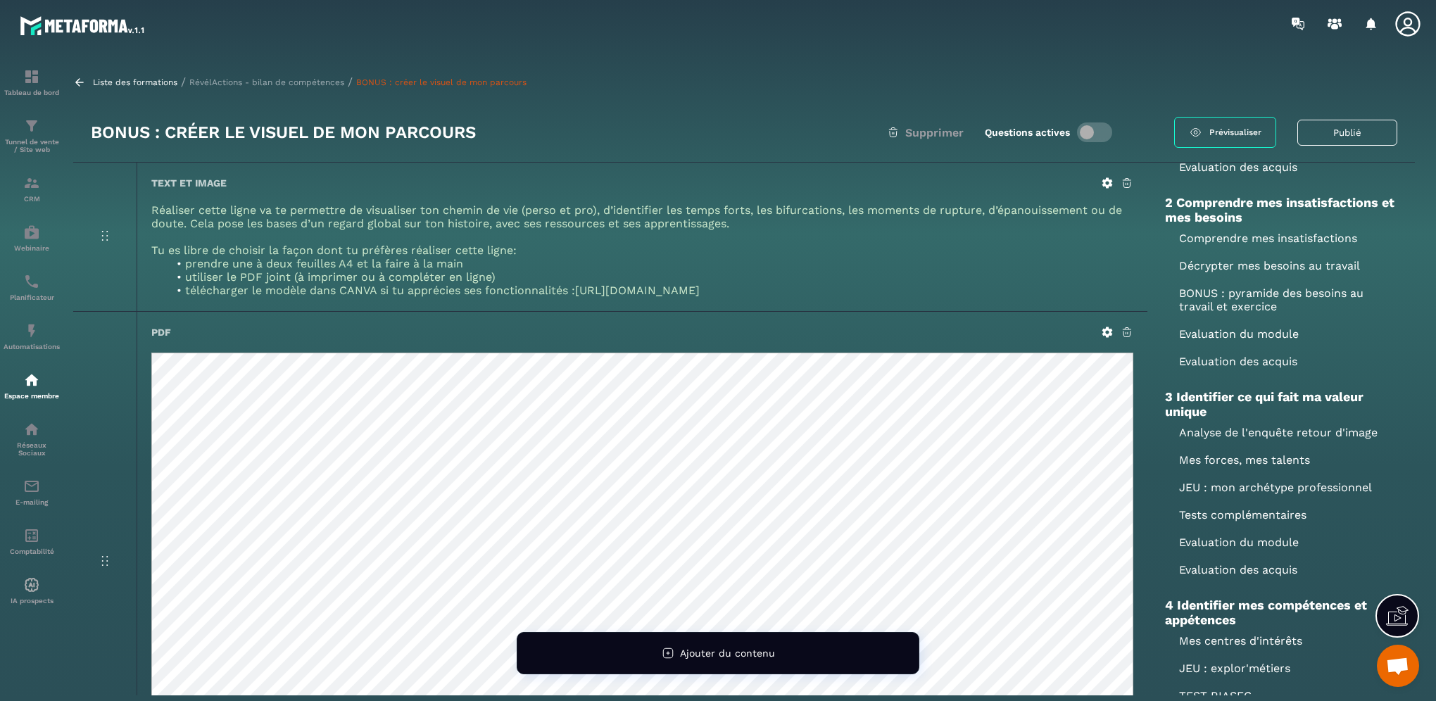
click at [1250, 239] on p "Comprendre mes insatisfactions" at bounding box center [1281, 238] width 232 height 13
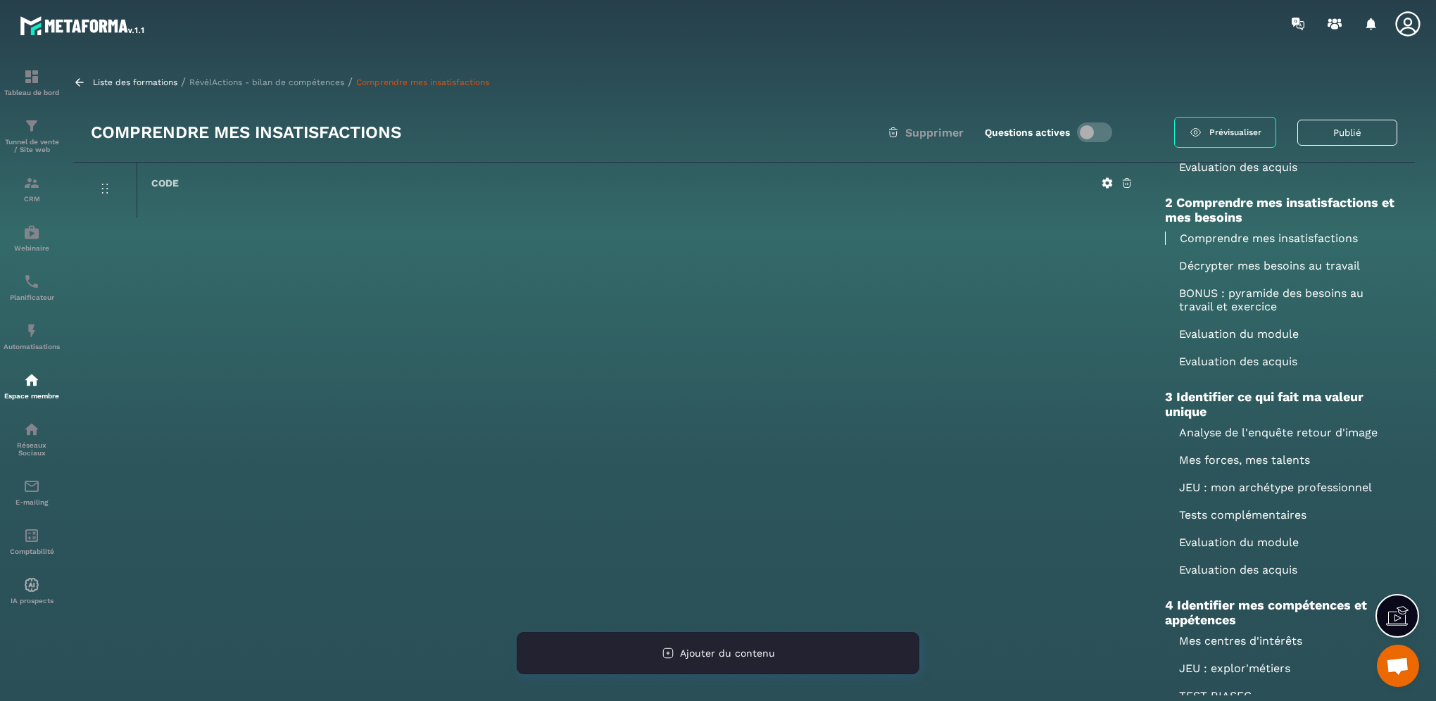
click at [767, 653] on span "Ajouter du contenu" at bounding box center [727, 653] width 95 height 11
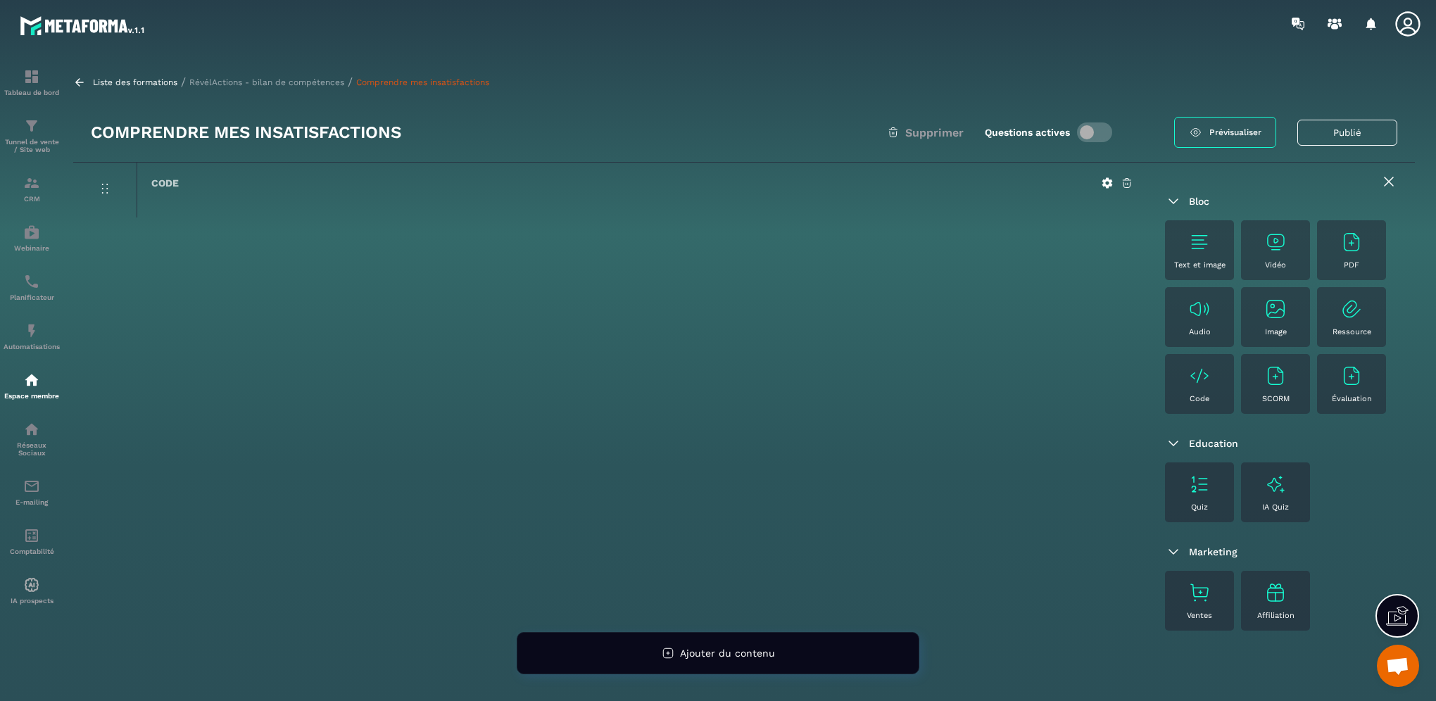
click at [1340, 253] on img at bounding box center [1351, 242] width 23 height 23
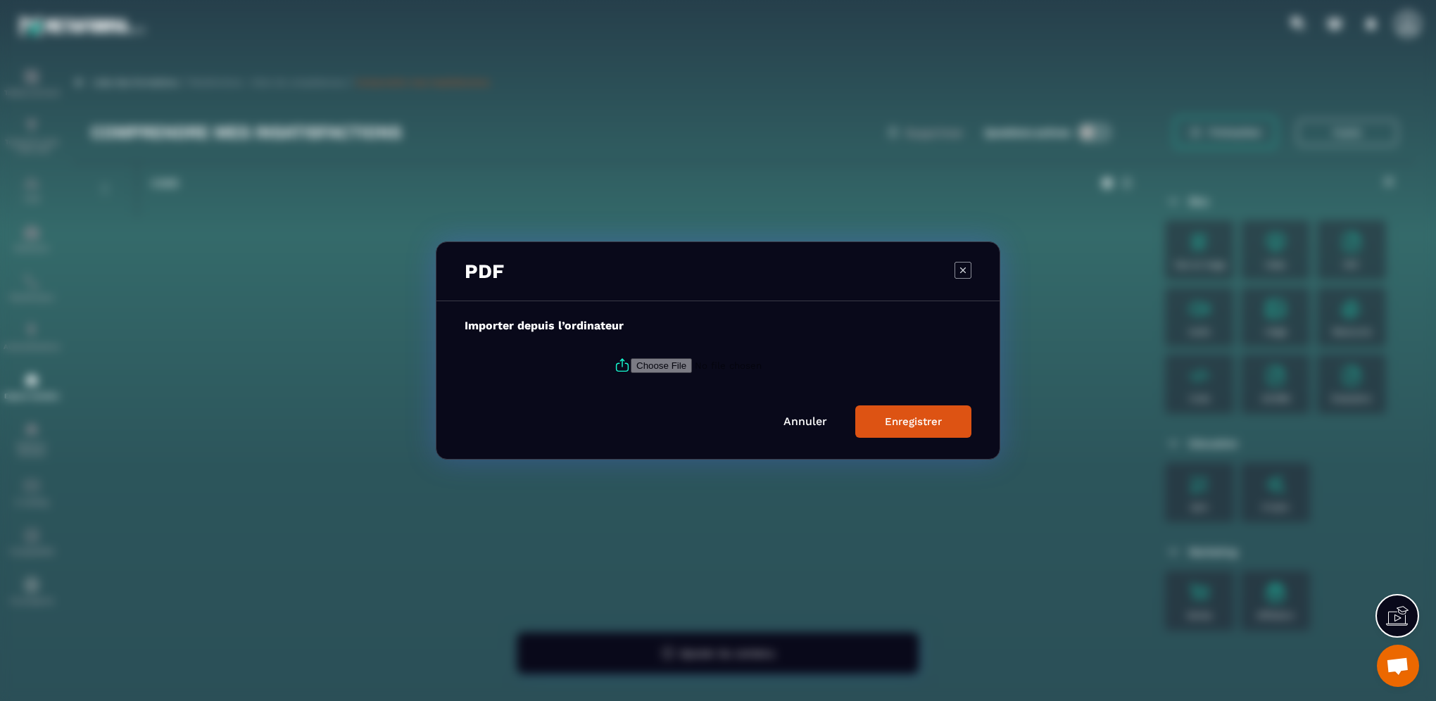
click at [650, 366] on input "Modal window" at bounding box center [726, 365] width 191 height 15
type input "**********"
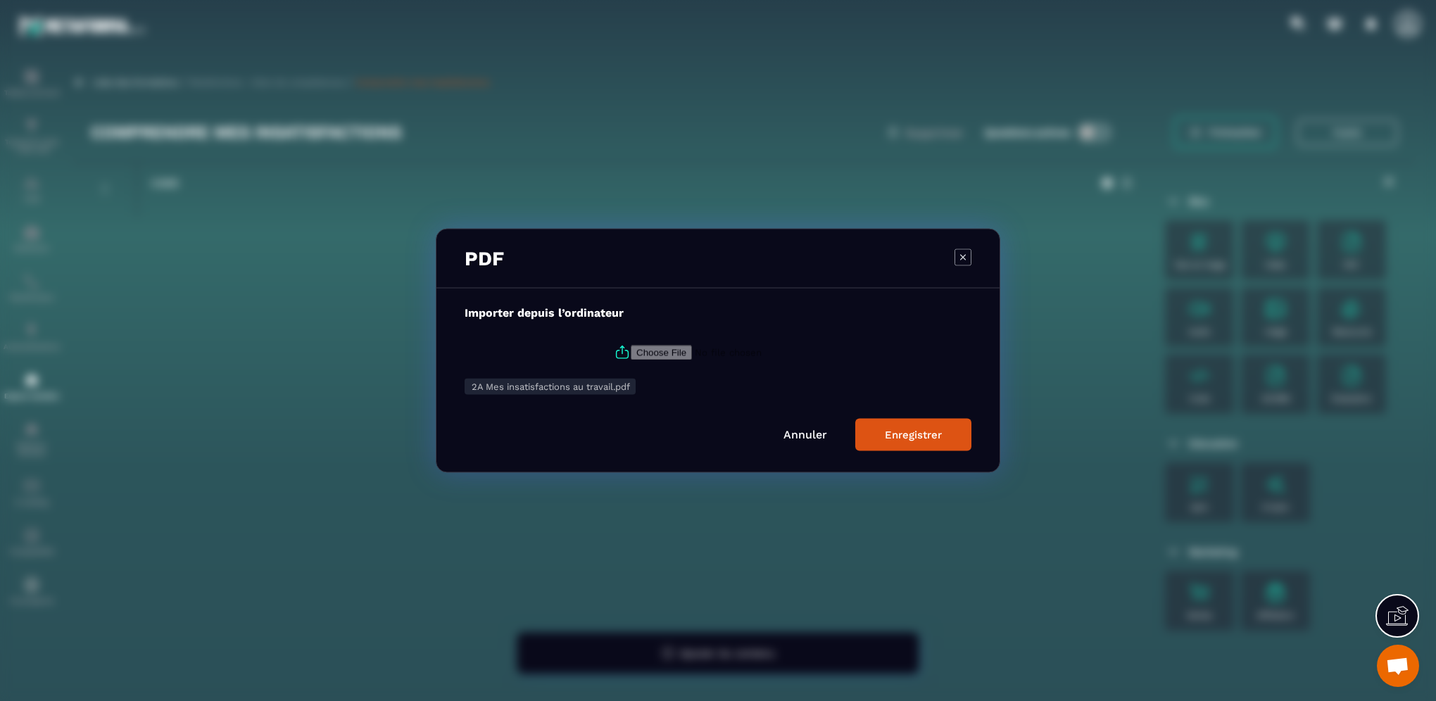
click at [930, 439] on div "Enregistrer" at bounding box center [913, 435] width 57 height 13
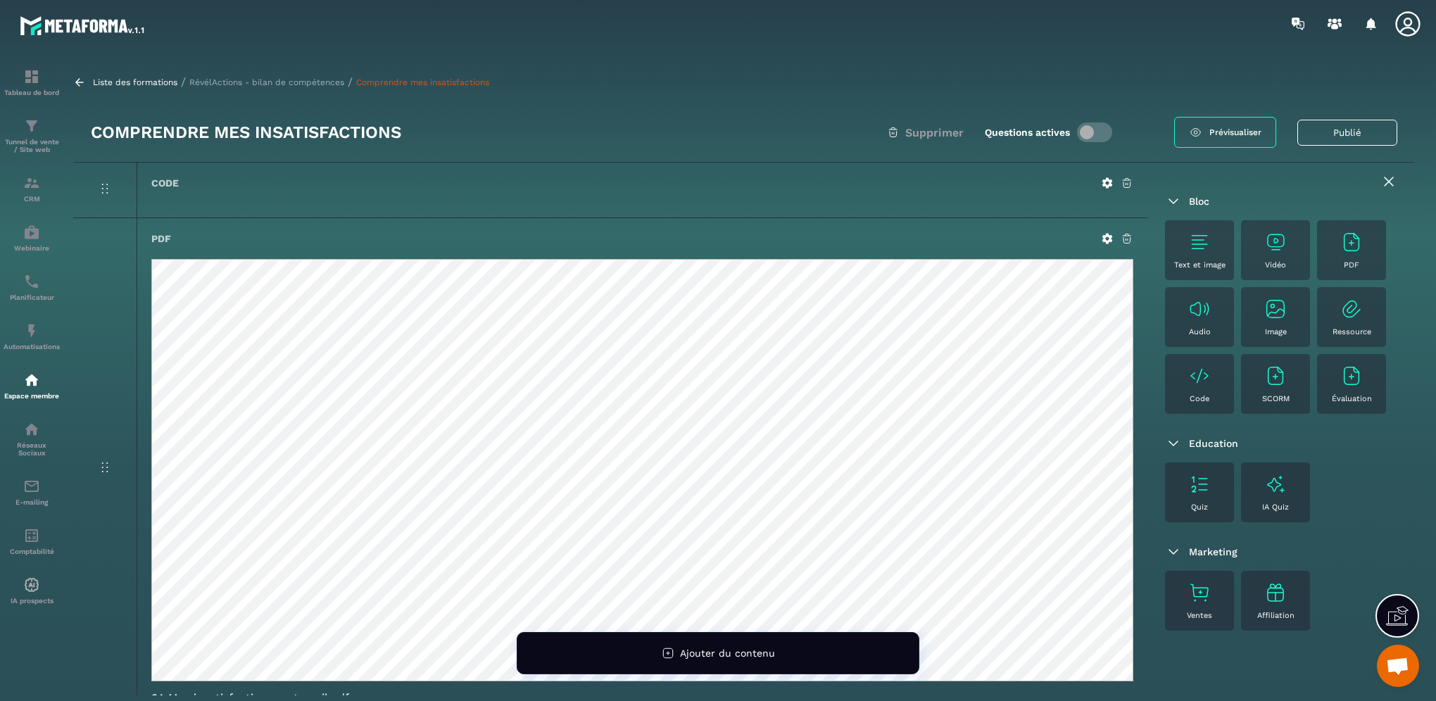
scroll to position [0, 0]
click at [1381, 180] on icon at bounding box center [1388, 181] width 17 height 17
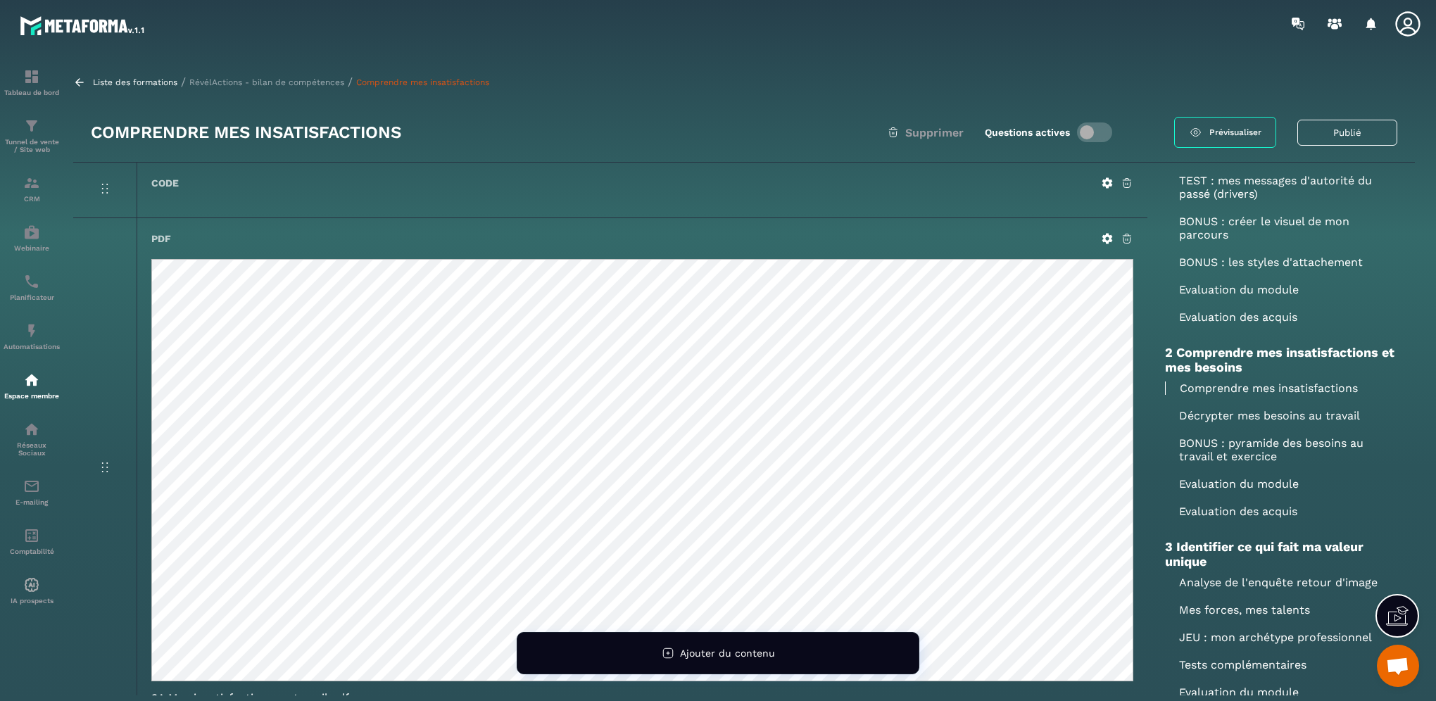
scroll to position [141, 0]
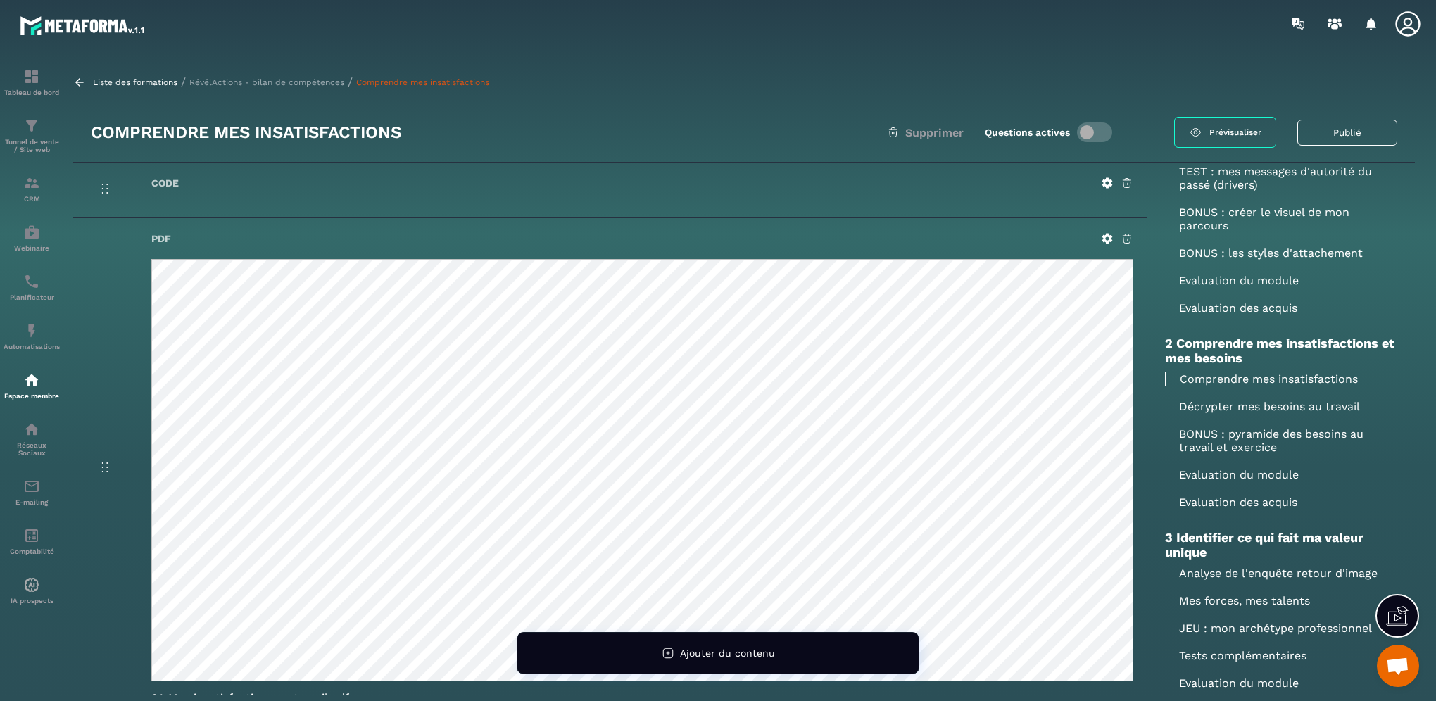
click at [1269, 408] on p "Décrypter mes besoins au travail" at bounding box center [1281, 406] width 232 height 13
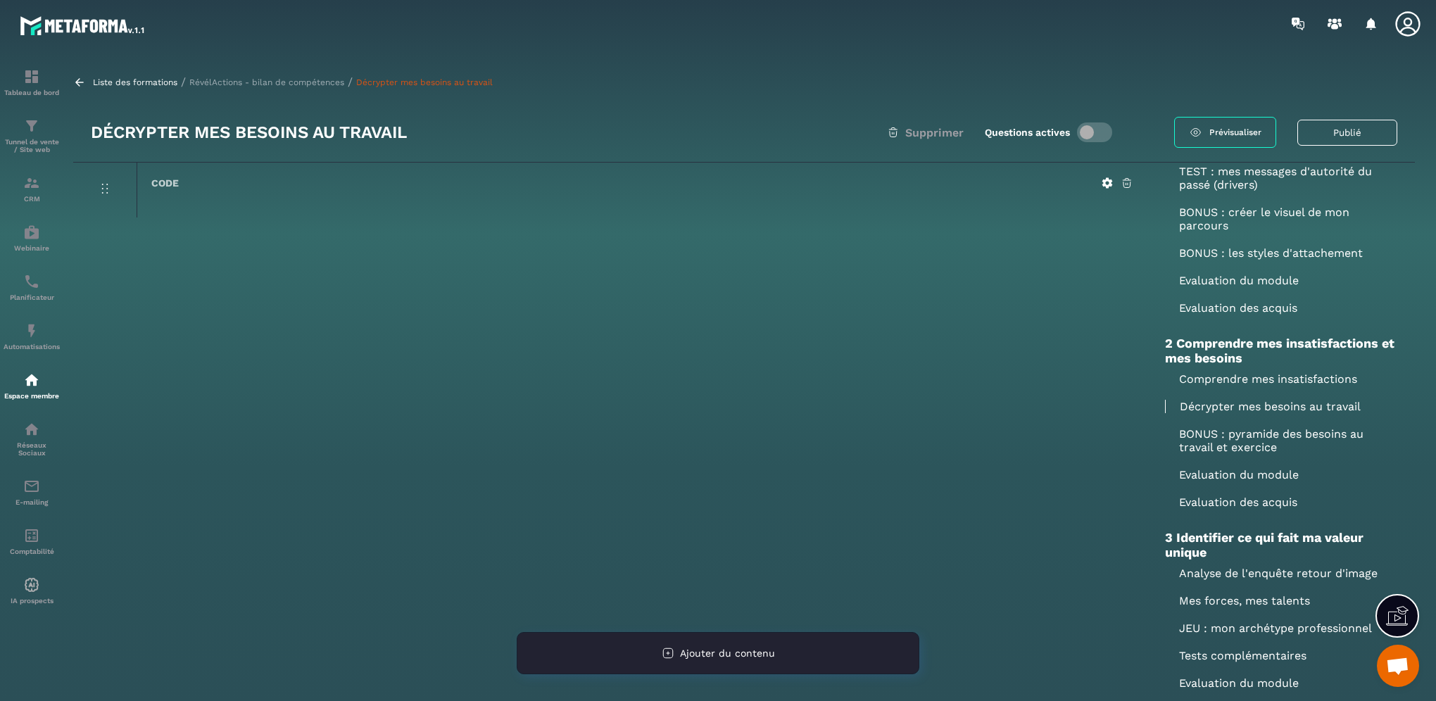
click at [792, 647] on div "Ajouter du contenu" at bounding box center [718, 653] width 403 height 42
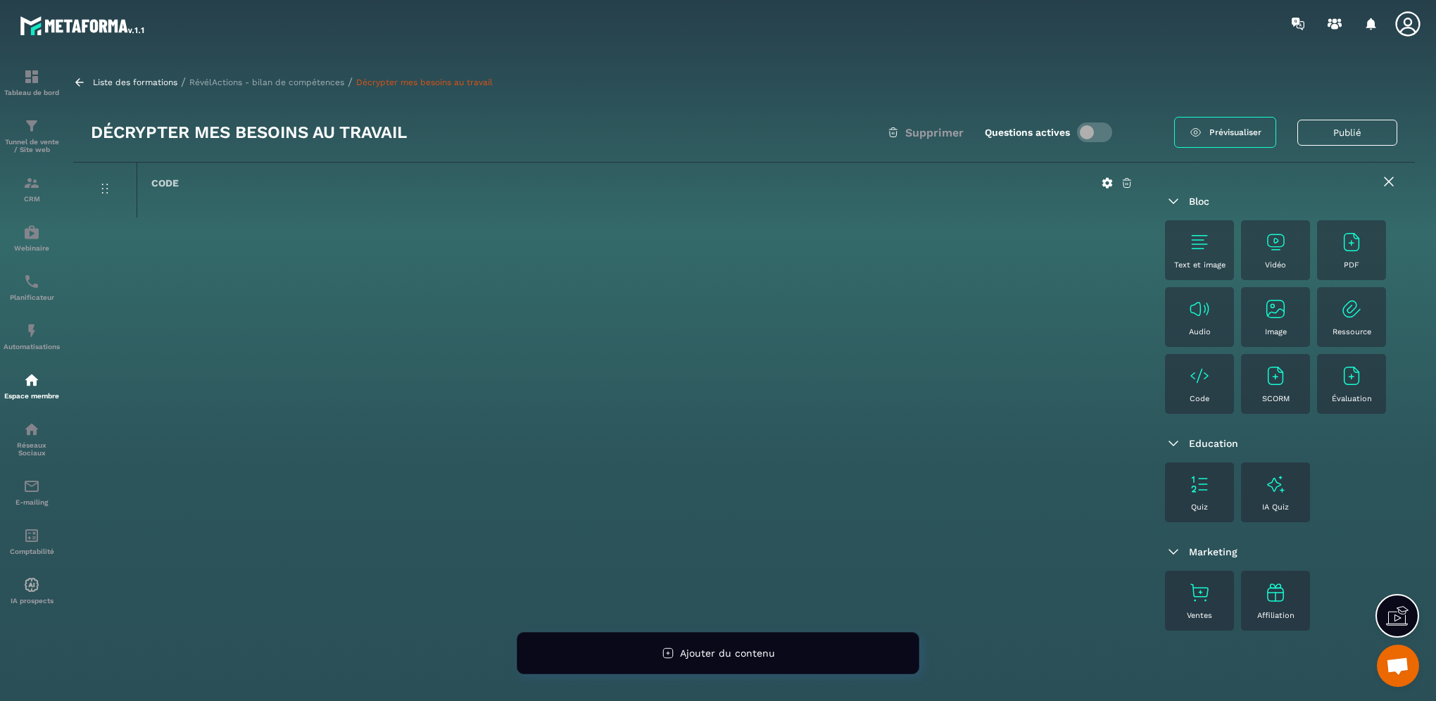
click at [1340, 253] on img at bounding box center [1351, 242] width 23 height 23
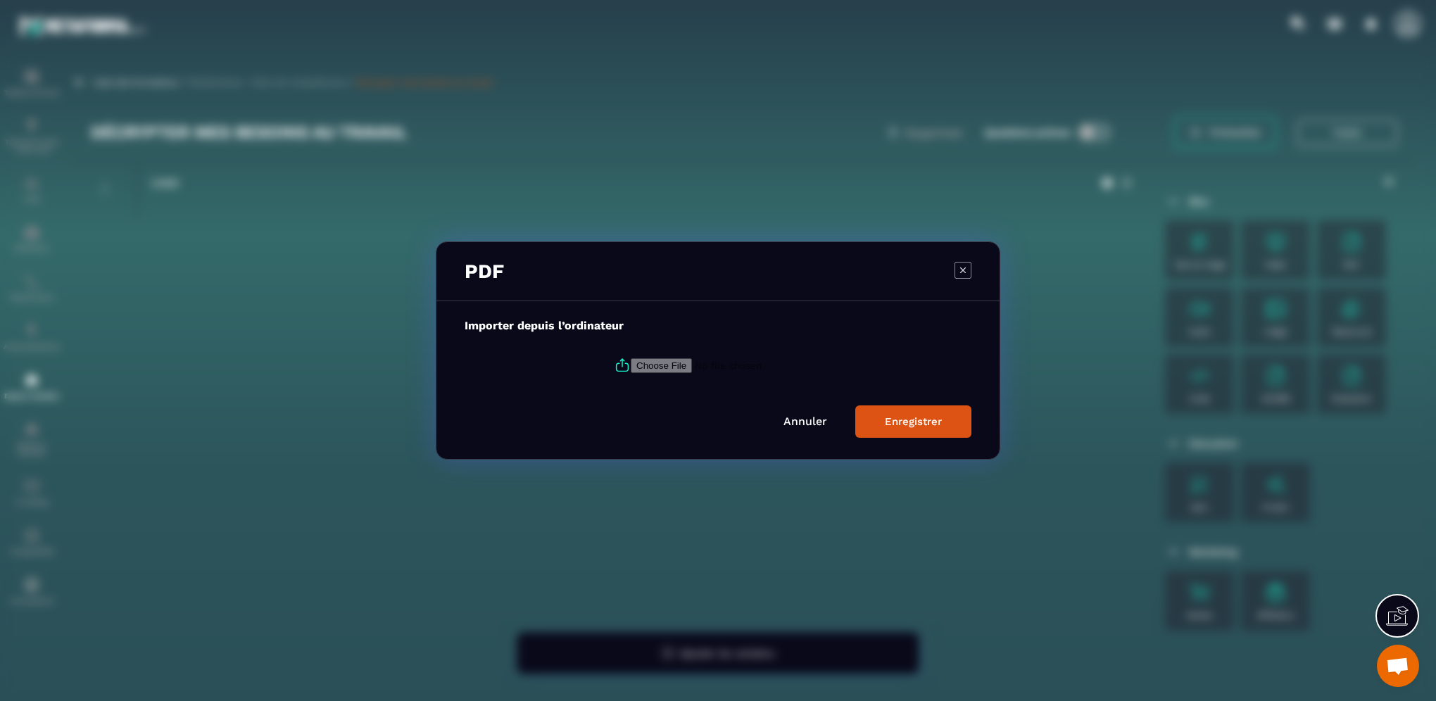
click at [631, 366] on input "Modal window" at bounding box center [726, 365] width 191 height 15
type input "**********"
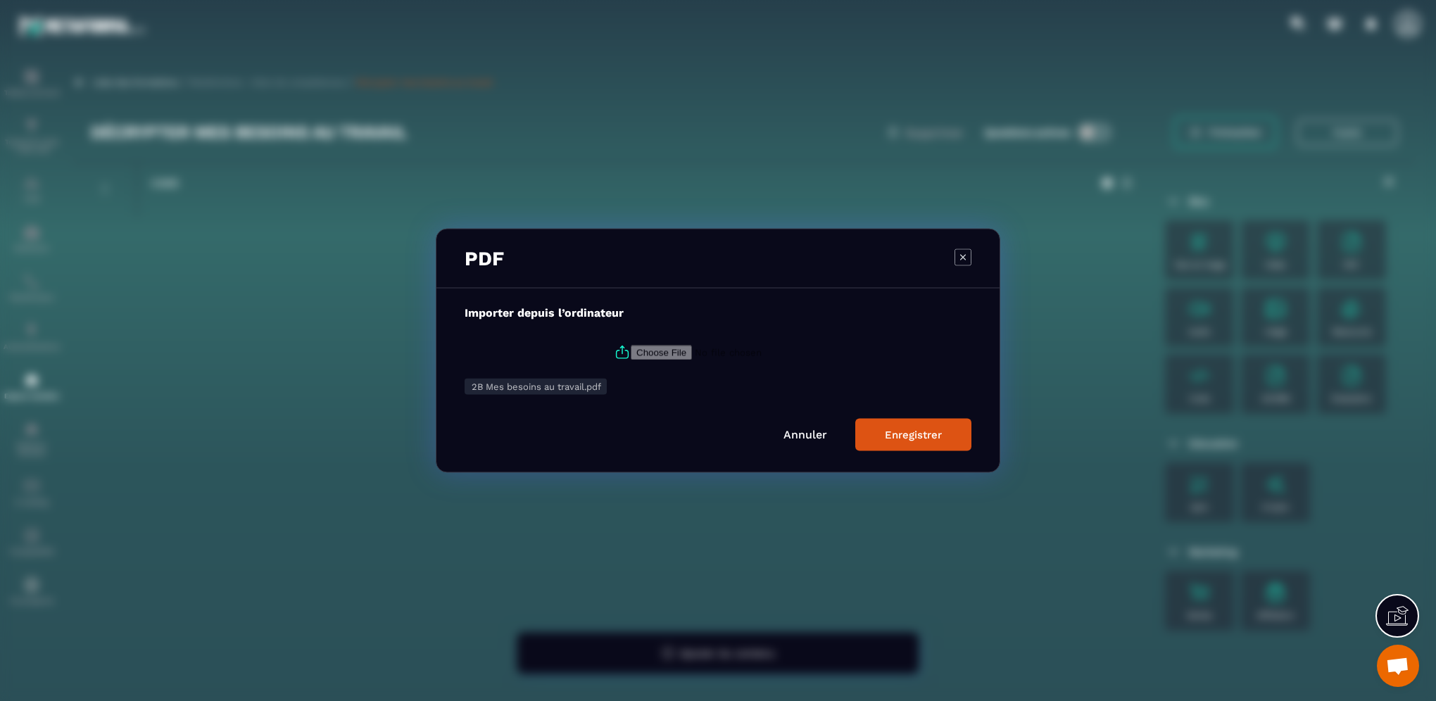
click at [916, 439] on div "Enregistrer" at bounding box center [913, 435] width 57 height 13
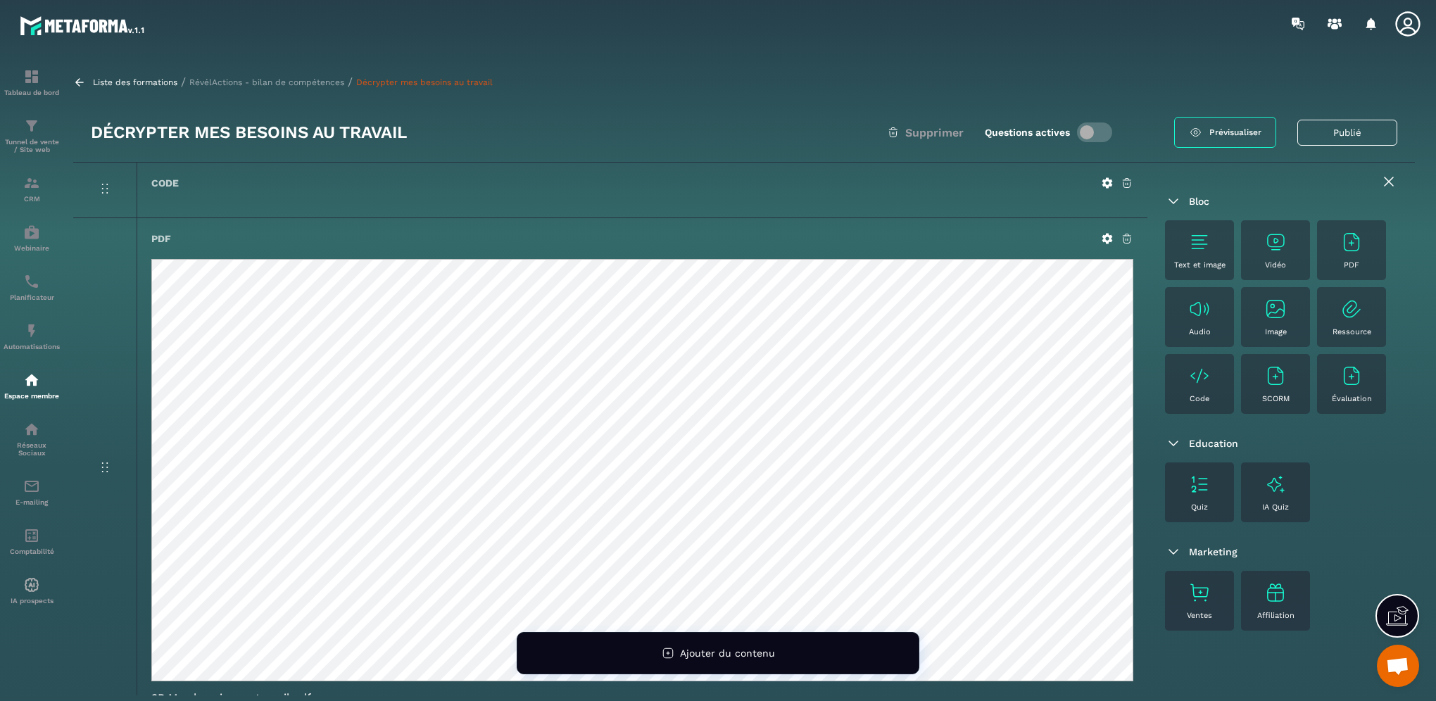
scroll to position [0, 0]
click at [1380, 178] on icon at bounding box center [1388, 181] width 17 height 17
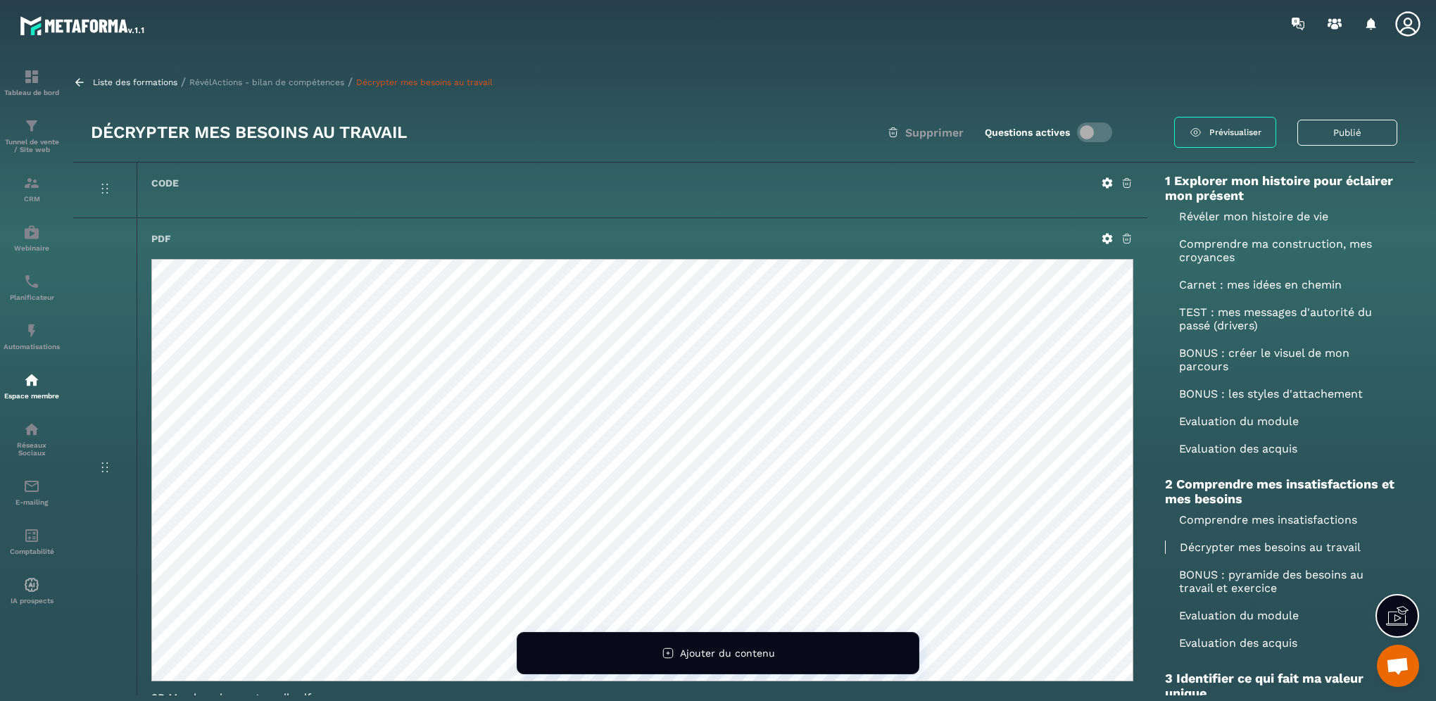
click at [1212, 585] on p "BONUS : pyramide des besoins au travail et exercice" at bounding box center [1281, 581] width 232 height 27
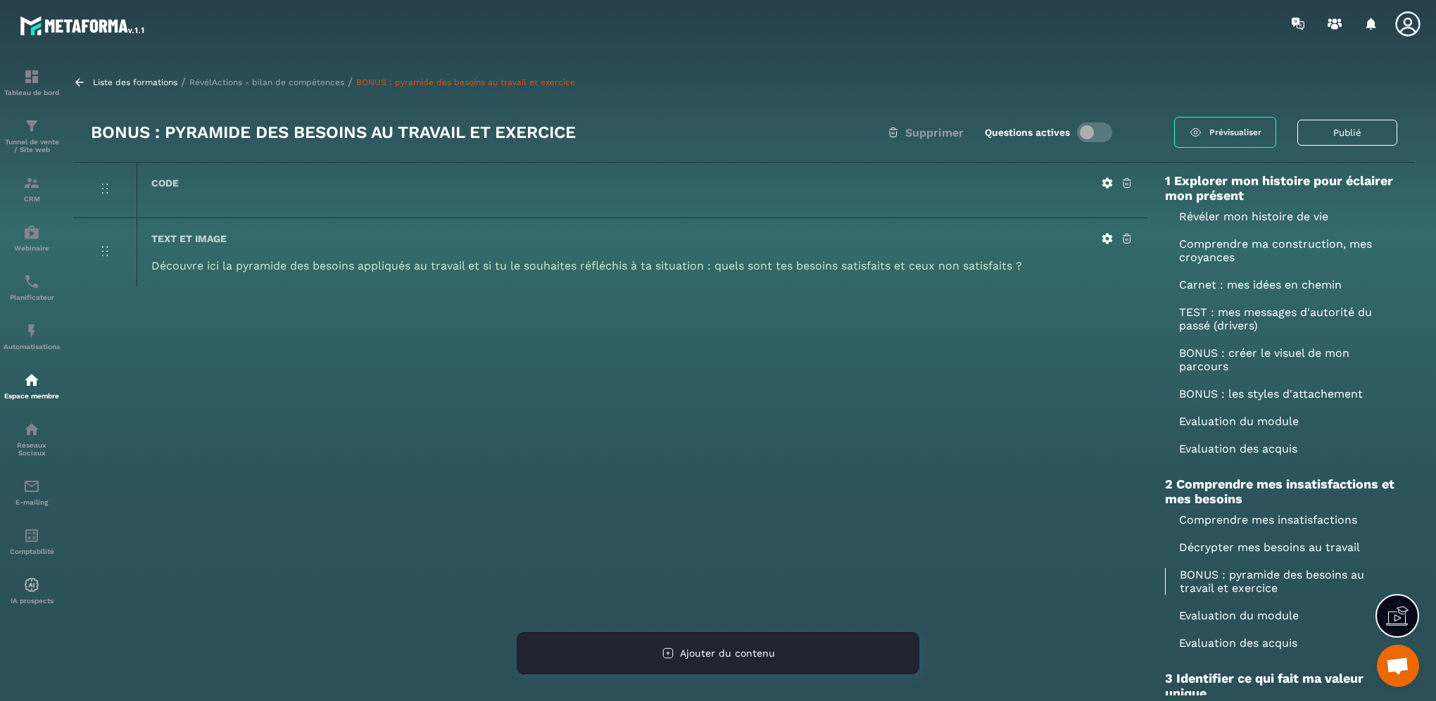
click at [743, 652] on span "Ajouter du contenu" at bounding box center [727, 653] width 95 height 11
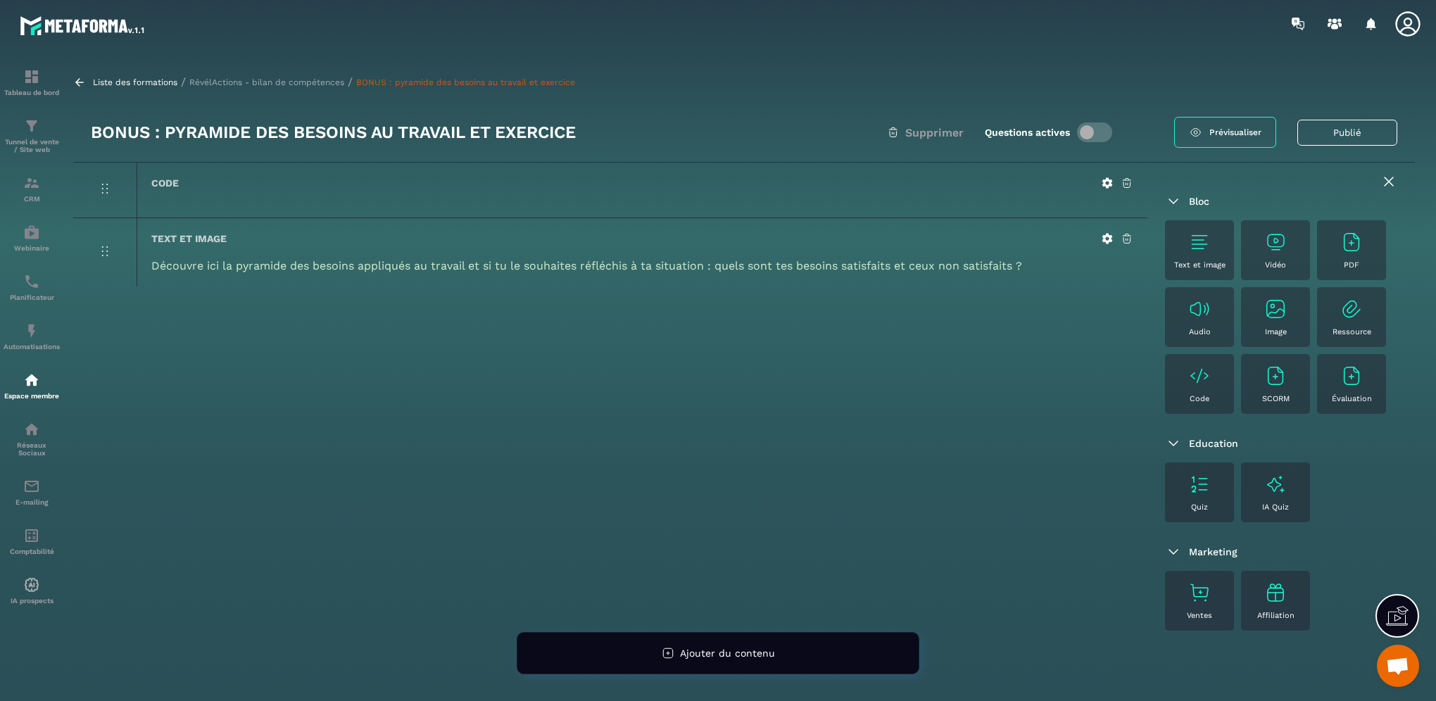
click at [1340, 253] on img at bounding box center [1351, 242] width 23 height 23
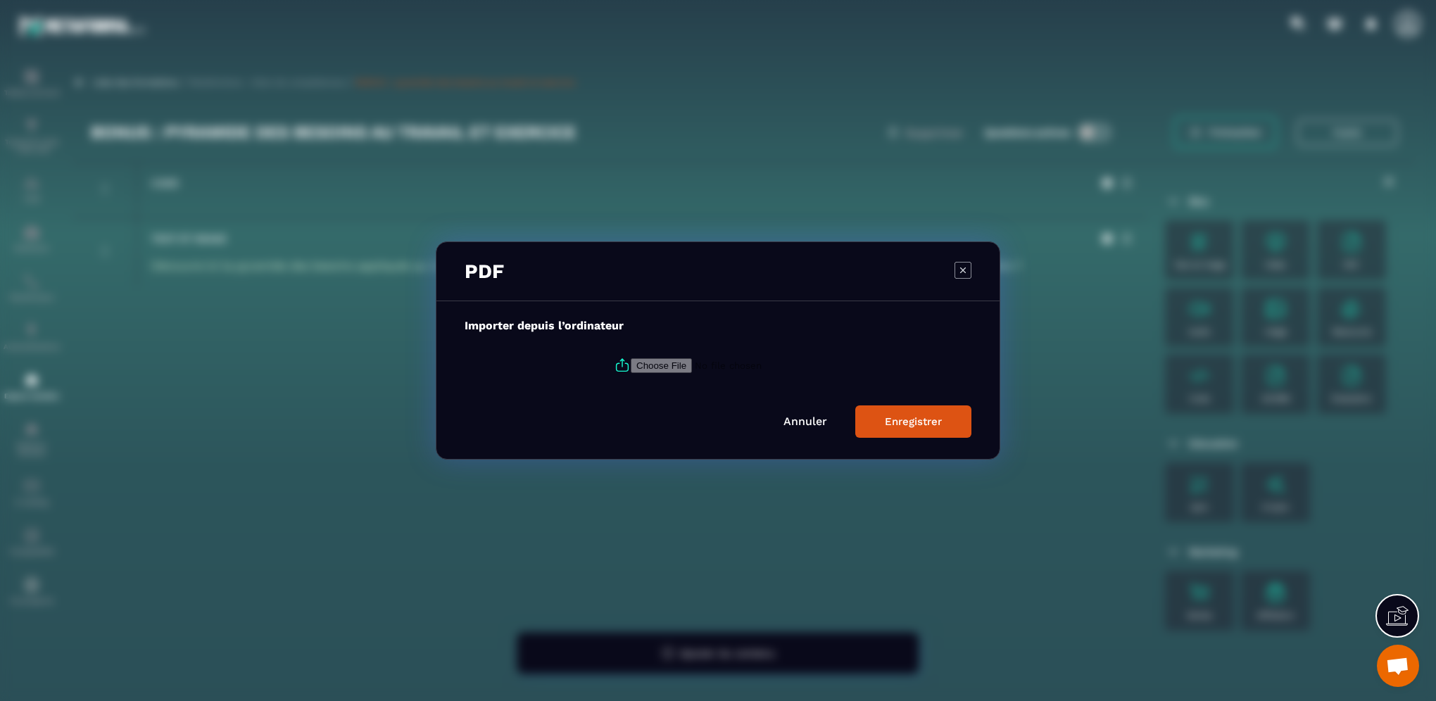
click at [639, 370] on input "Modal window" at bounding box center [726, 365] width 191 height 15
type input "**********"
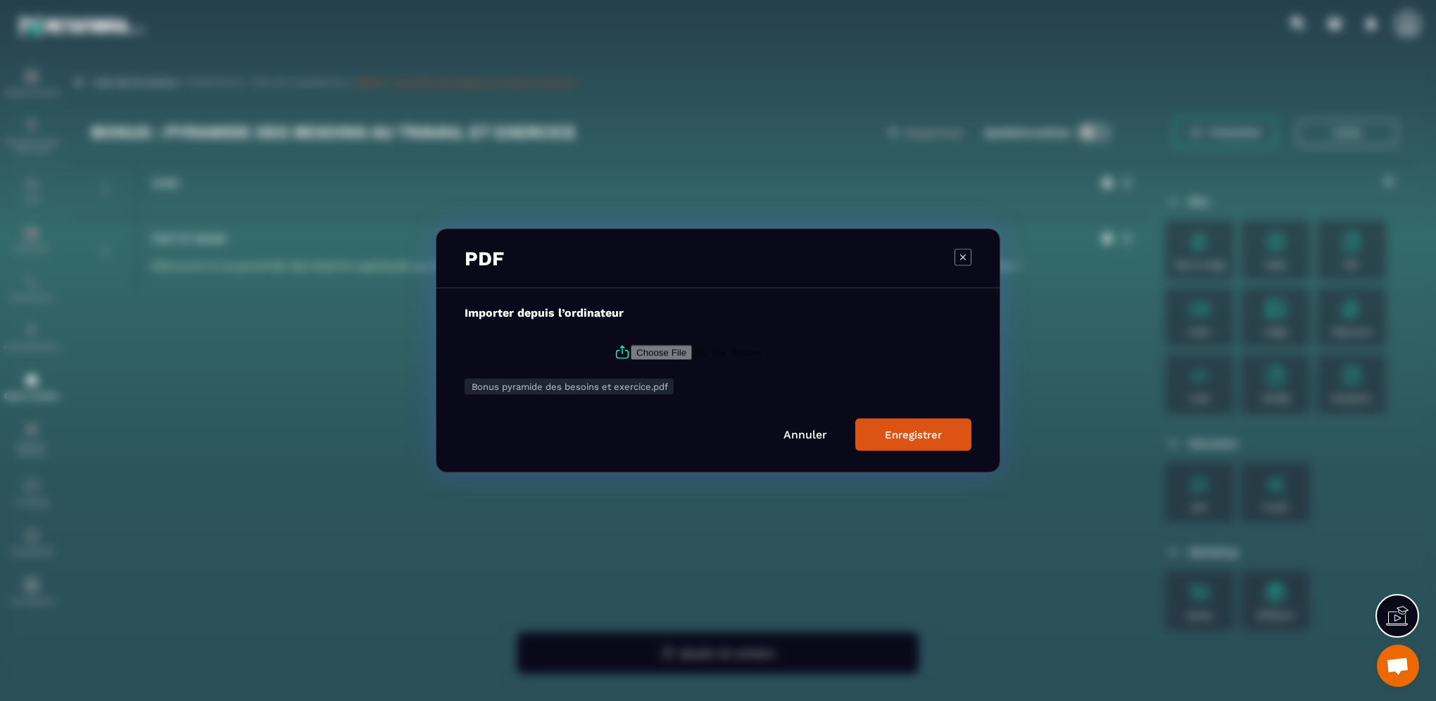
click at [893, 434] on div "Enregistrer" at bounding box center [913, 435] width 57 height 13
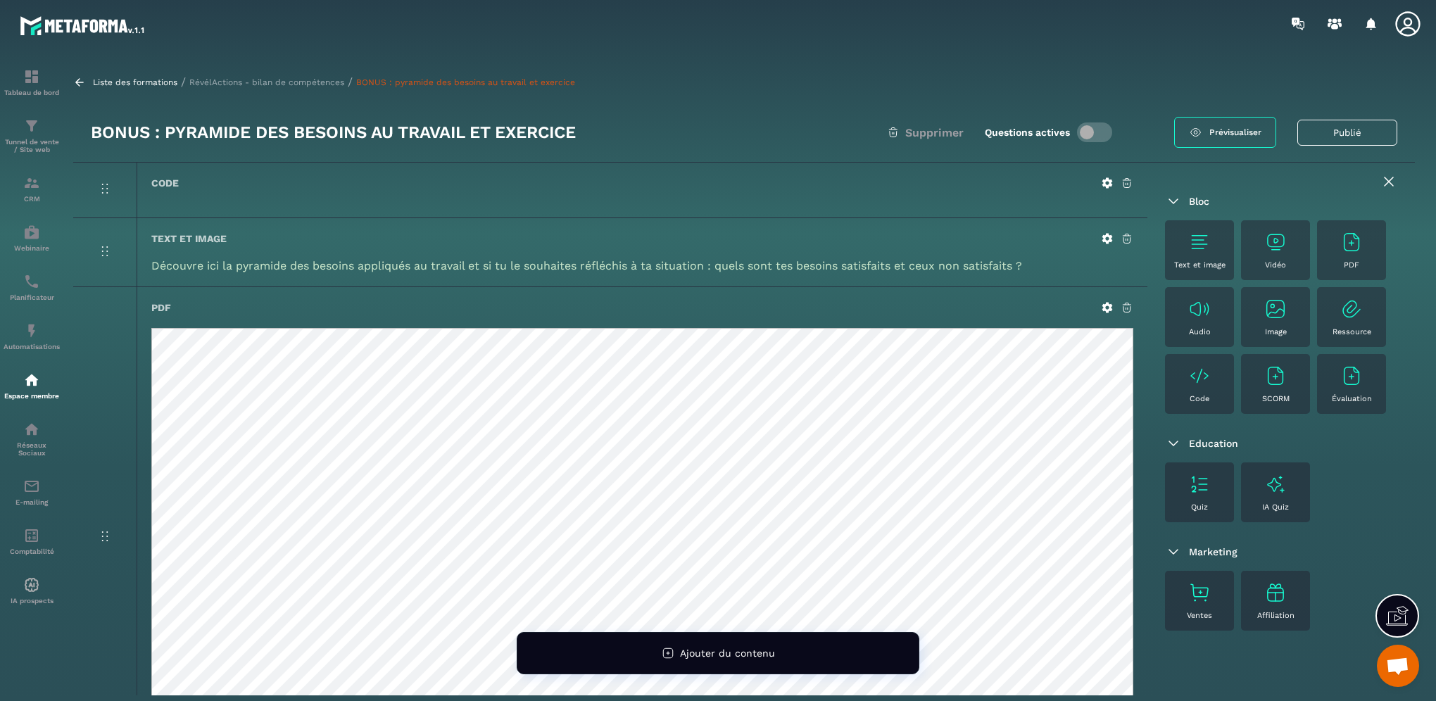
click at [1380, 179] on icon at bounding box center [1388, 181] width 17 height 17
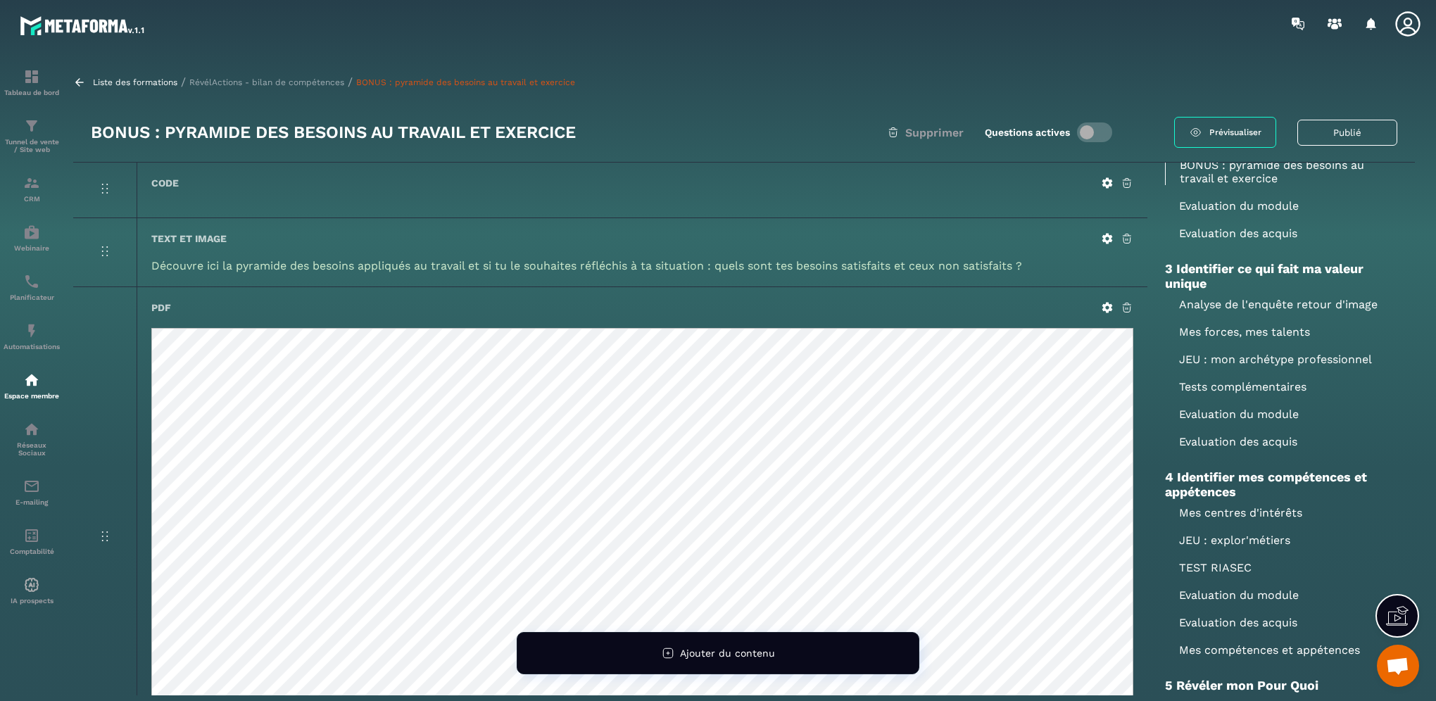
scroll to position [422, 0]
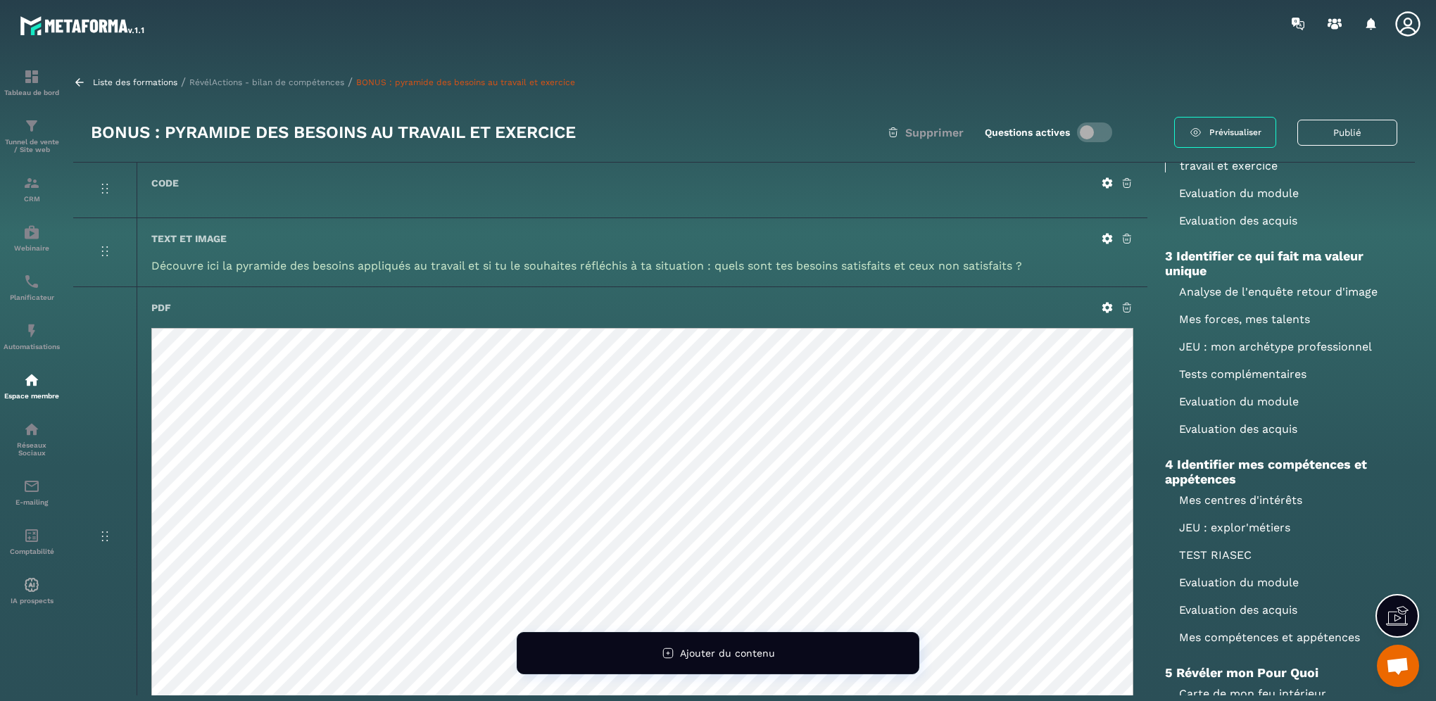
click at [1253, 293] on p "Analyse de l'enquête retour d'image" at bounding box center [1281, 291] width 232 height 13
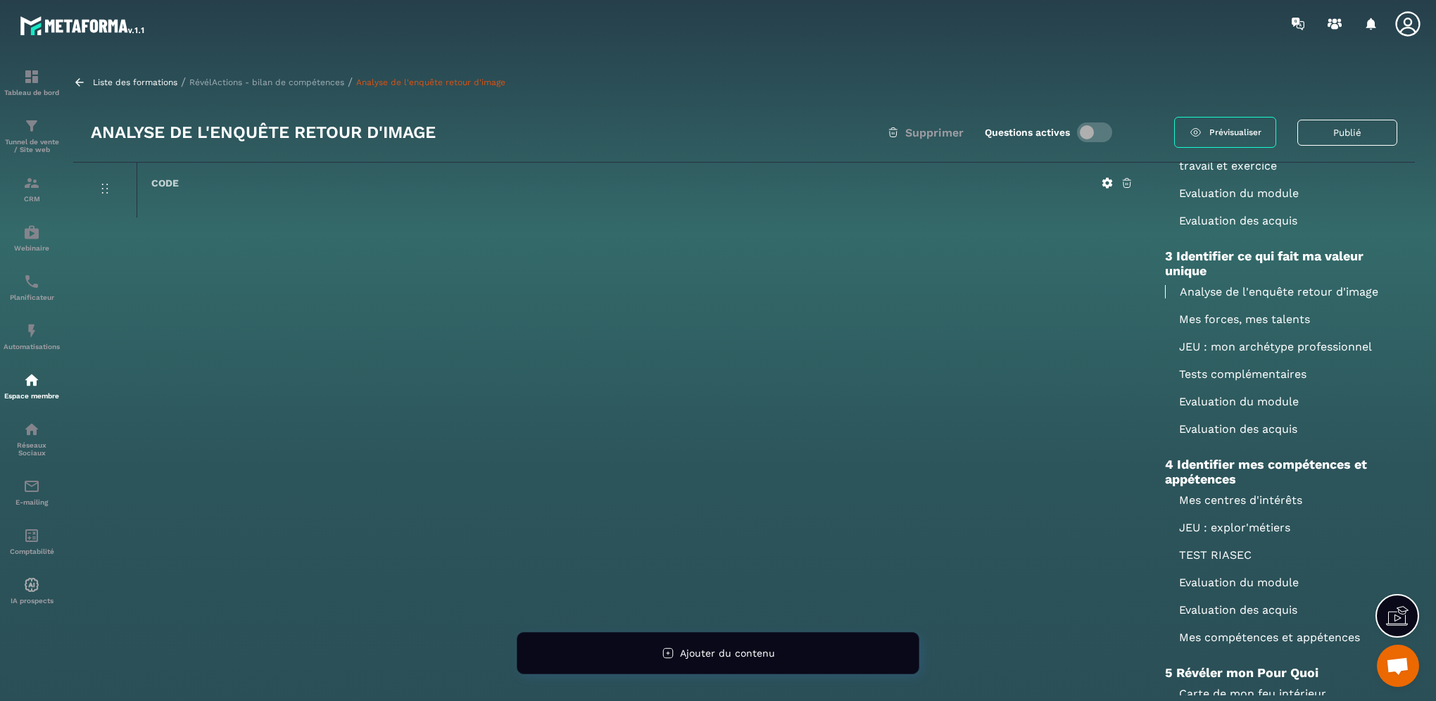
click at [1246, 322] on p "Mes forces, mes talents" at bounding box center [1281, 318] width 232 height 13
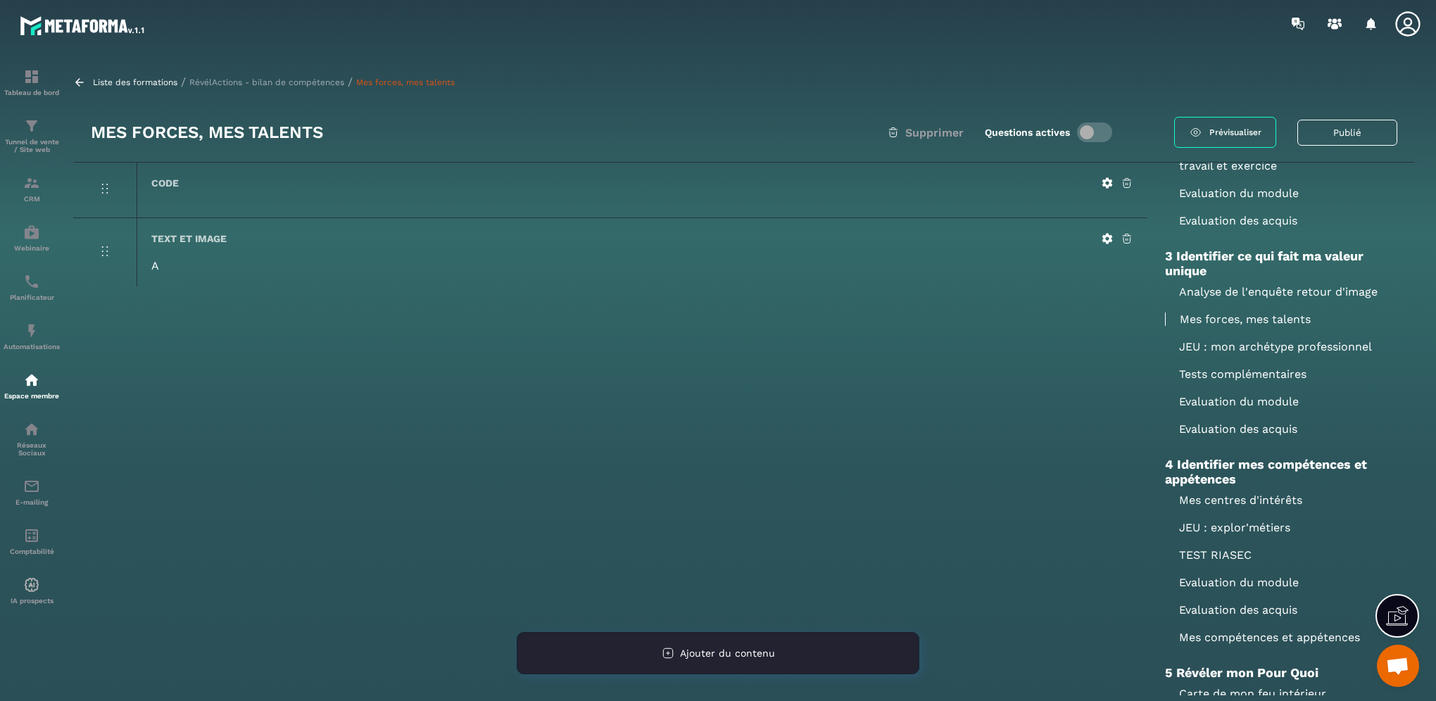
click at [786, 664] on div "Ajouter du contenu" at bounding box center [718, 653] width 403 height 42
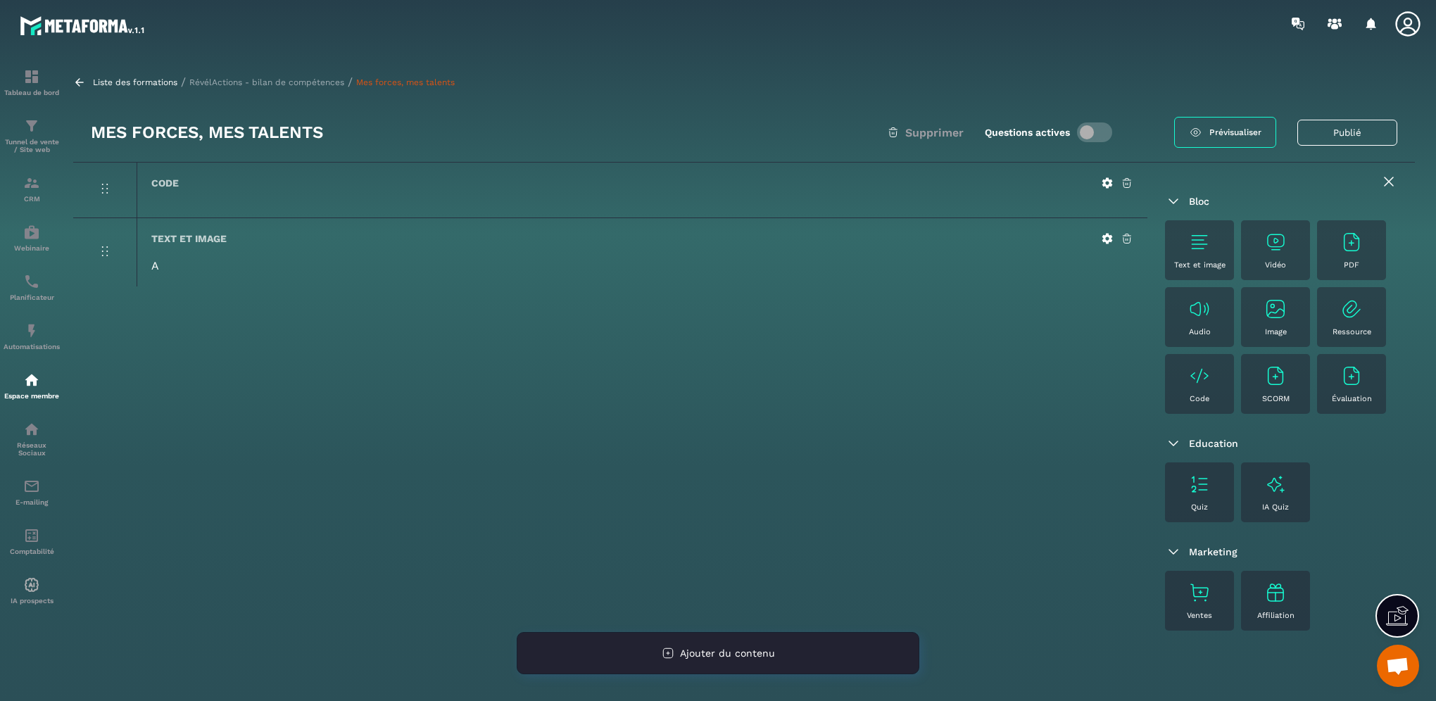
scroll to position [30, 0]
click at [740, 656] on span "Ajouter du contenu" at bounding box center [727, 653] width 95 height 11
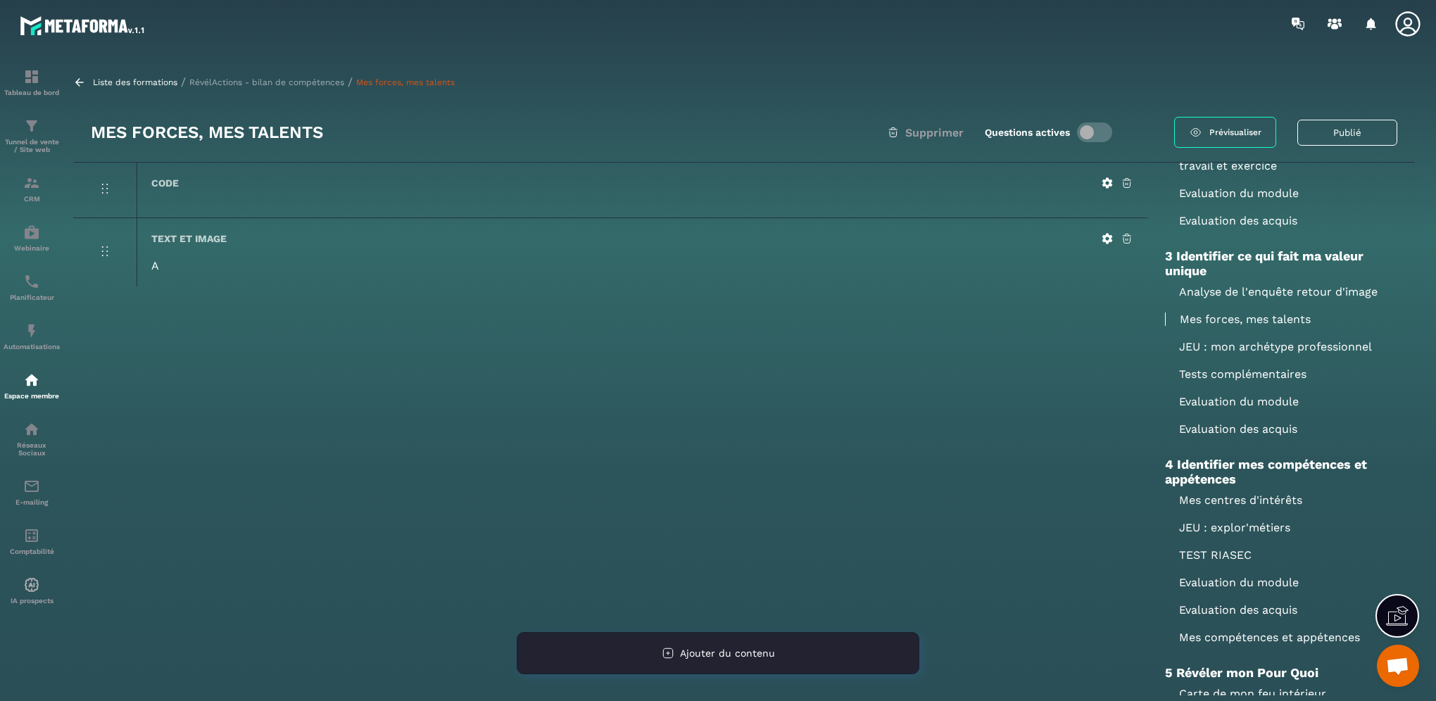
click at [715, 660] on div "Ajouter du contenu" at bounding box center [718, 653] width 403 height 42
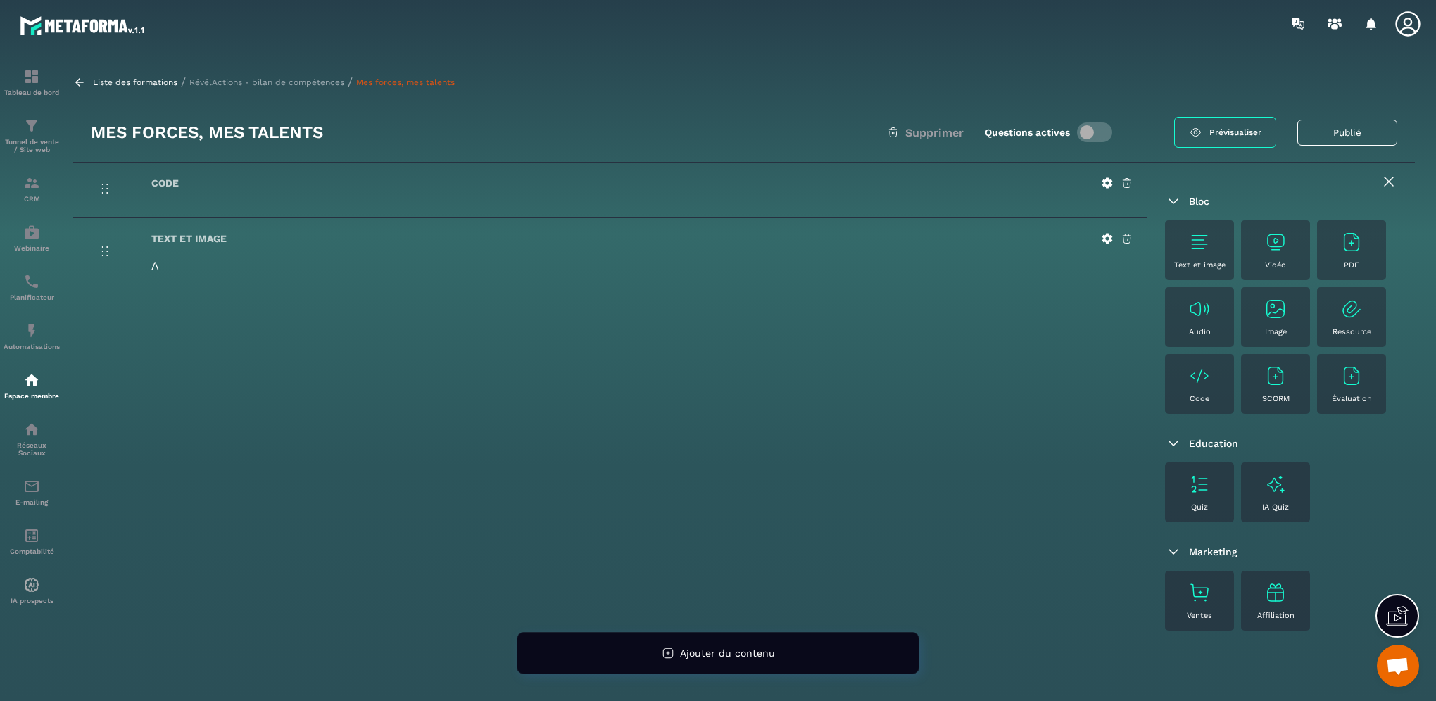
click at [1340, 253] on img at bounding box center [1351, 242] width 23 height 23
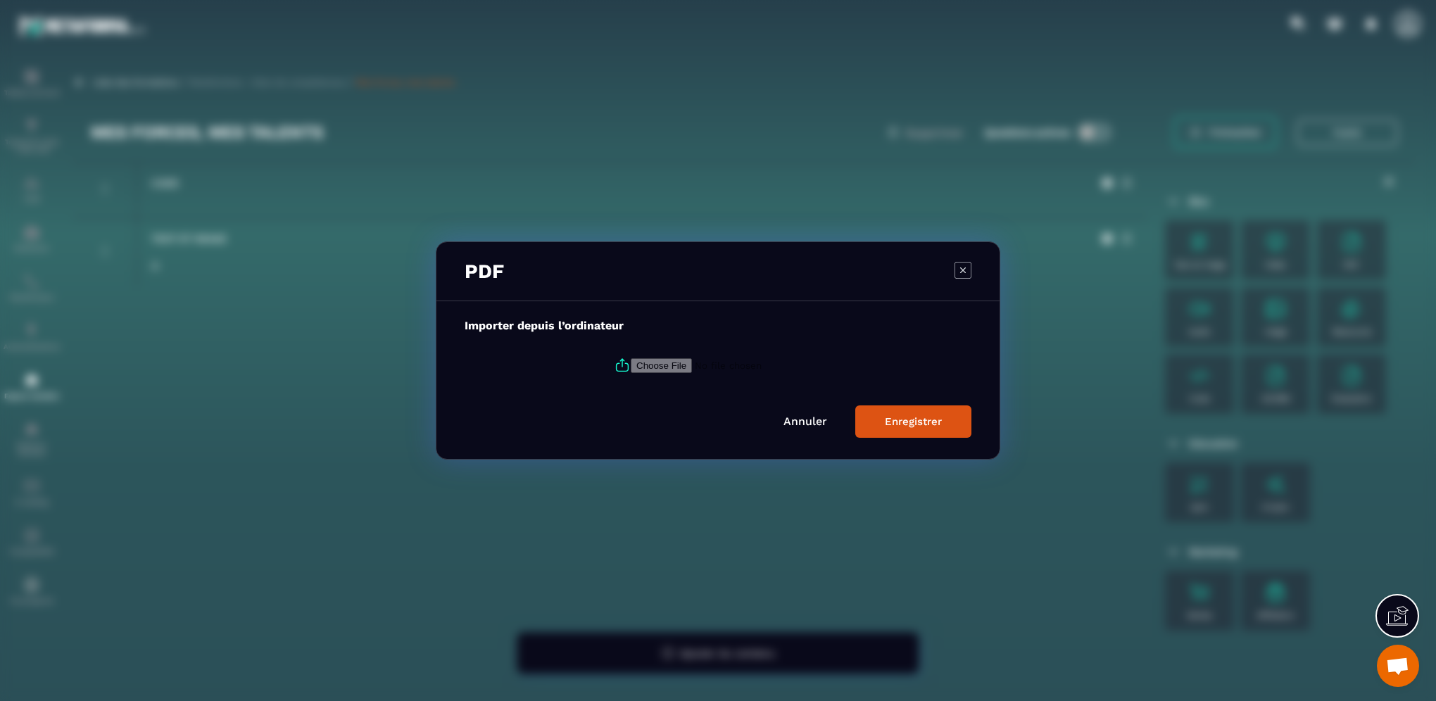
click at [661, 368] on input "Modal window" at bounding box center [726, 365] width 191 height 15
type input "**********"
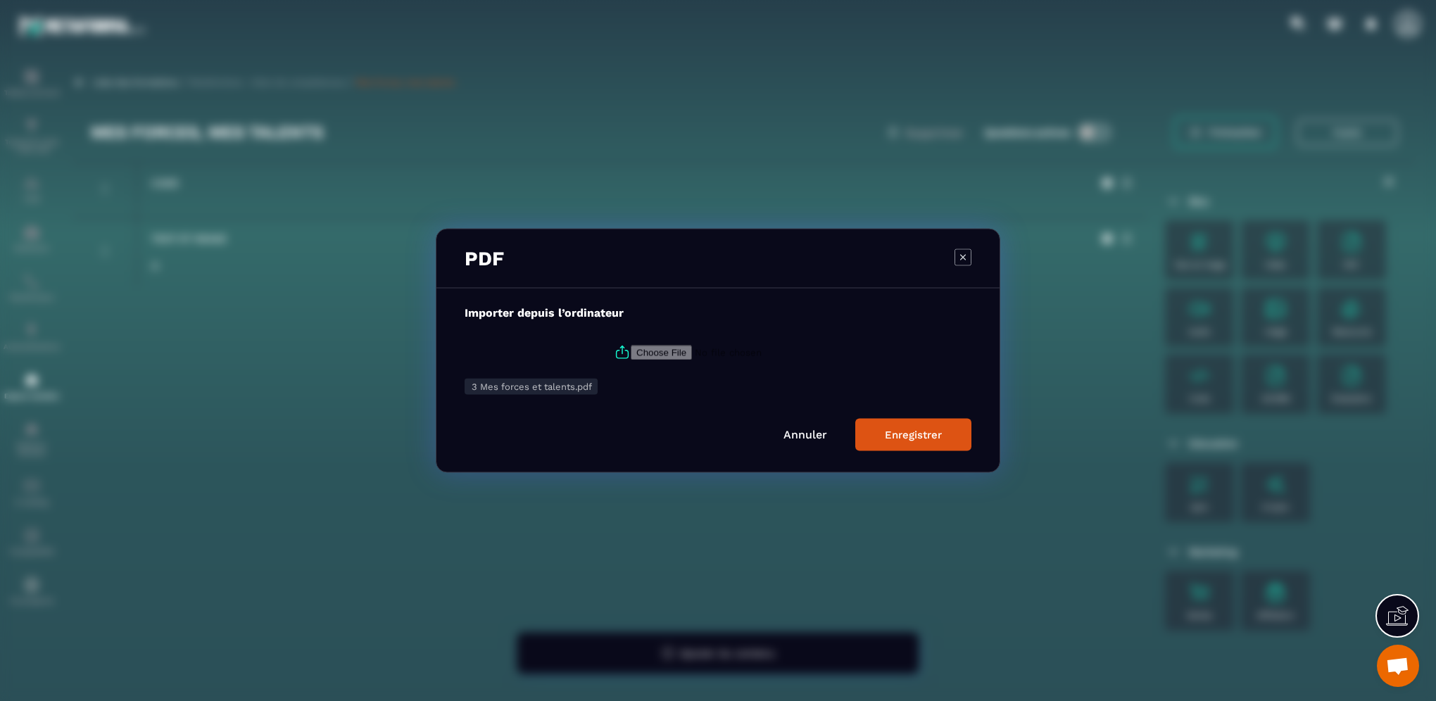
click at [922, 441] on div "Enregistrer" at bounding box center [913, 435] width 57 height 13
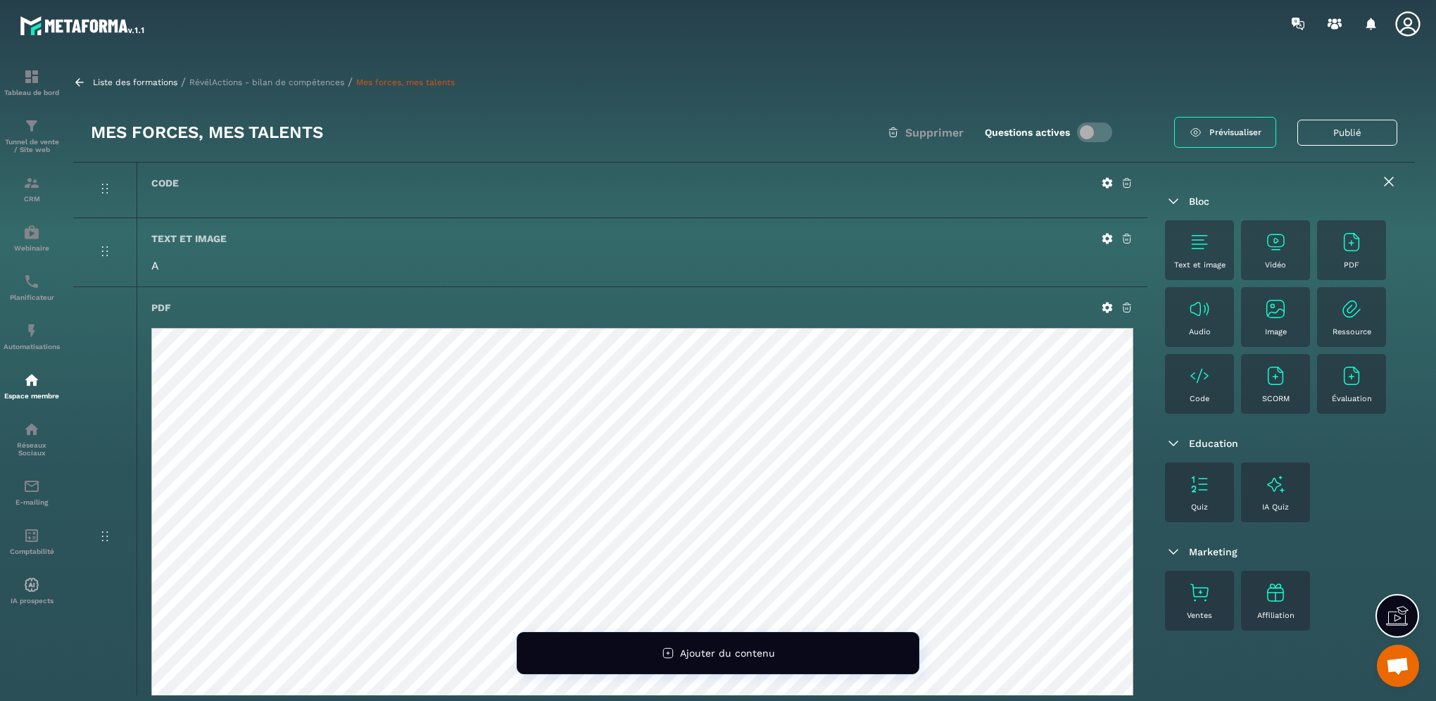
click at [1295, 421] on div "Text et image Vidéo PDF Audio Image Ressource Code SCORM Évaluation" at bounding box center [1281, 320] width 232 height 201
click at [1380, 176] on icon at bounding box center [1388, 181] width 17 height 17
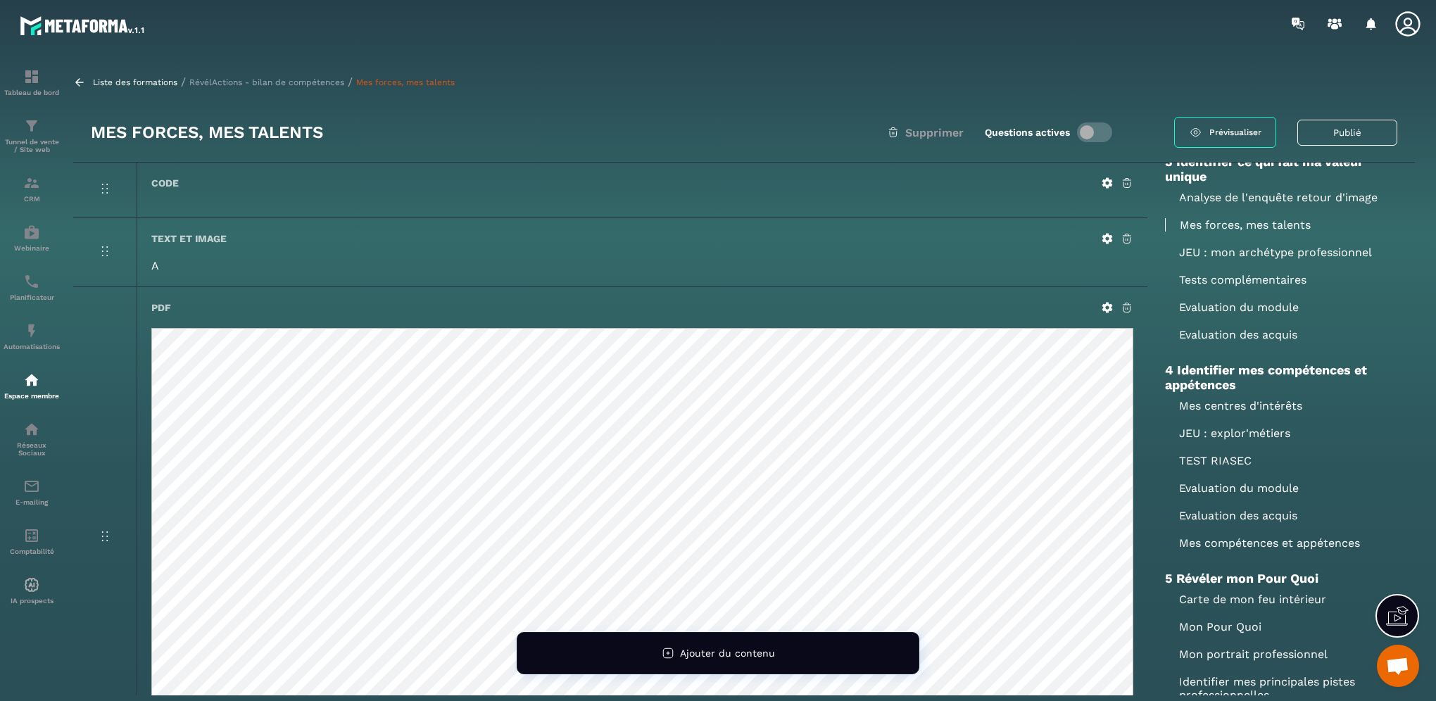
scroll to position [493, 0]
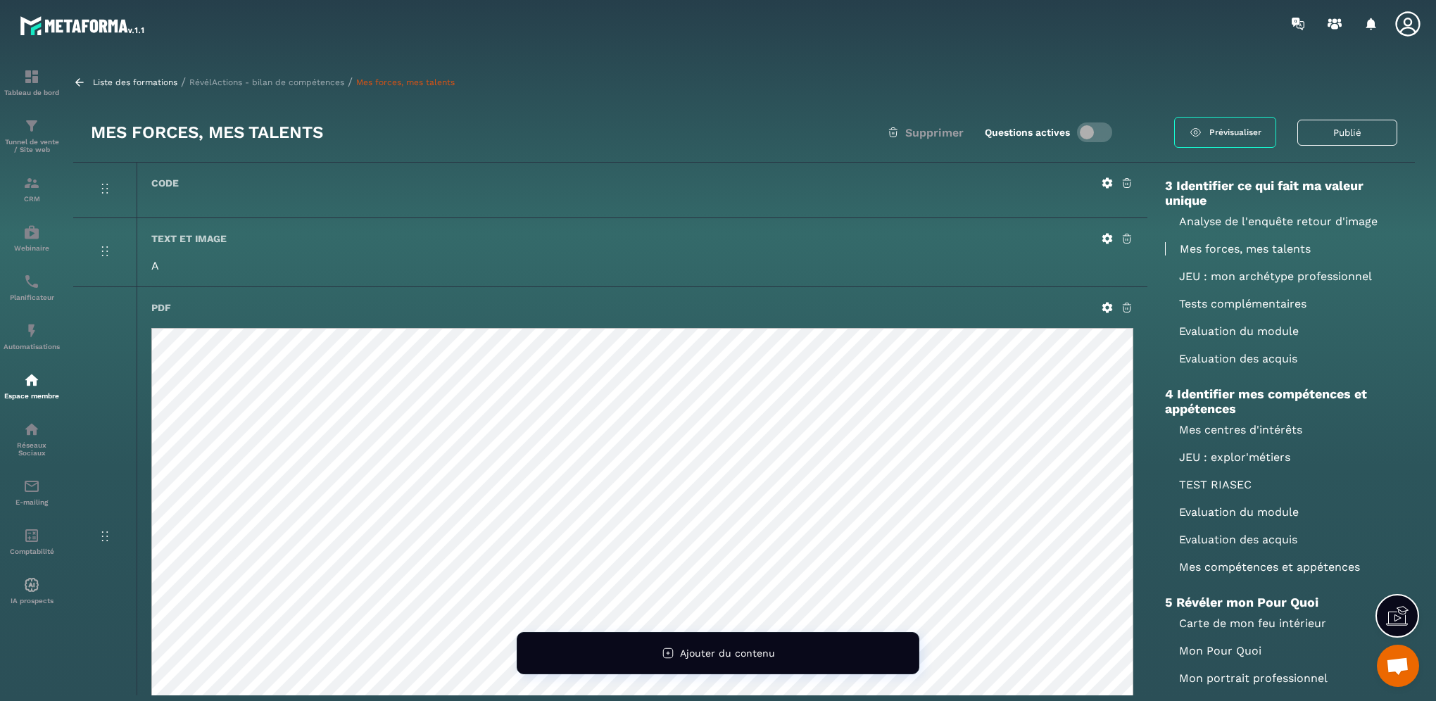
click at [1220, 431] on p "Mes centres d'intérêts" at bounding box center [1281, 429] width 232 height 13
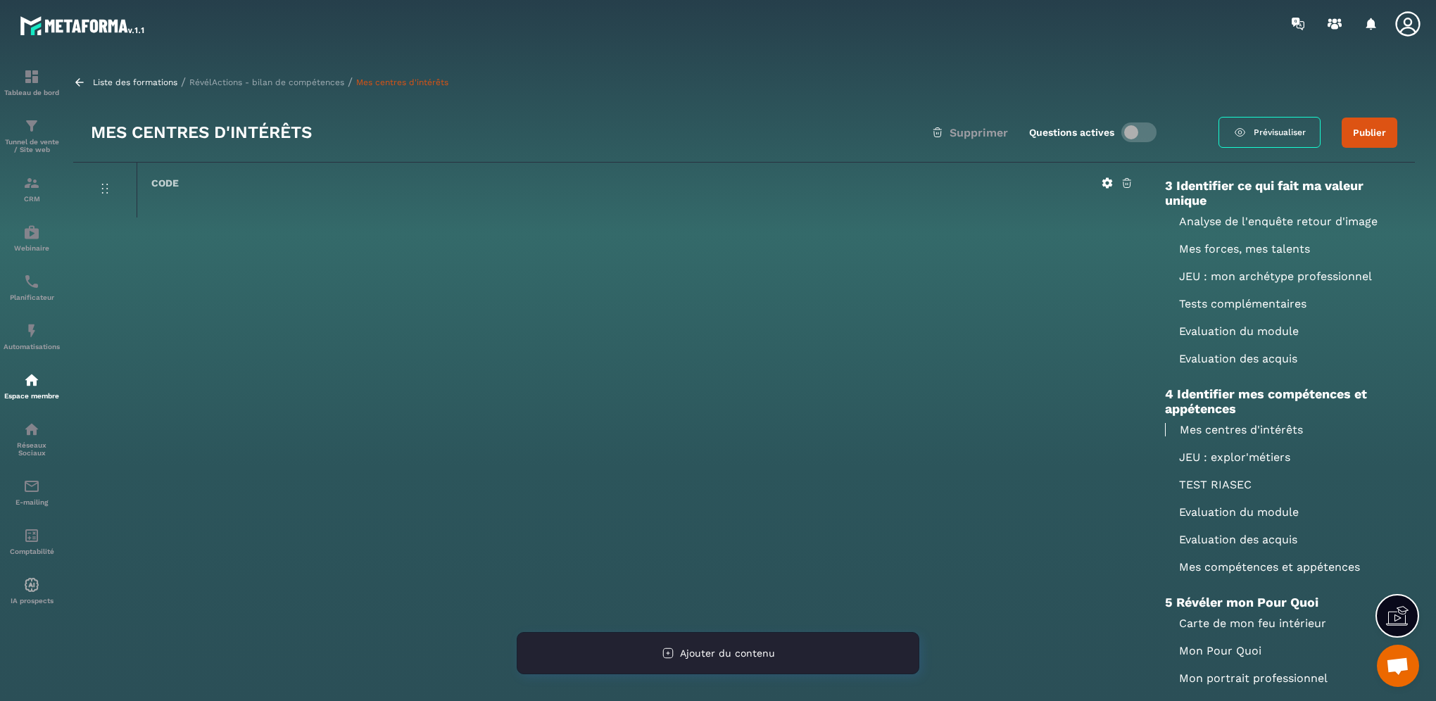
click at [777, 648] on div "Ajouter du contenu" at bounding box center [718, 653] width 403 height 42
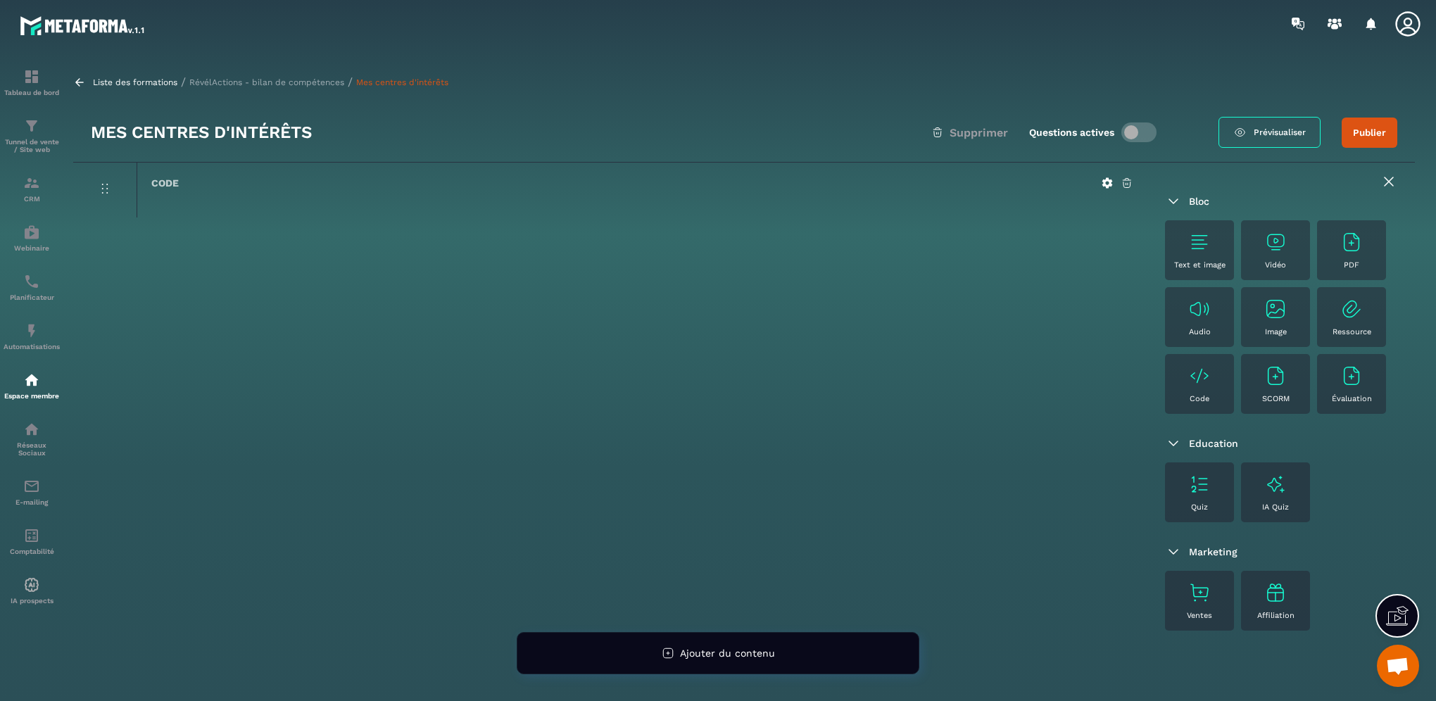
click at [1324, 270] on div "PDF" at bounding box center [1351, 250] width 55 height 39
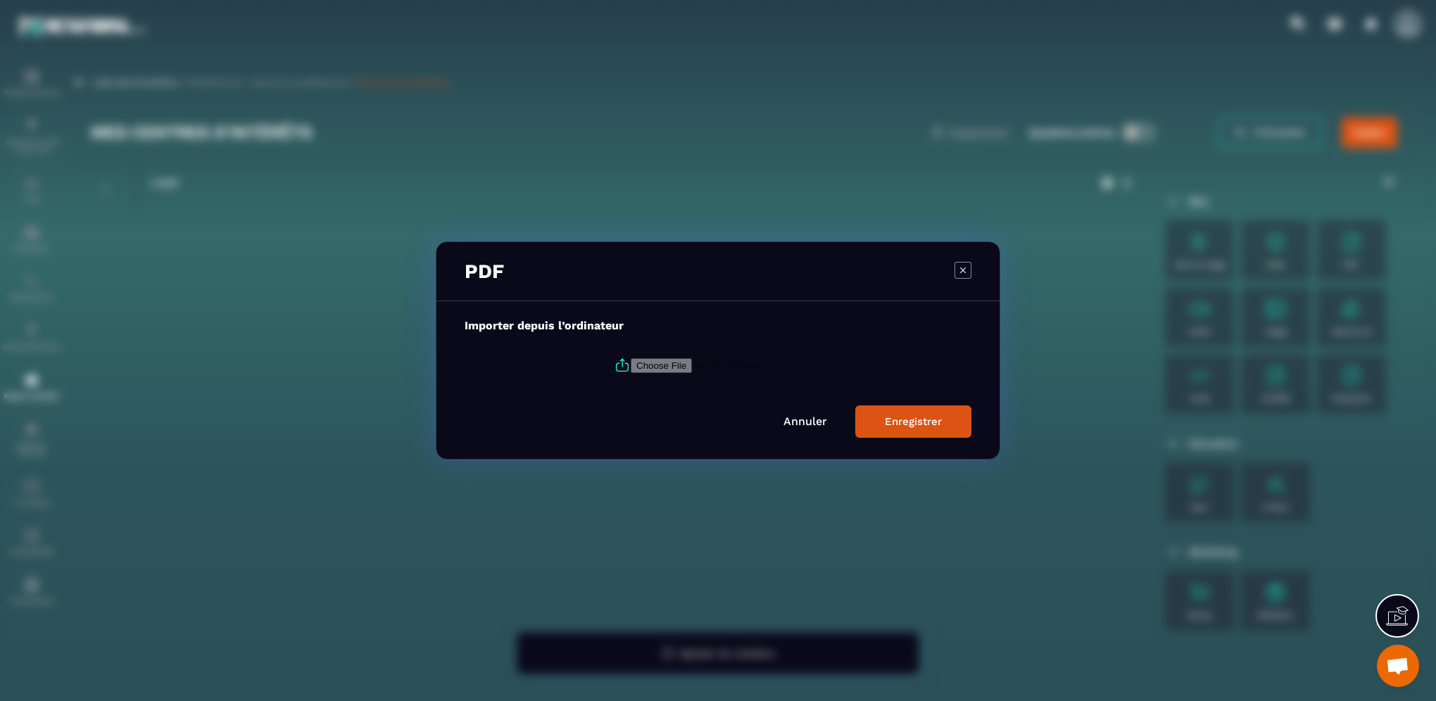
click at [662, 367] on input "Modal window" at bounding box center [726, 365] width 191 height 15
click at [962, 270] on icon "Modal window" at bounding box center [963, 270] width 6 height 6
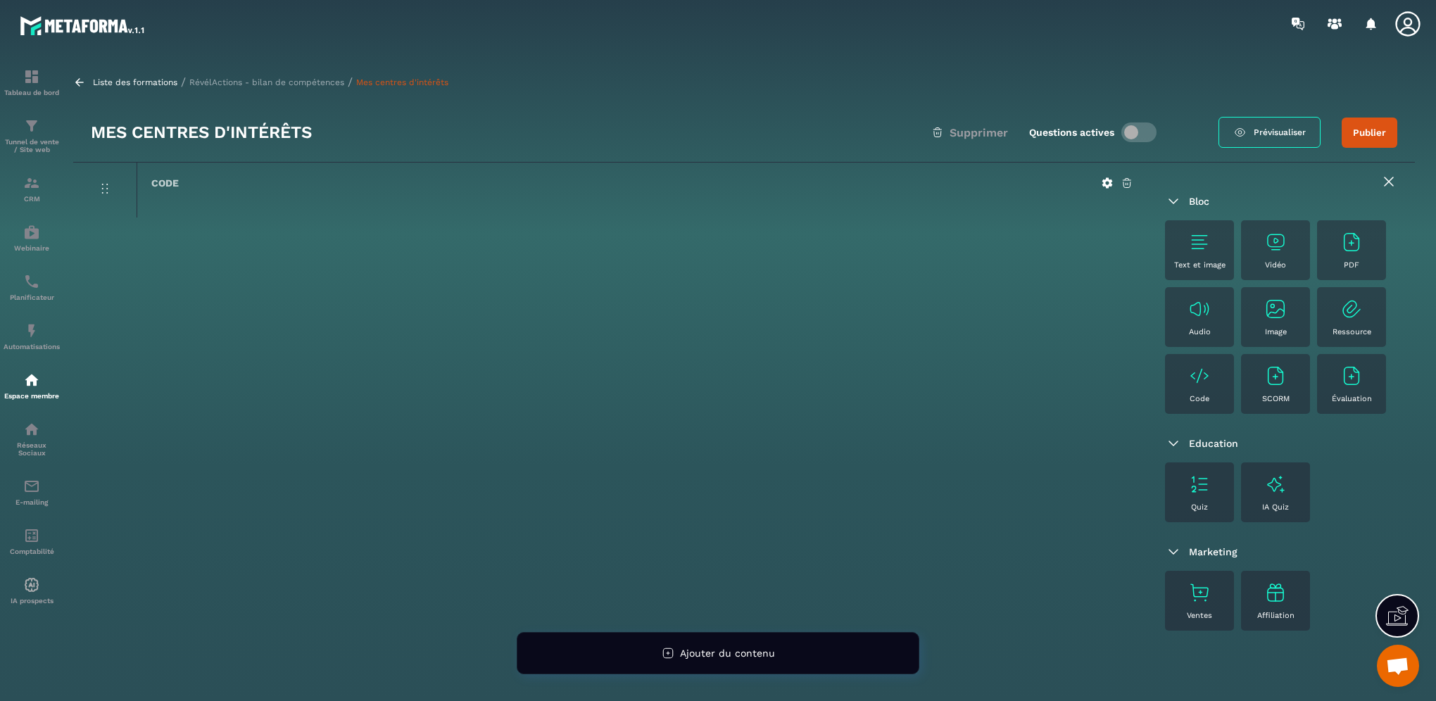
scroll to position [0, 0]
click at [1384, 180] on icon at bounding box center [1388, 181] width 8 height 8
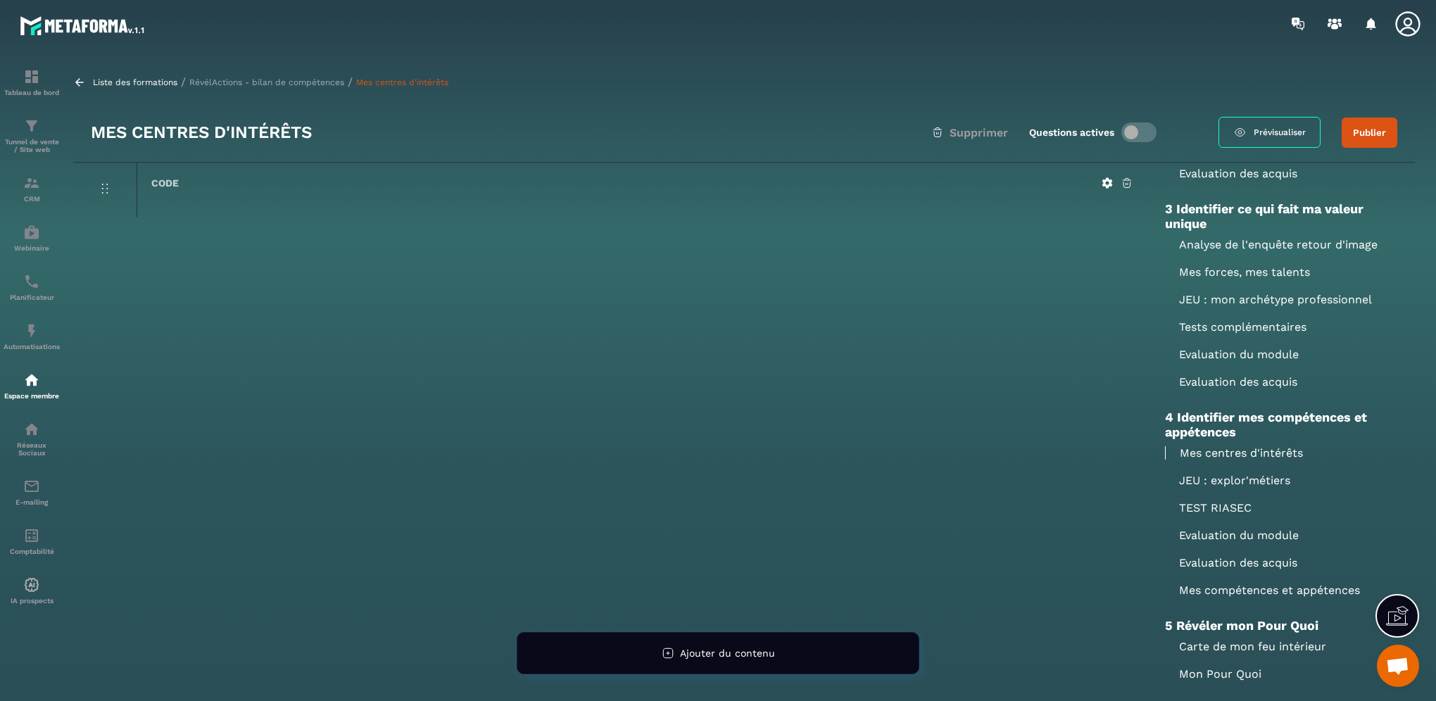
scroll to position [493, 0]
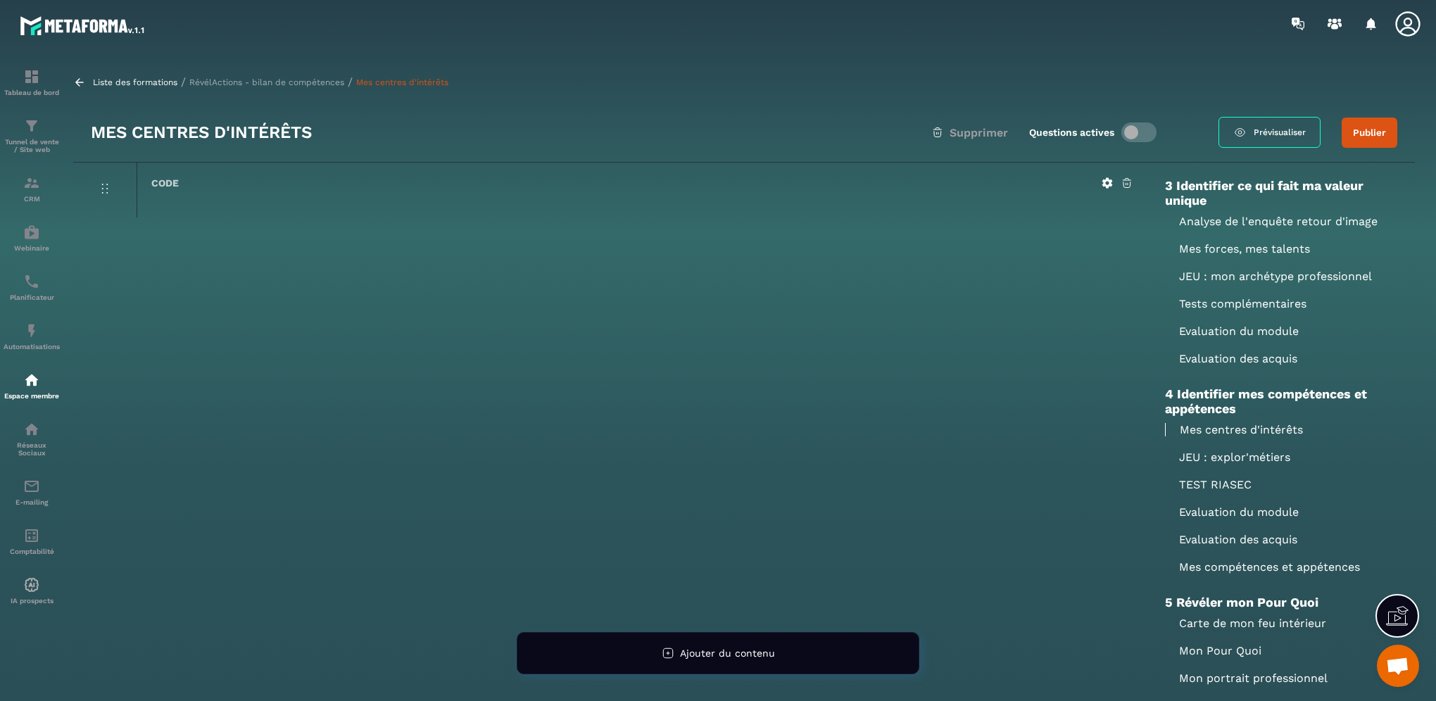
click at [1229, 459] on p "JEU : explor'métiers" at bounding box center [1281, 456] width 232 height 13
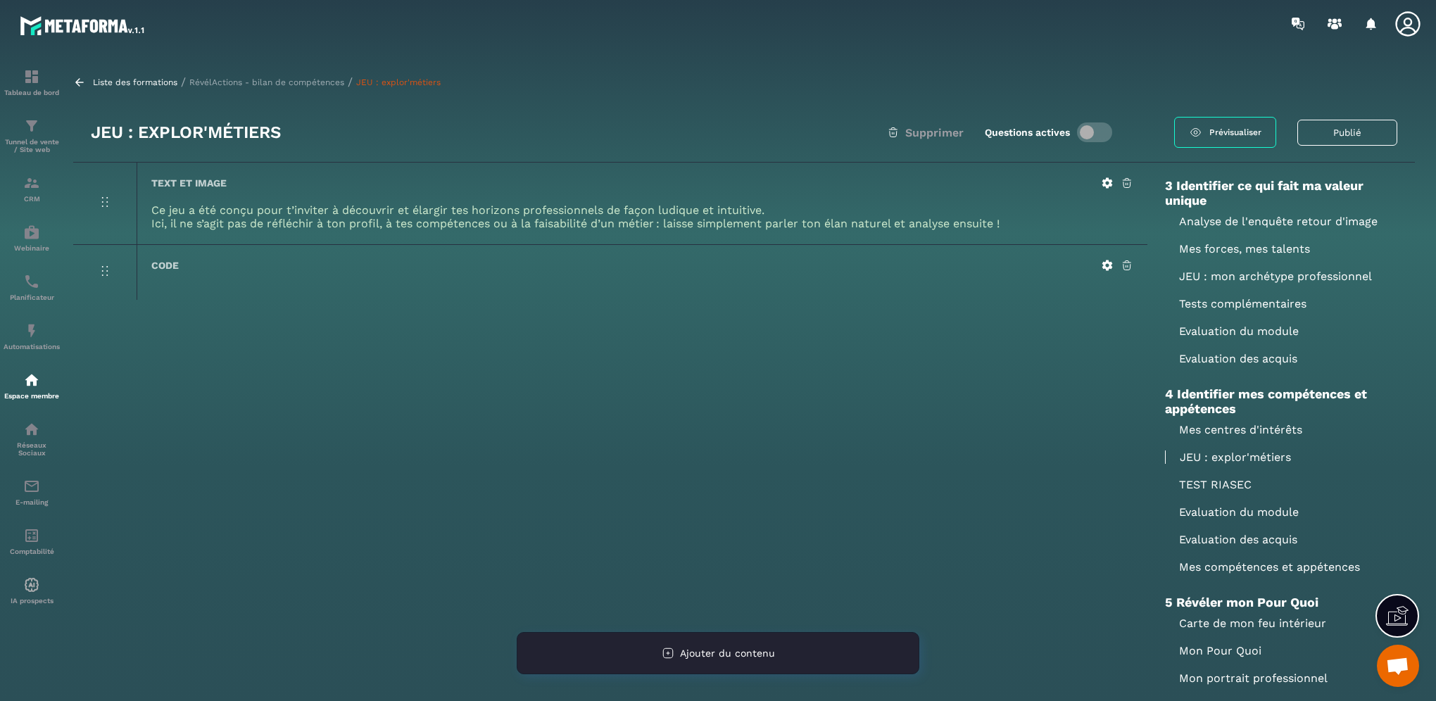
click at [697, 648] on span "Ajouter du contenu" at bounding box center [727, 653] width 95 height 11
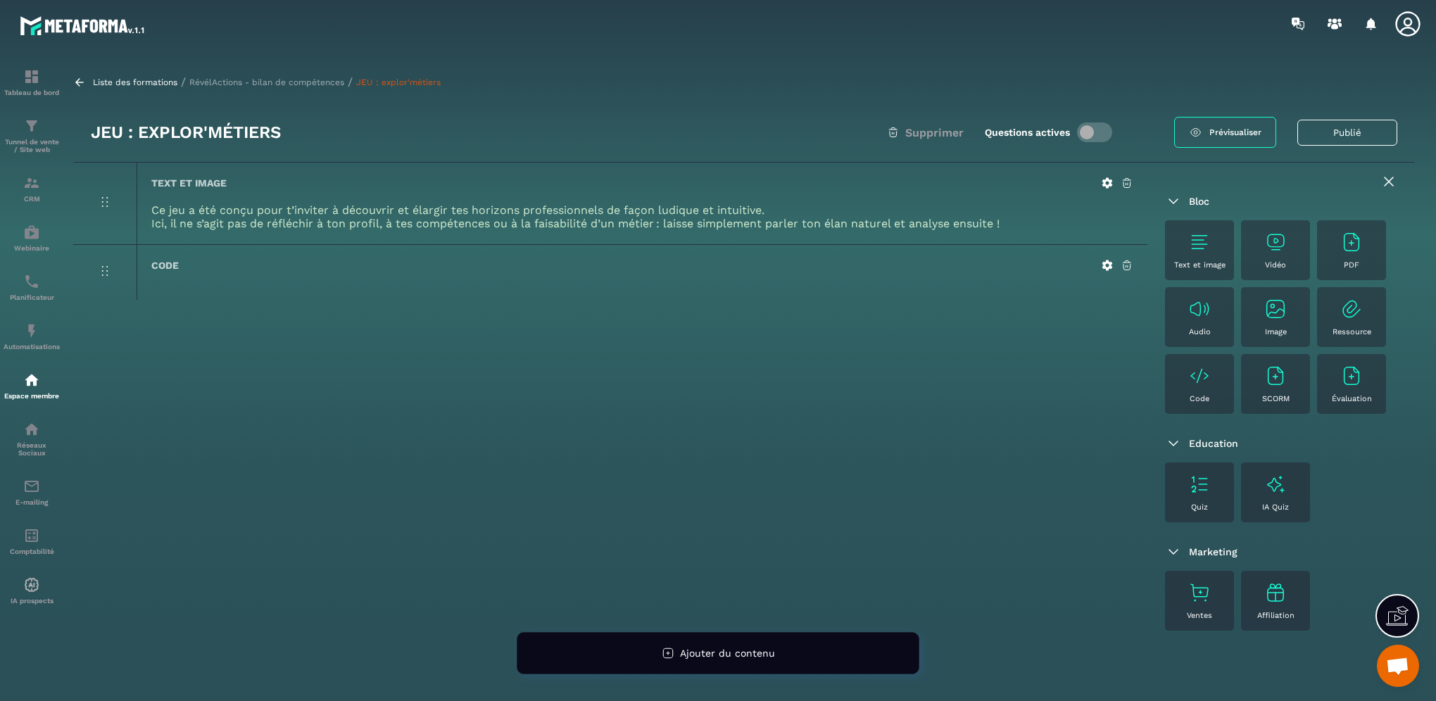
click at [1340, 253] on img at bounding box center [1351, 242] width 23 height 23
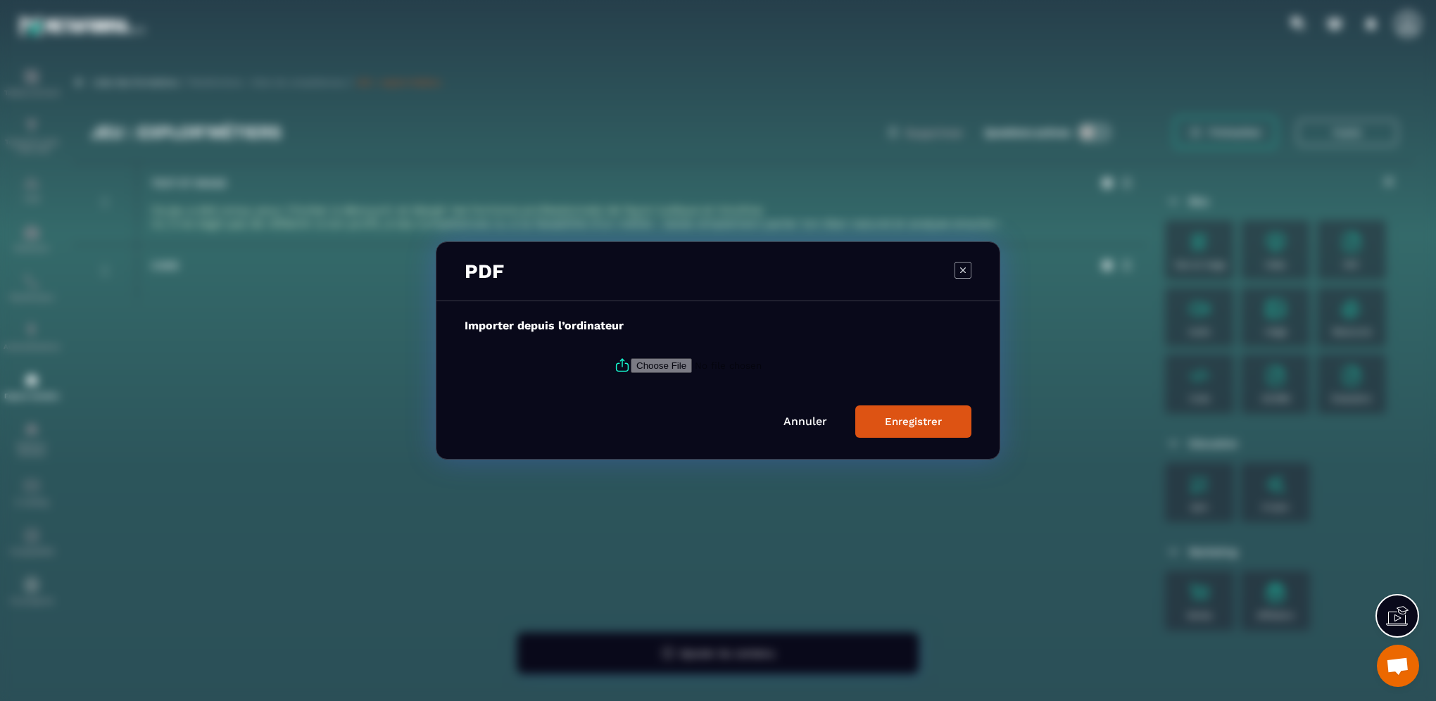
click at [664, 367] on input "Modal window" at bounding box center [726, 365] width 191 height 15
type input "**********"
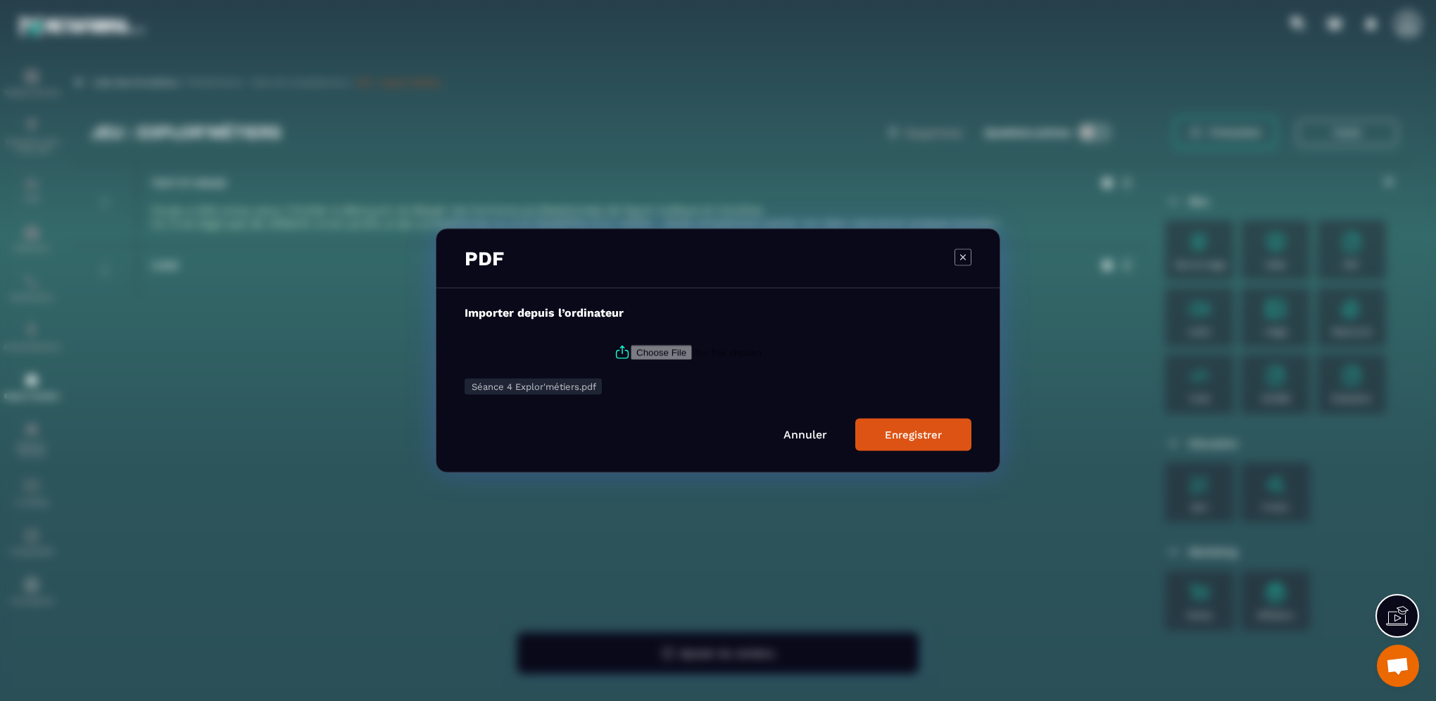
click at [911, 434] on div "Enregistrer" at bounding box center [913, 435] width 57 height 13
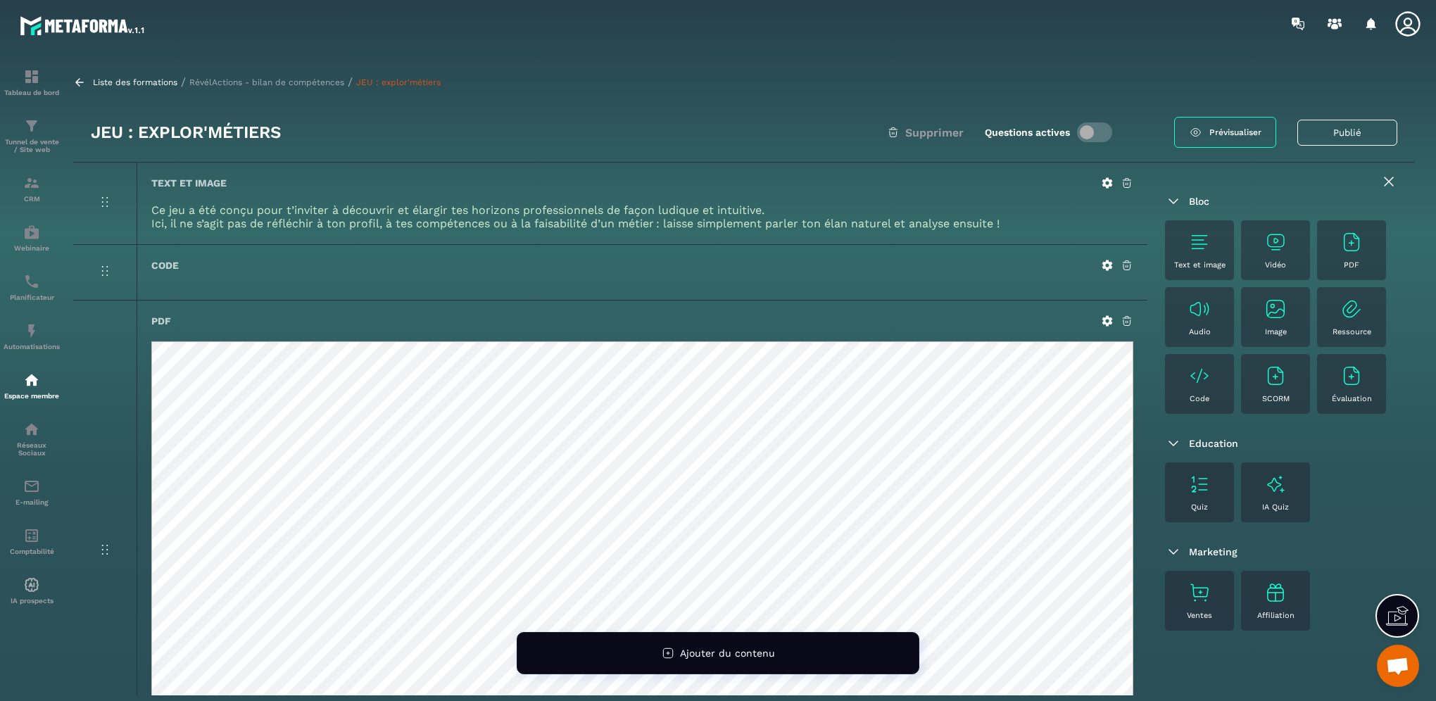
click at [1123, 323] on icon at bounding box center [1126, 321] width 13 height 13
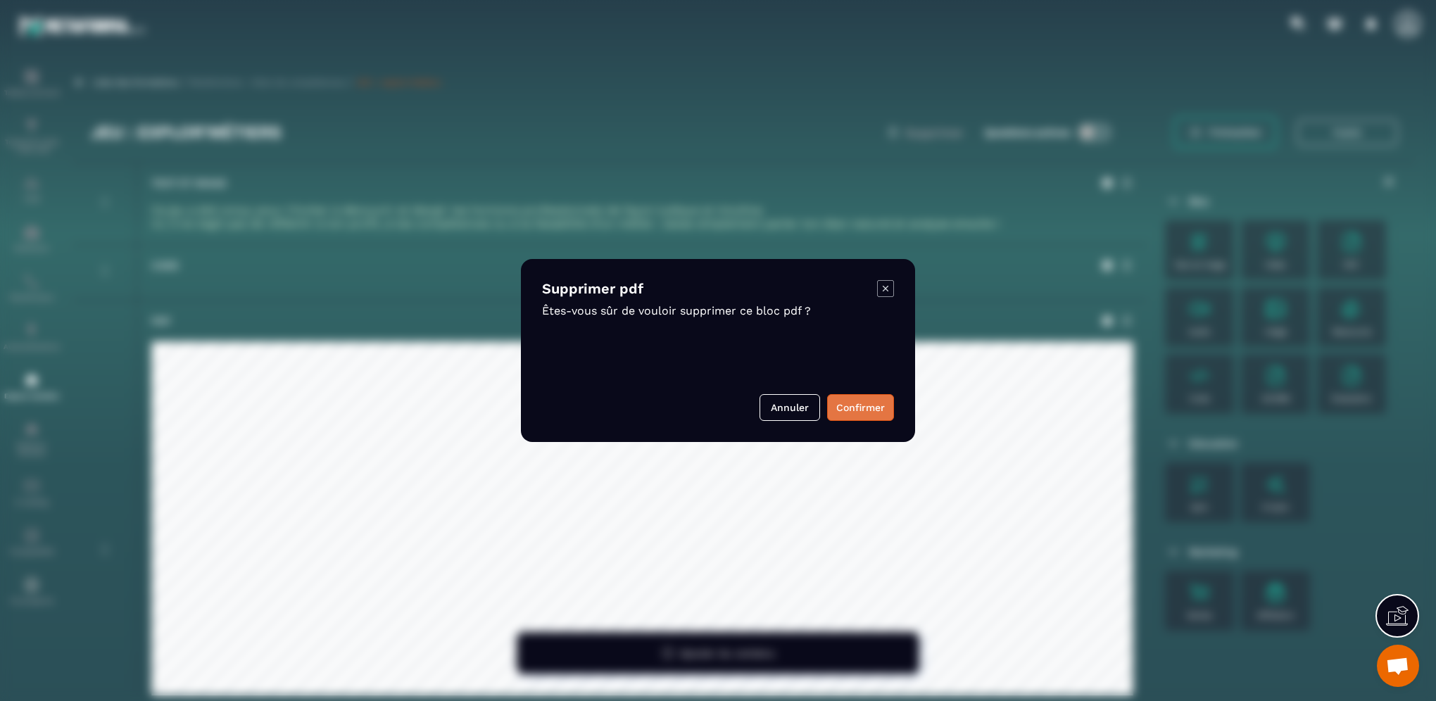
click at [871, 408] on button "Confirmer" at bounding box center [860, 407] width 67 height 27
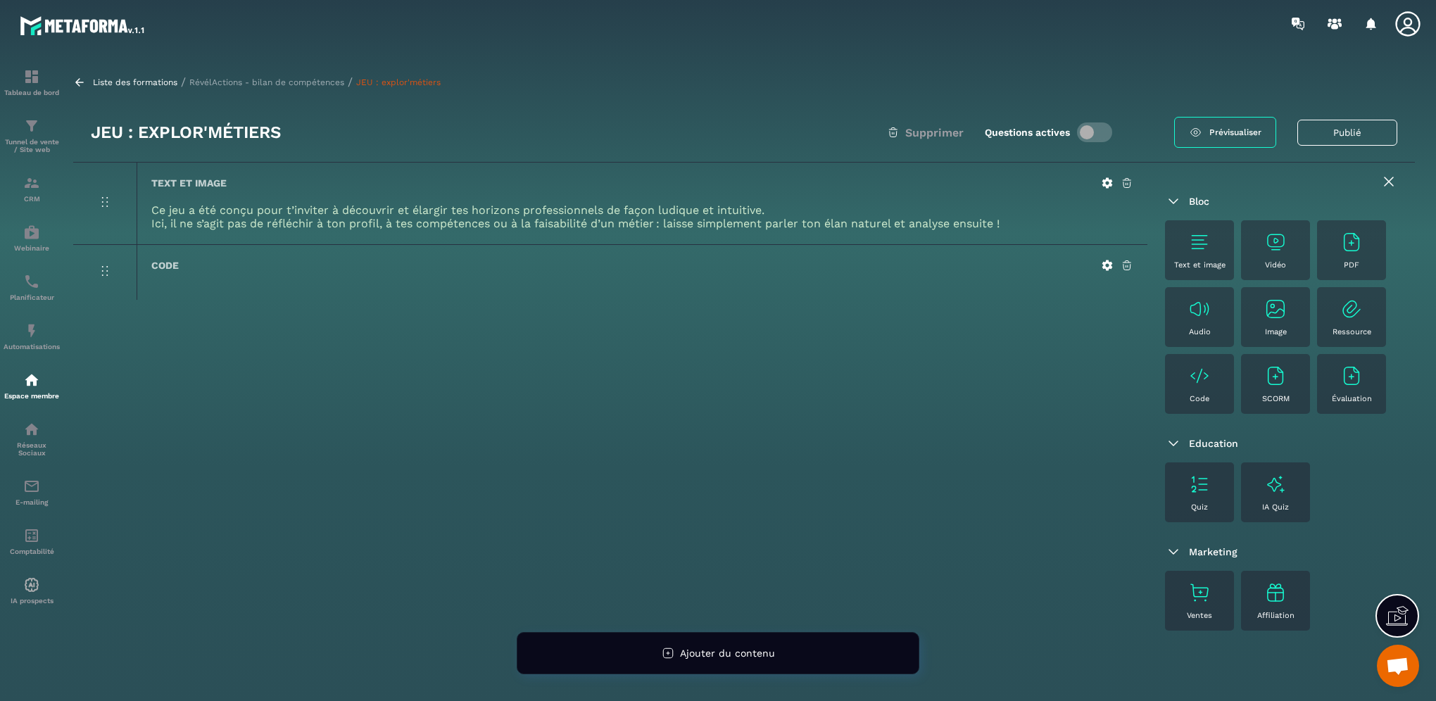
scroll to position [0, 0]
click at [1380, 180] on icon at bounding box center [1388, 181] width 17 height 17
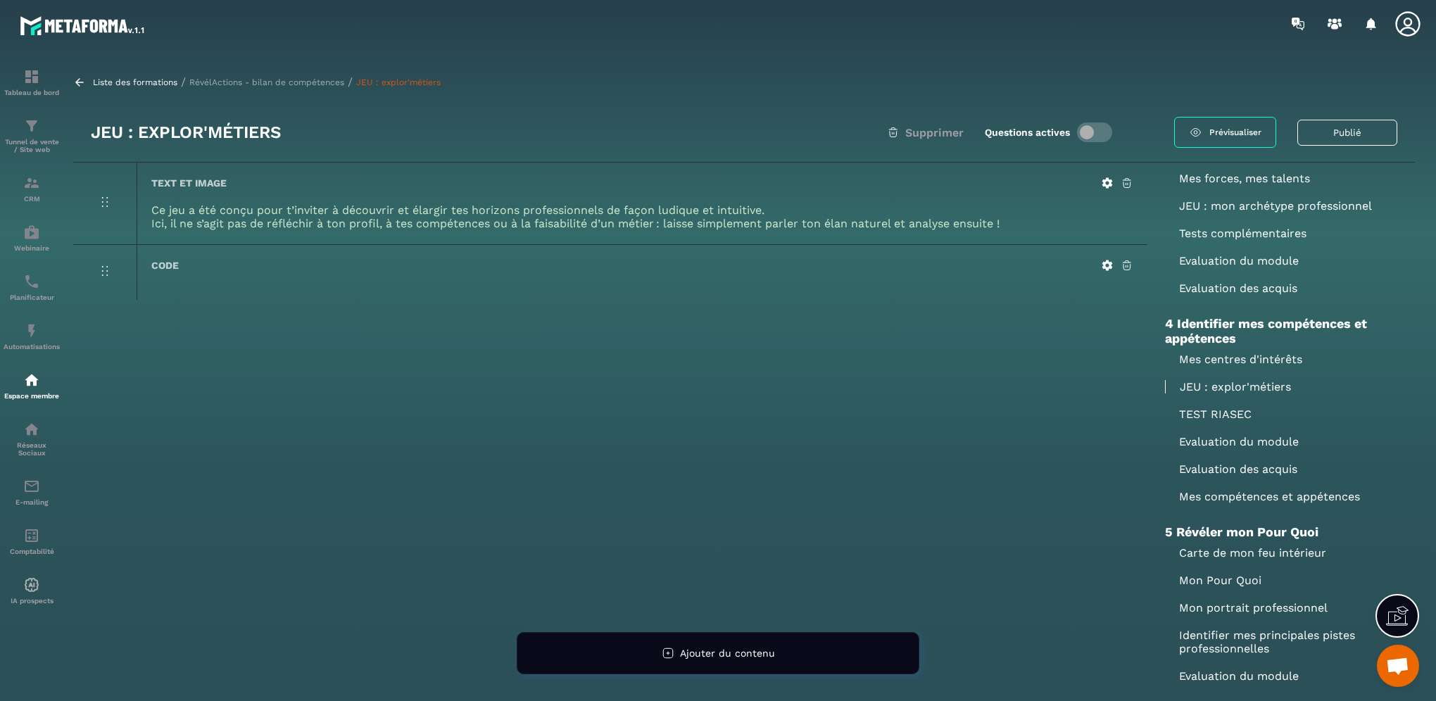
scroll to position [633, 0]
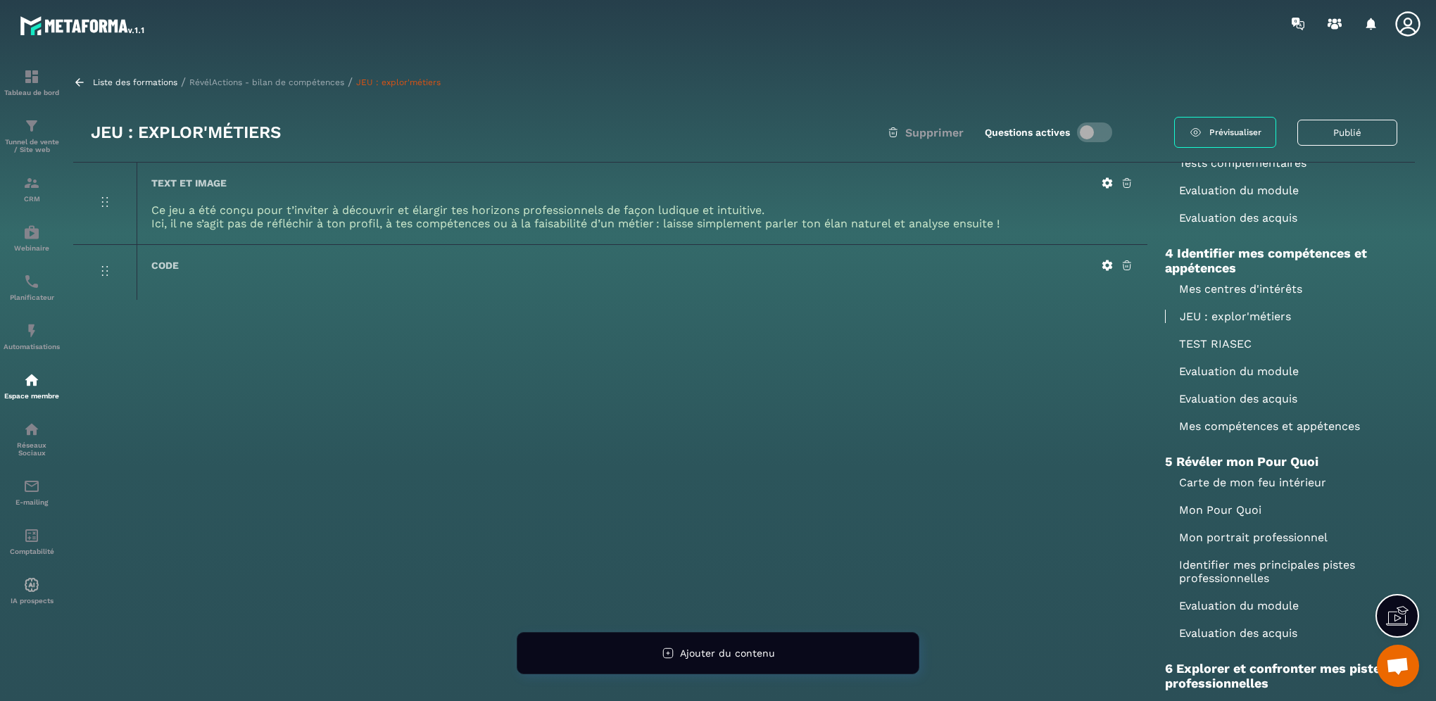
click at [1221, 485] on p "Carte de mon feu intérieur" at bounding box center [1281, 482] width 232 height 13
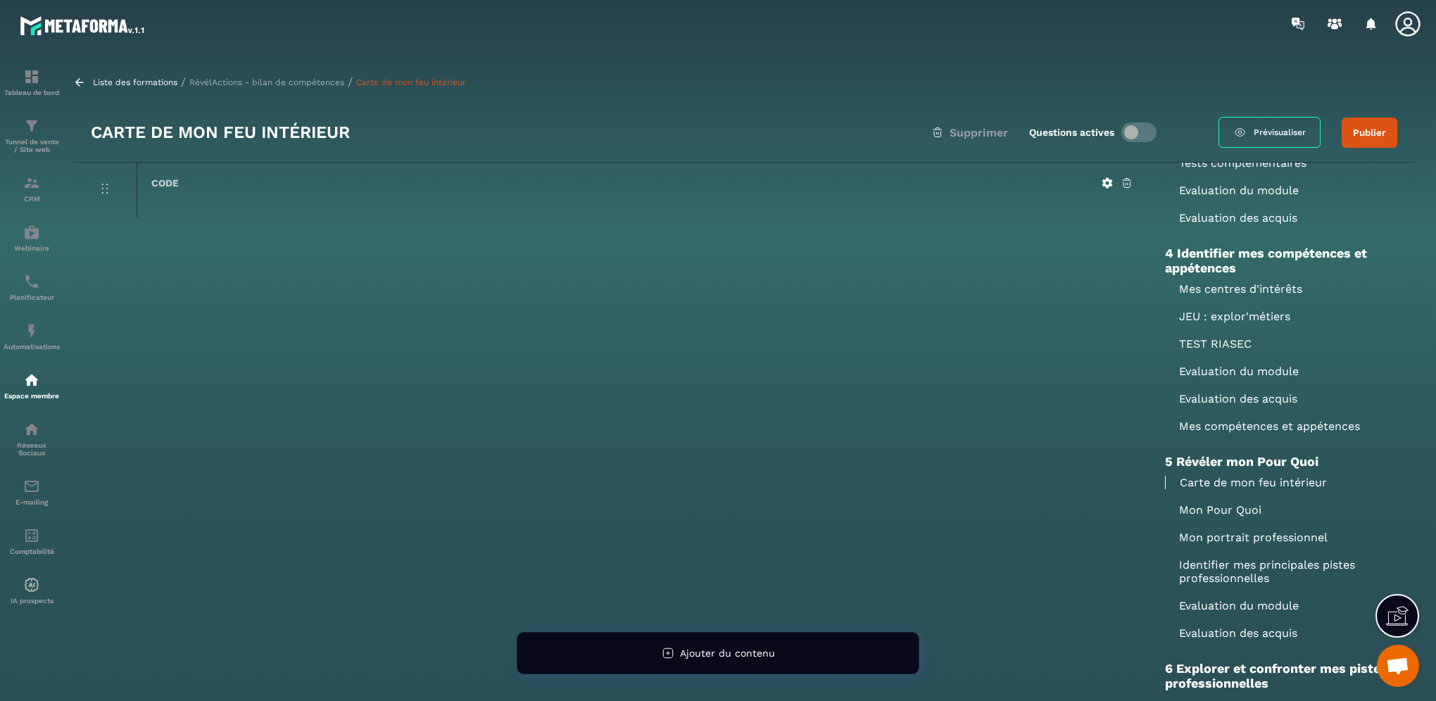
click at [1213, 343] on p "TEST RIASEC" at bounding box center [1281, 343] width 232 height 13
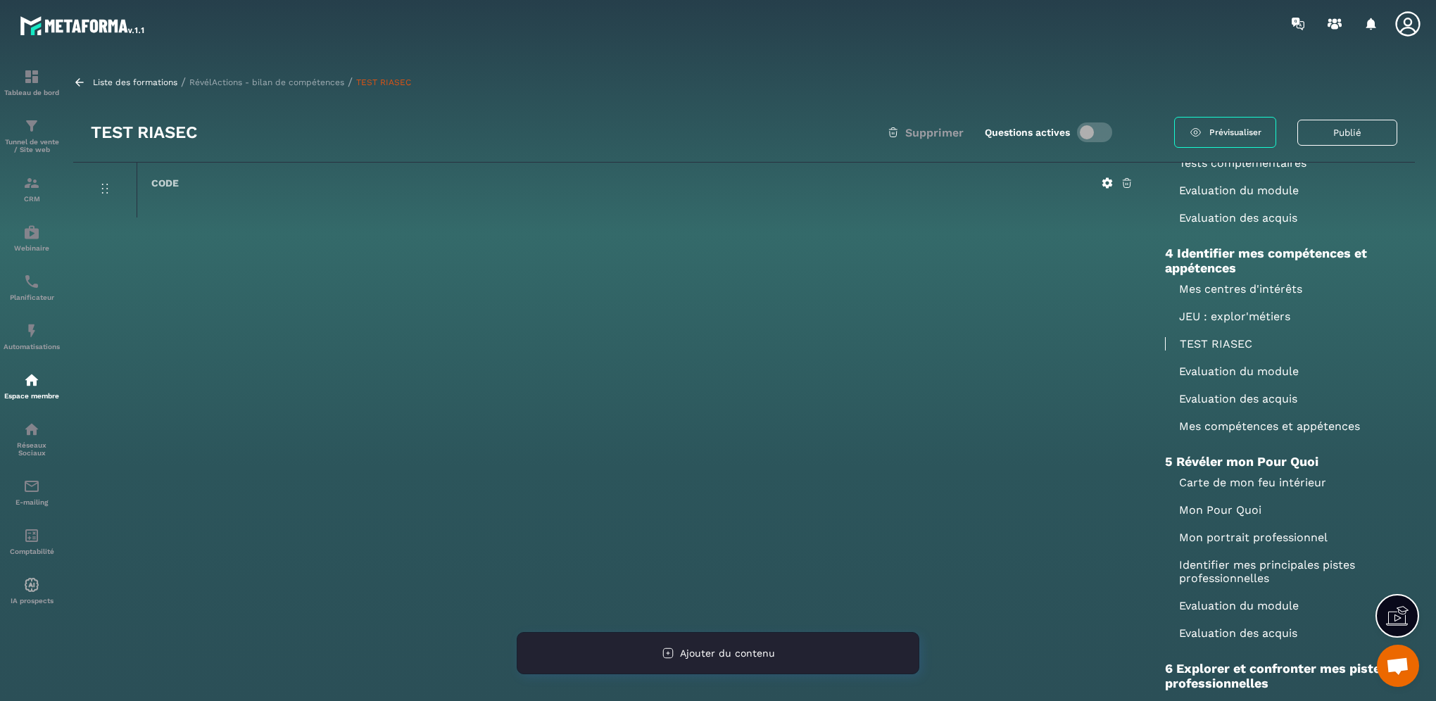
click at [747, 653] on span "Ajouter du contenu" at bounding box center [727, 653] width 95 height 11
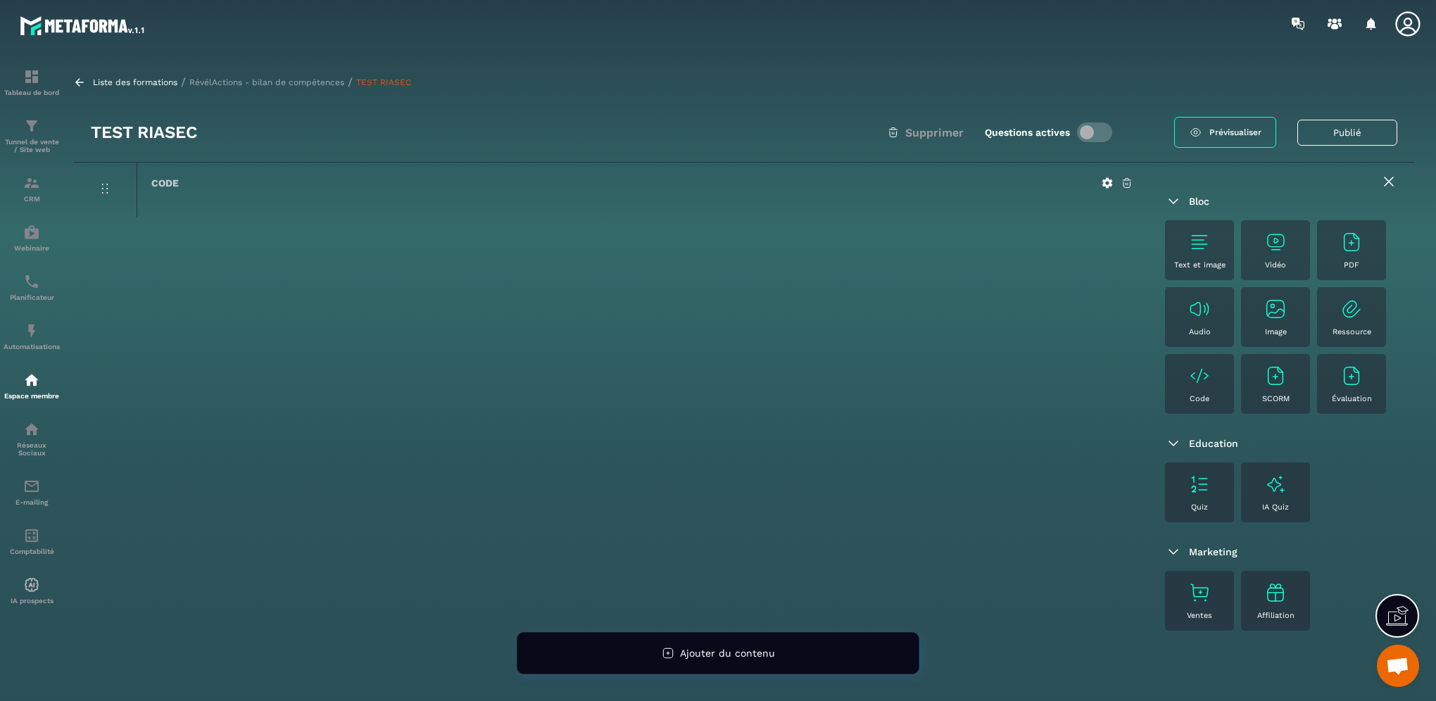
click at [1340, 253] on img at bounding box center [1351, 242] width 23 height 23
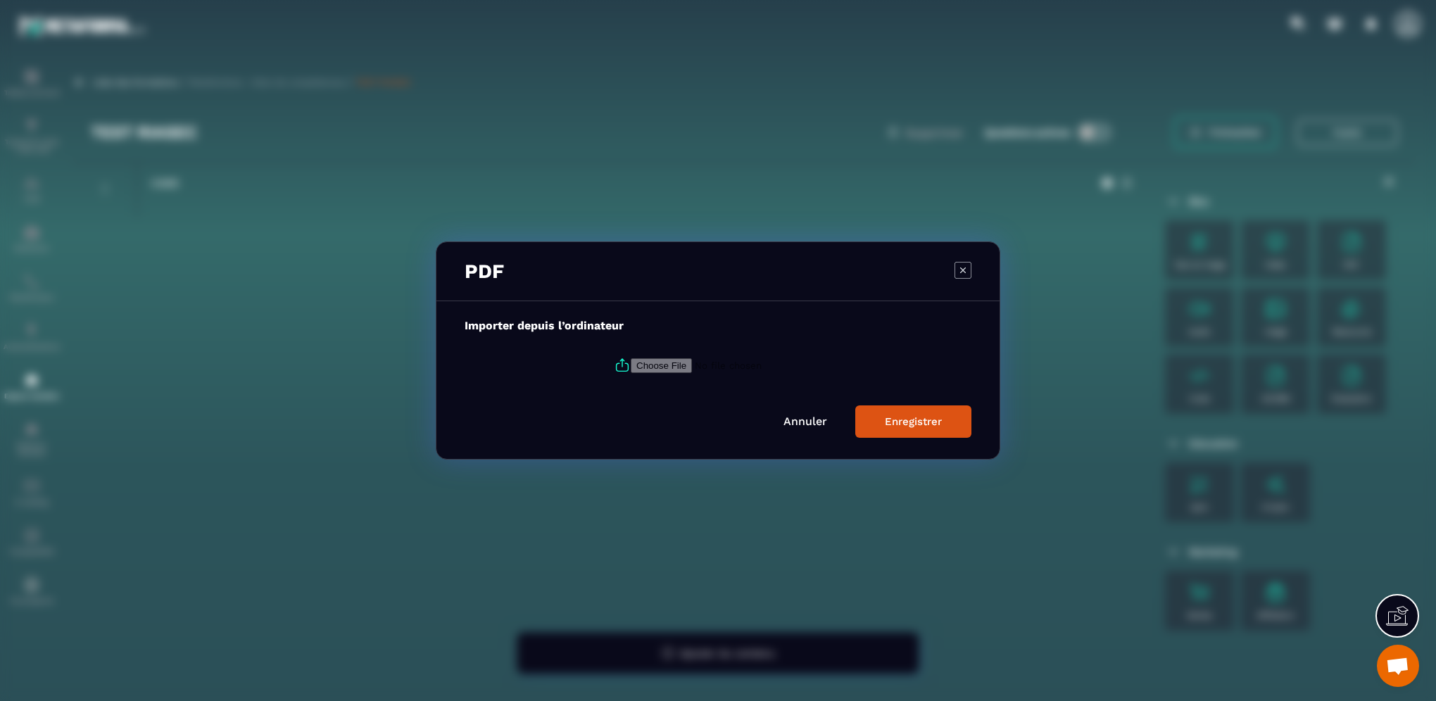
click at [631, 365] on input "Modal window" at bounding box center [726, 365] width 191 height 15
type input "**********"
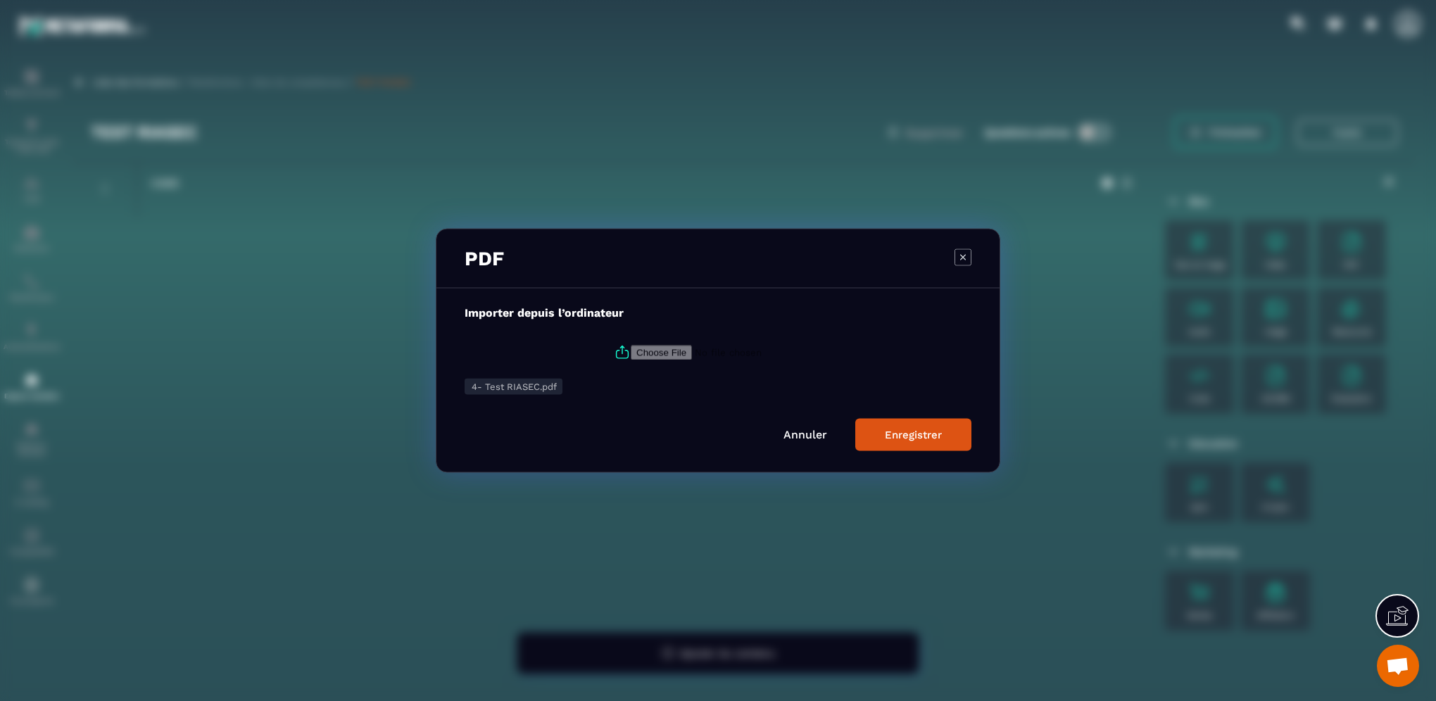
click at [911, 438] on div "Enregistrer" at bounding box center [913, 435] width 57 height 13
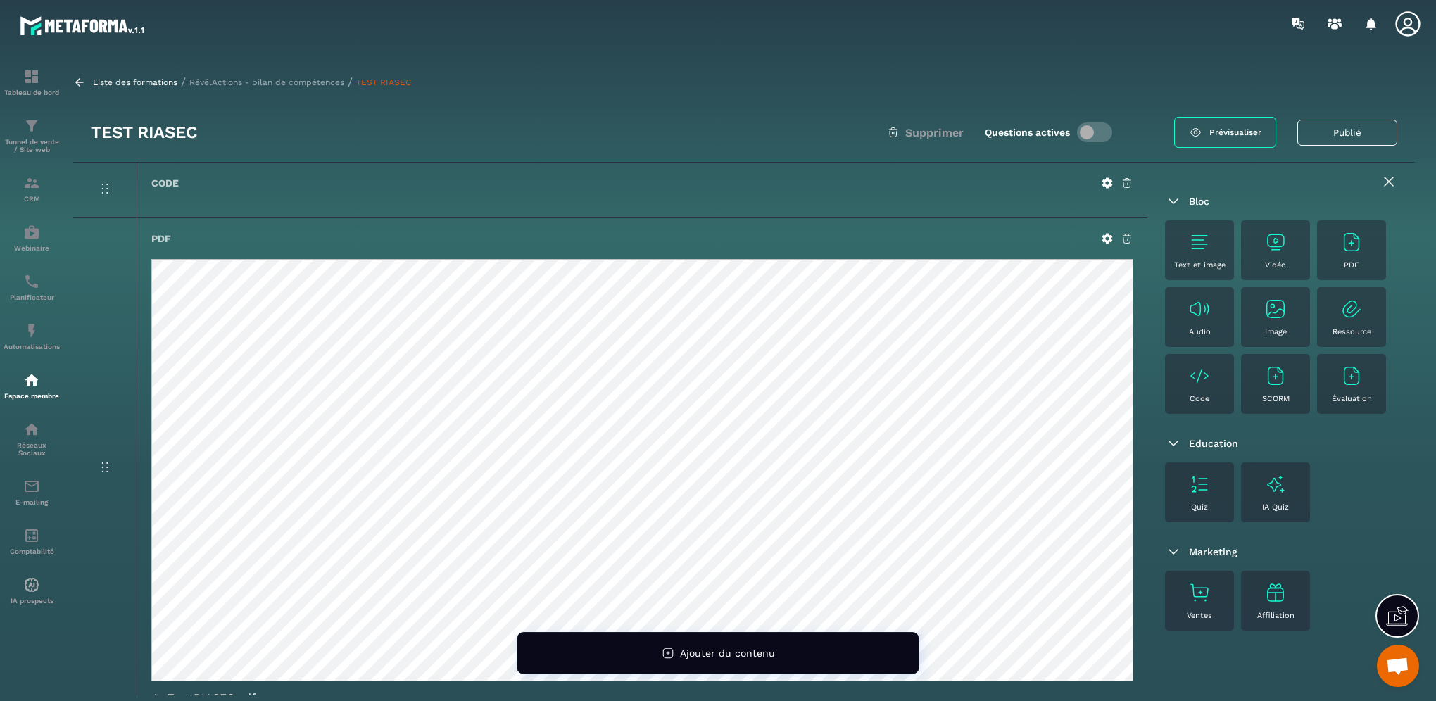
scroll to position [0, 0]
click at [1380, 177] on icon at bounding box center [1388, 181] width 17 height 17
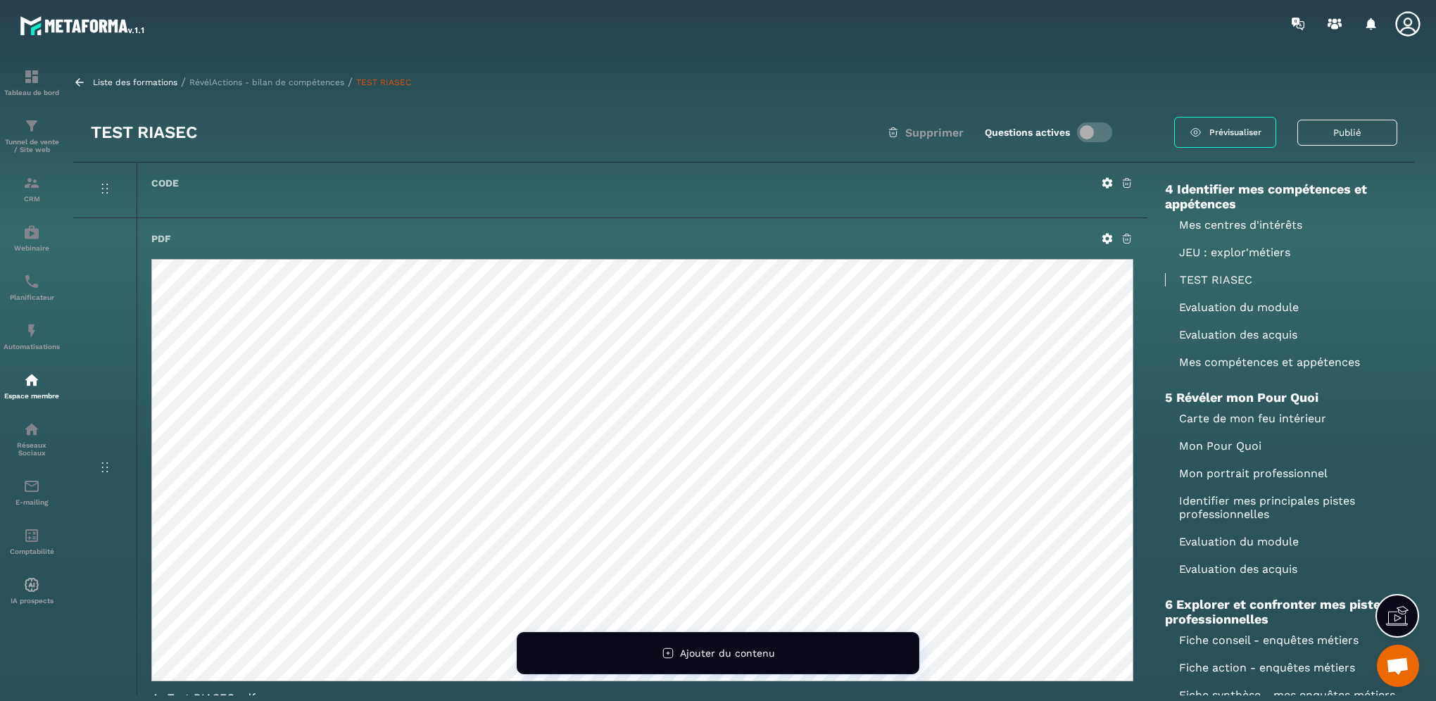
scroll to position [633, 0]
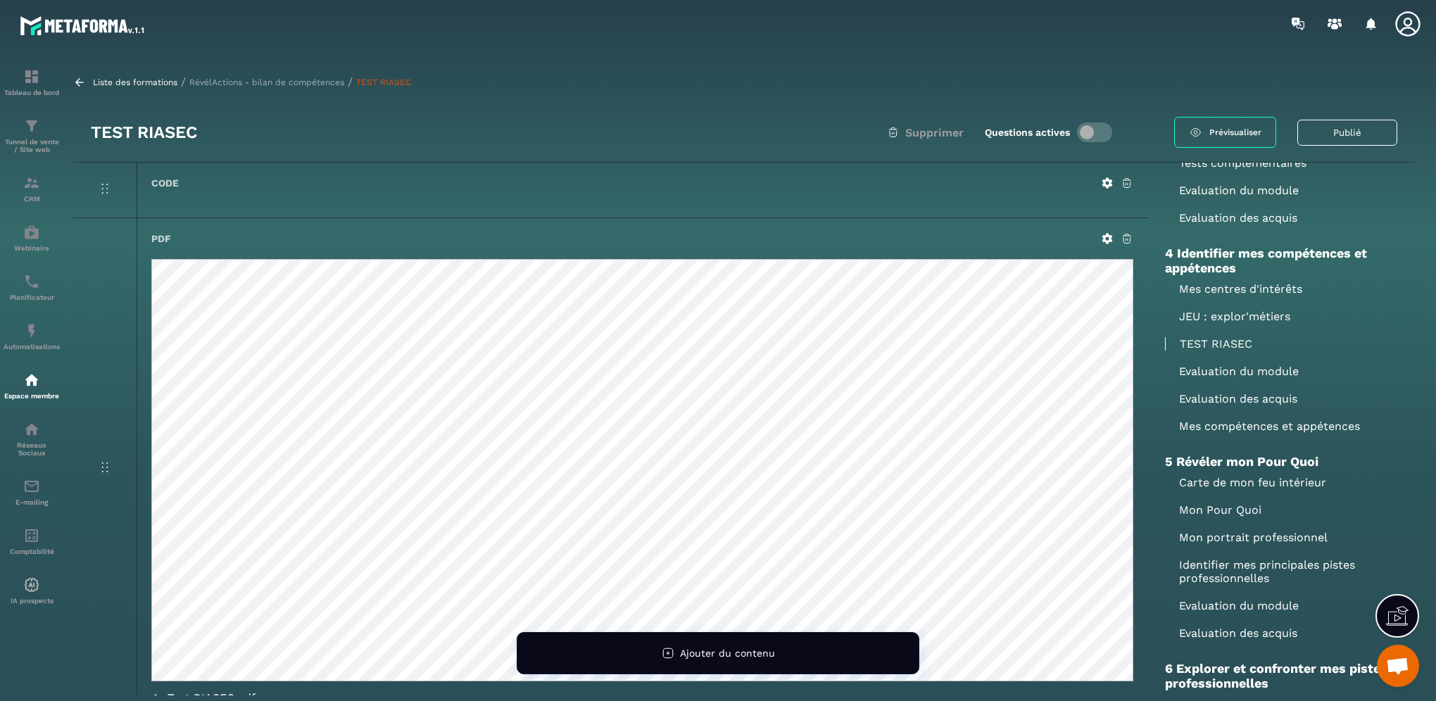
click at [265, 82] on p "RévélActions - bilan de compétences" at bounding box center [266, 82] width 155 height 10
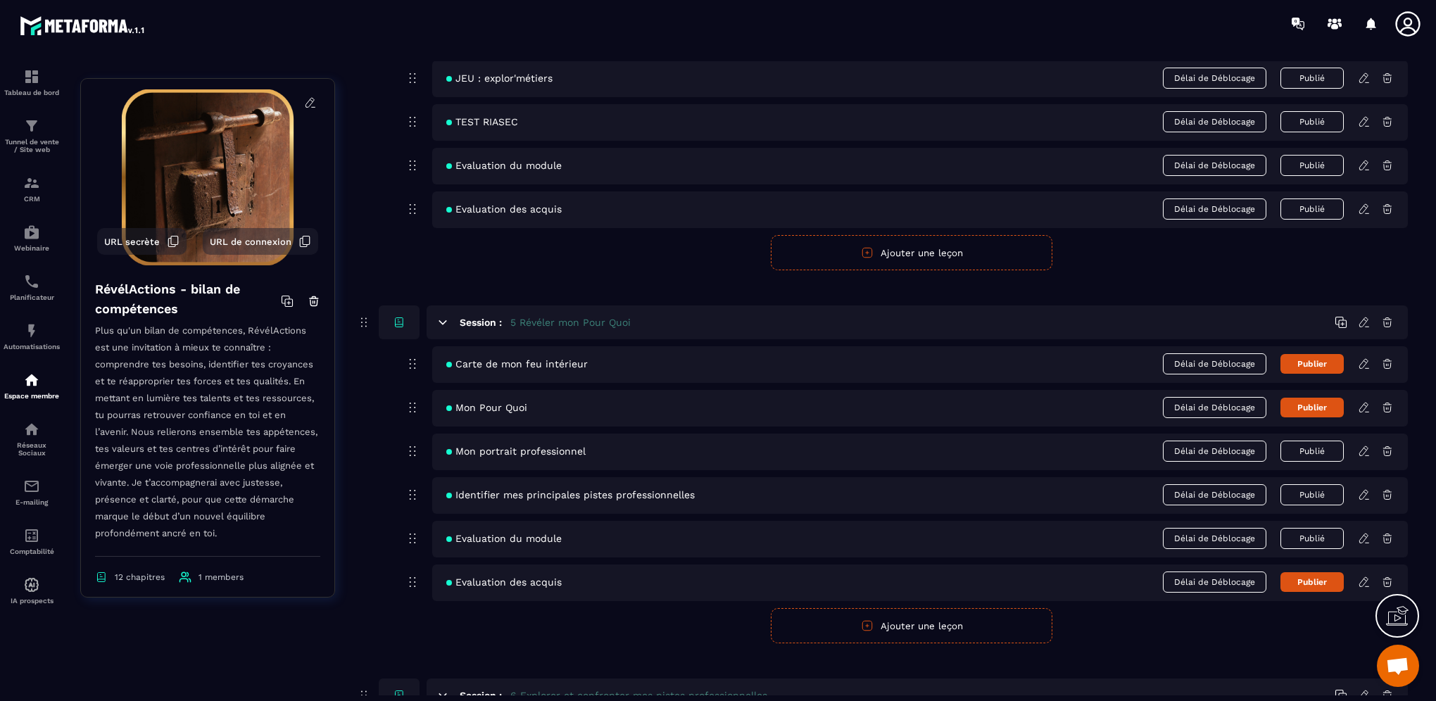
scroll to position [1126, 0]
